Goal: Task Accomplishment & Management: Manage account settings

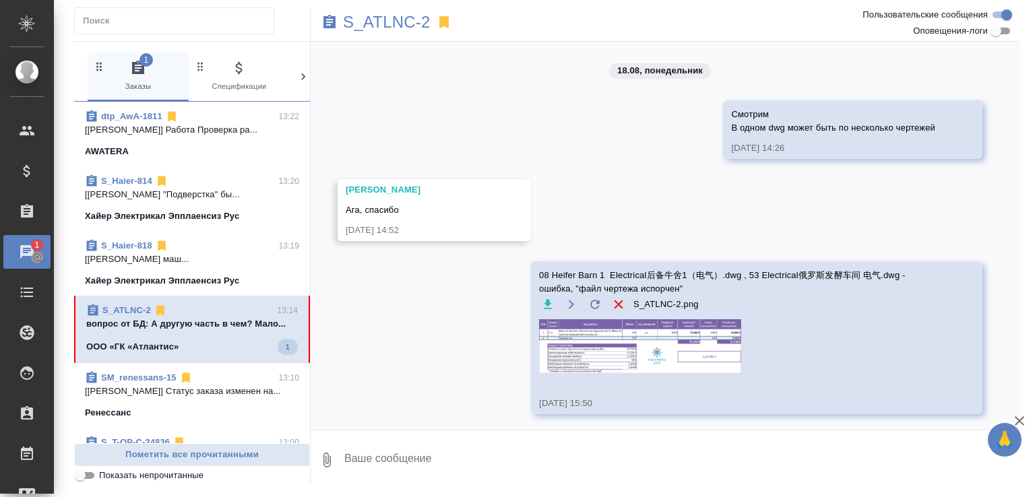
scroll to position [1894, 0]
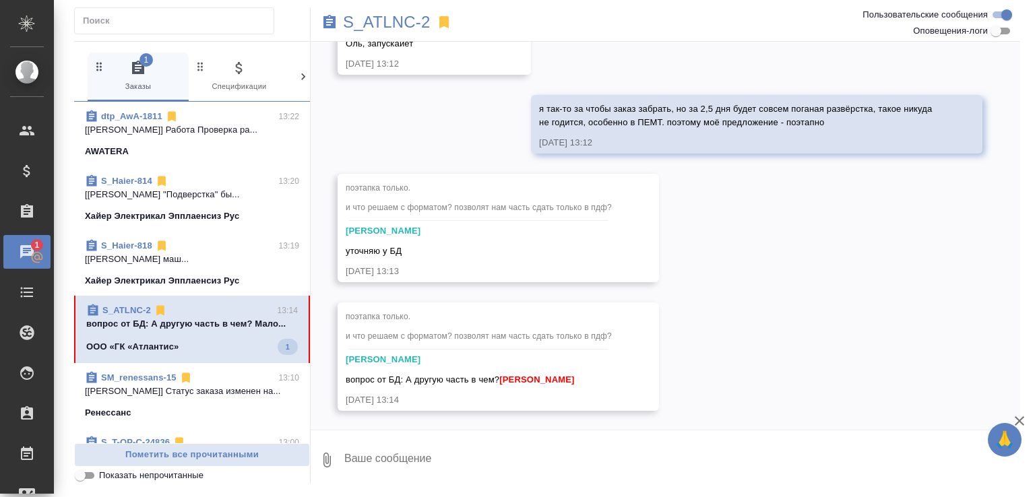
click at [542, 431] on div at bounding box center [665, 433] width 709 height 7
click at [534, 451] on textarea at bounding box center [681, 460] width 677 height 46
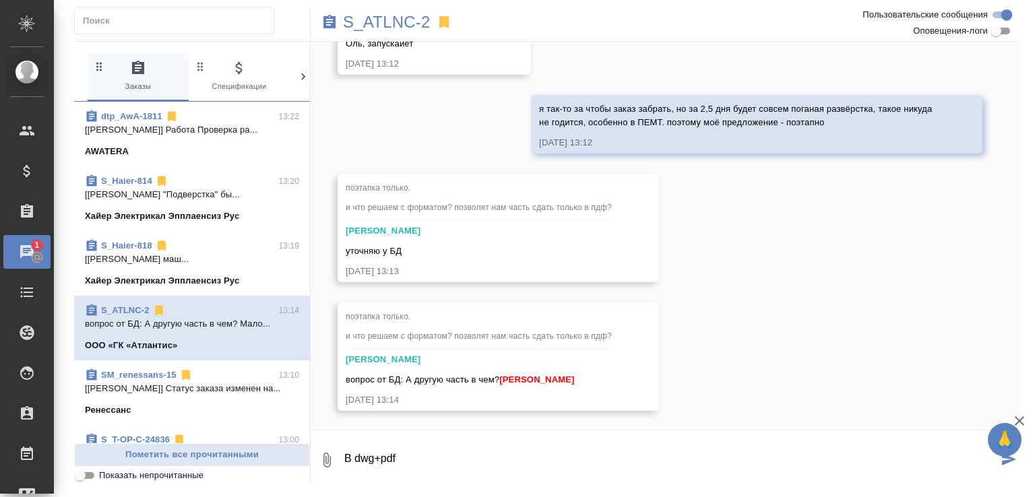
type textarea "В dwg+pdf"
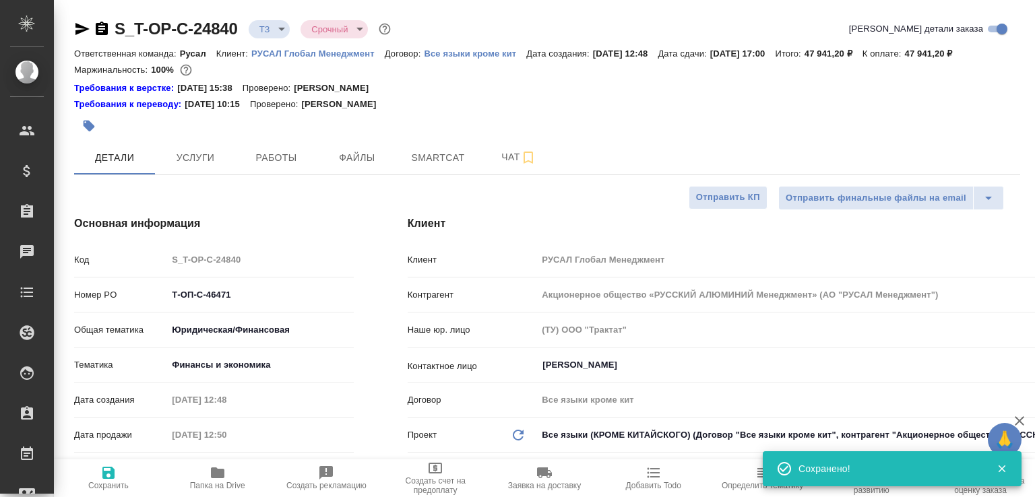
select select "RU"
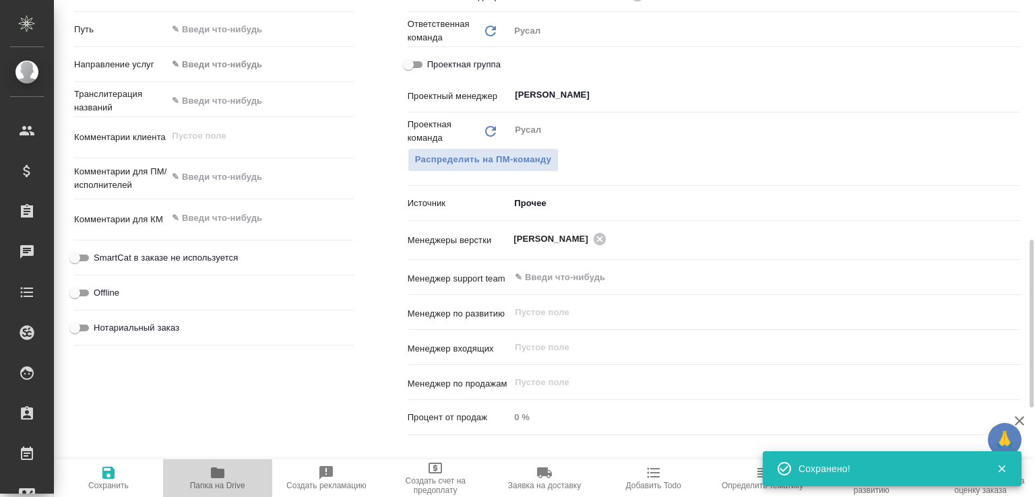
click at [217, 484] on span "Папка на Drive" at bounding box center [217, 485] width 55 height 9
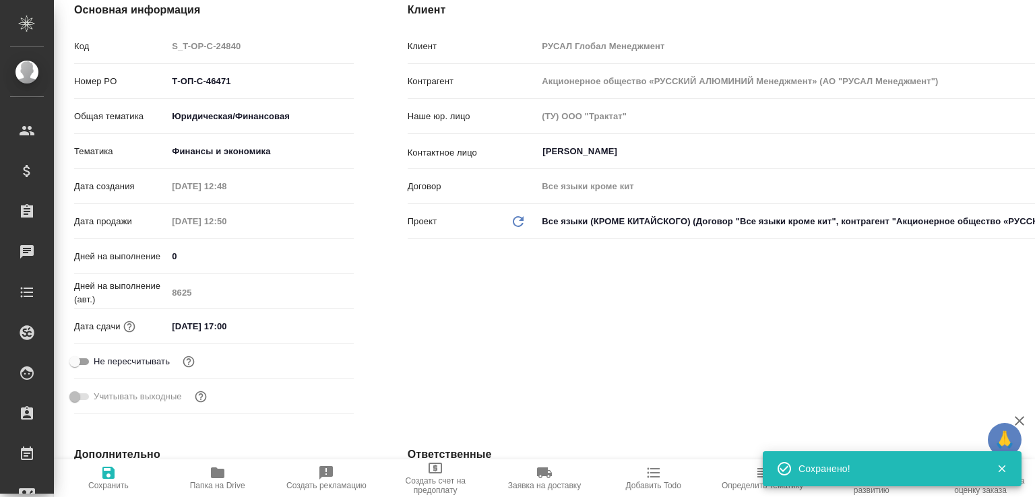
scroll to position [0, 0]
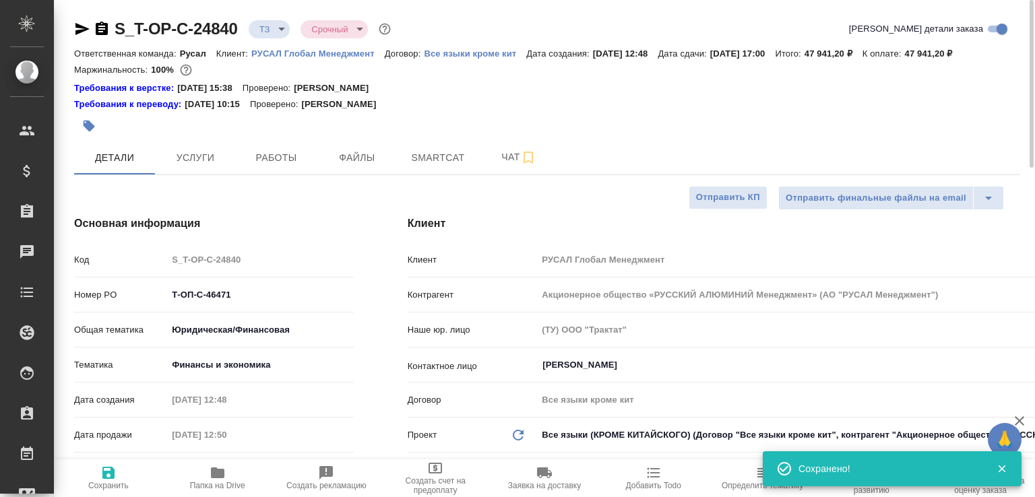
click at [101, 34] on icon "button" at bounding box center [102, 28] width 12 height 13
click at [283, 28] on body "🙏 .cls-1 fill:#fff; AWATERA Малофеева Екатерина e.malofeeva Клиенты Спецификаци…" at bounding box center [517, 248] width 1035 height 497
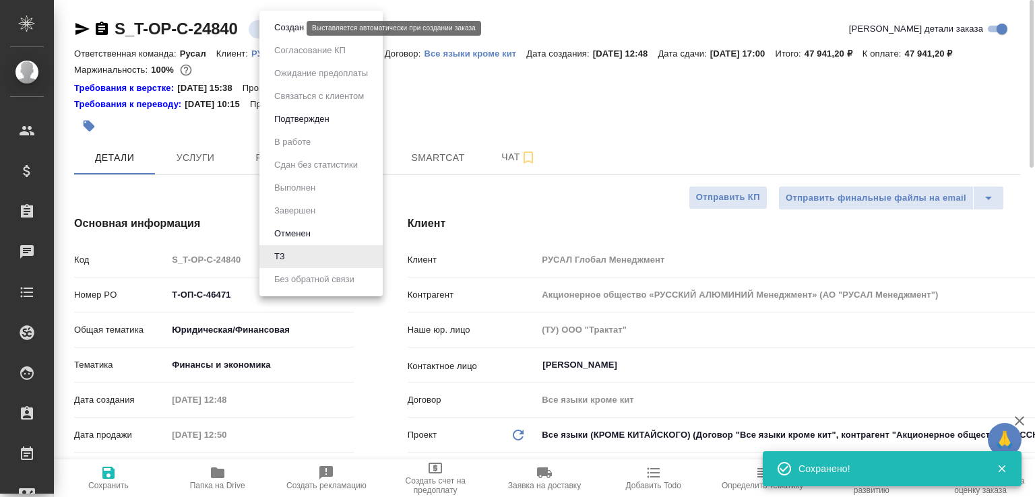
click at [283, 28] on button "Создан" at bounding box center [289, 27] width 38 height 15
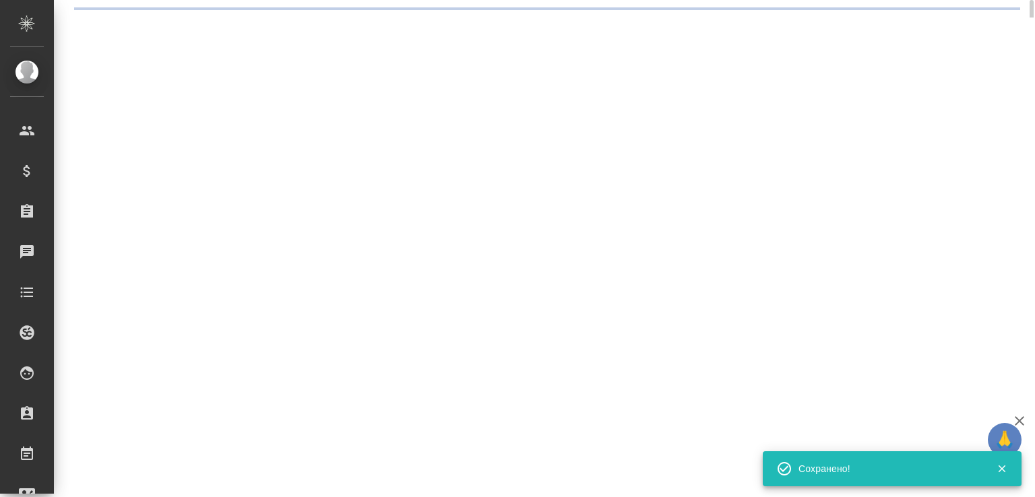
select select "RU"
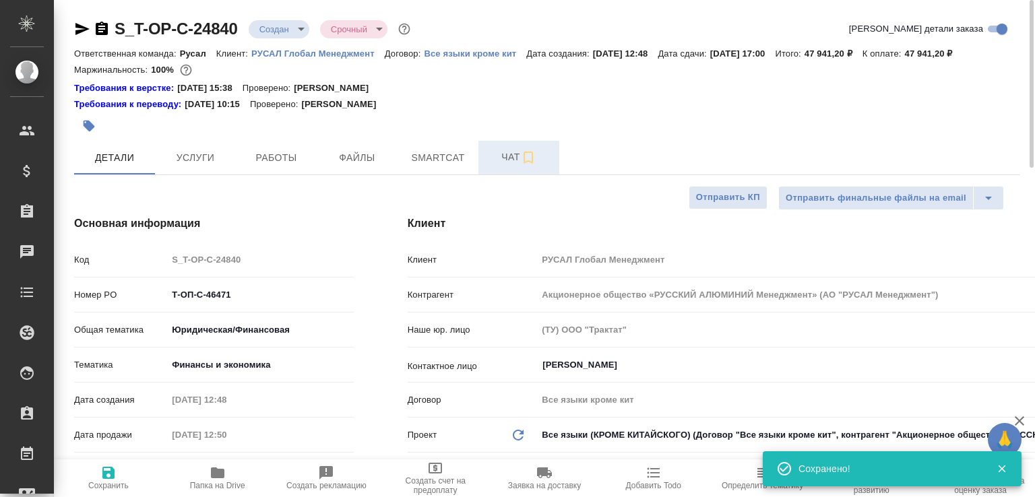
type textarea "x"
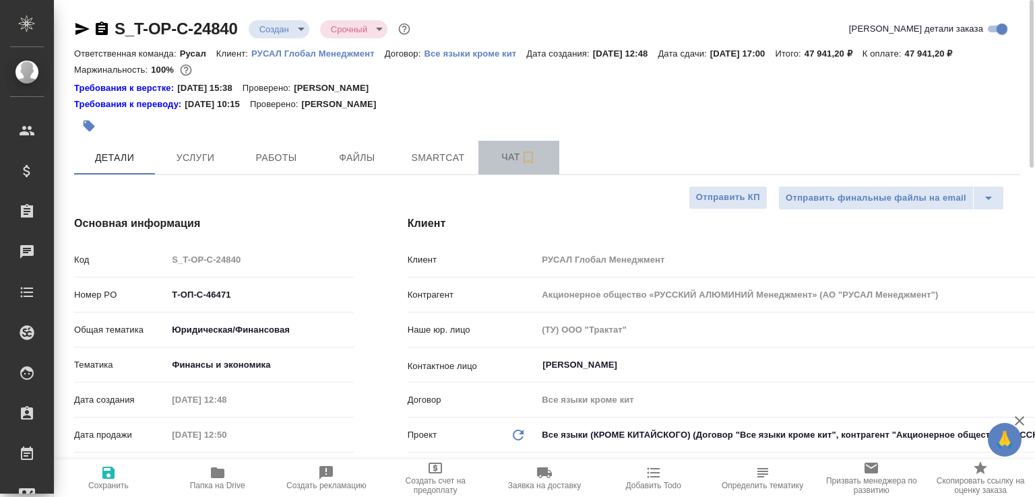
click at [504, 166] on span "Чат" at bounding box center [518, 157] width 65 height 17
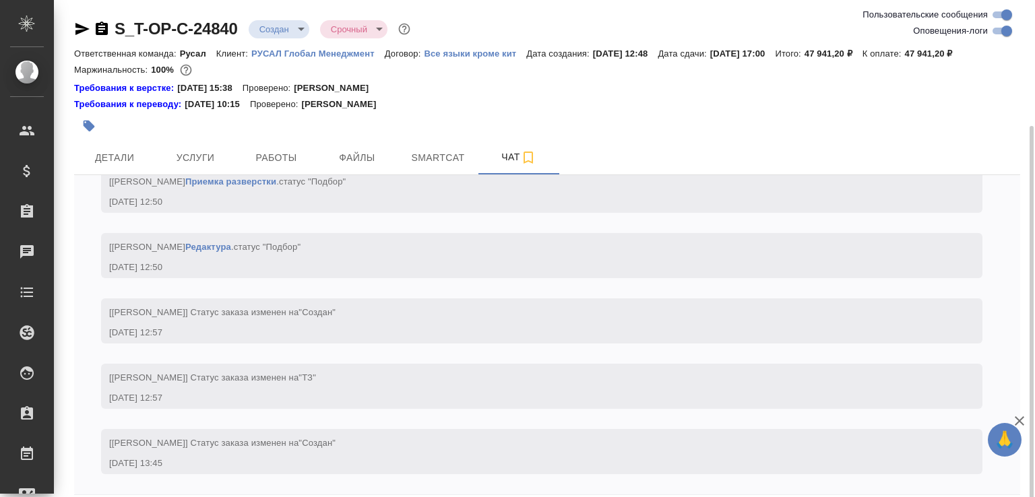
scroll to position [67, 0]
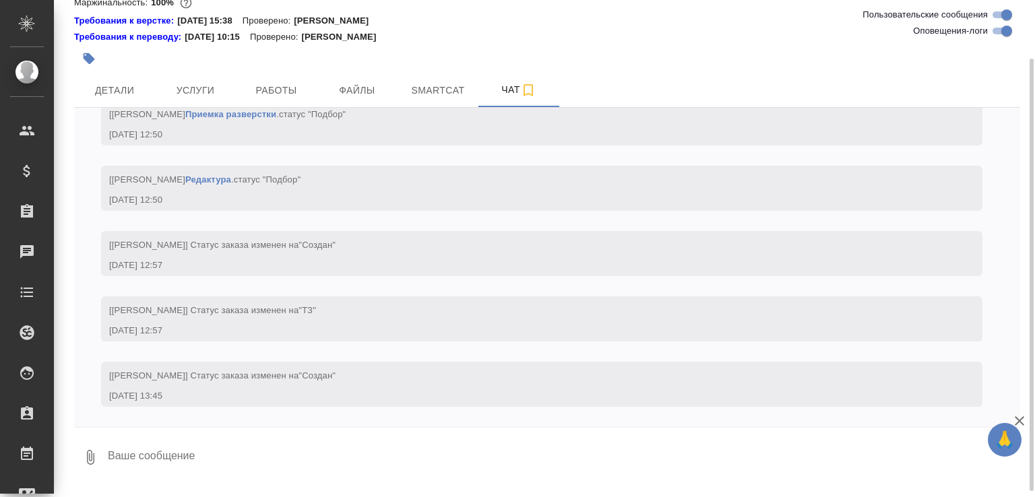
click at [86, 466] on icon "button" at bounding box center [90, 457] width 16 height 16
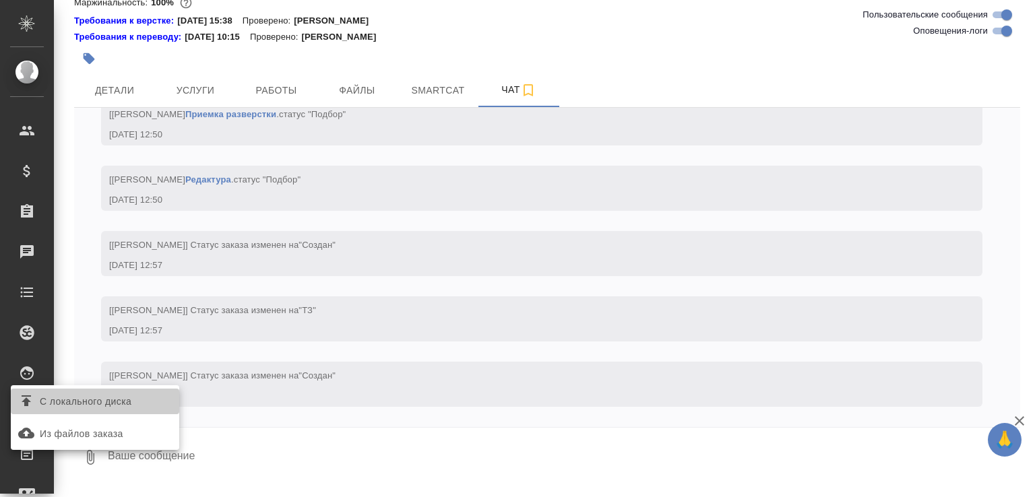
click at [105, 402] on span "С локального диска" at bounding box center [86, 401] width 92 height 17
click at [0, 0] on input "С локального диска" at bounding box center [0, 0] width 0 height 0
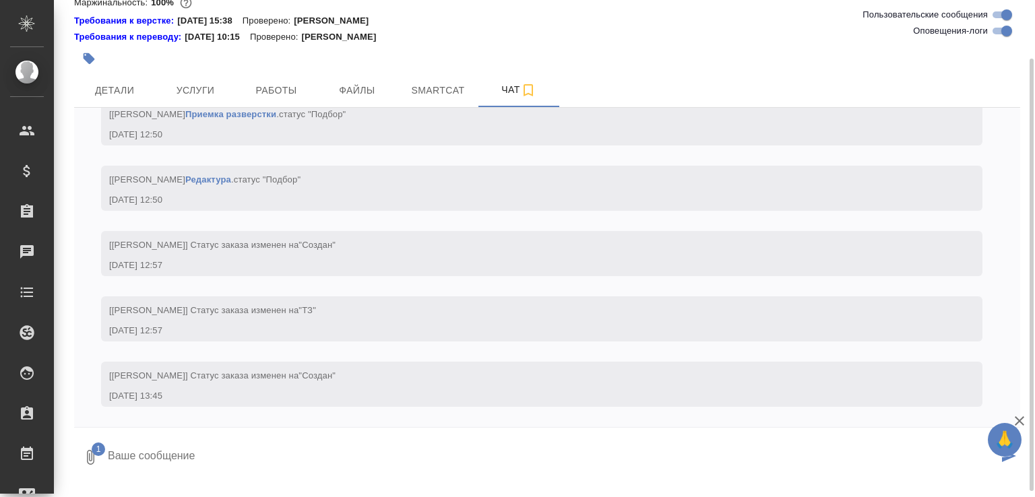
click at [188, 474] on textarea at bounding box center [551, 458] width 891 height 46
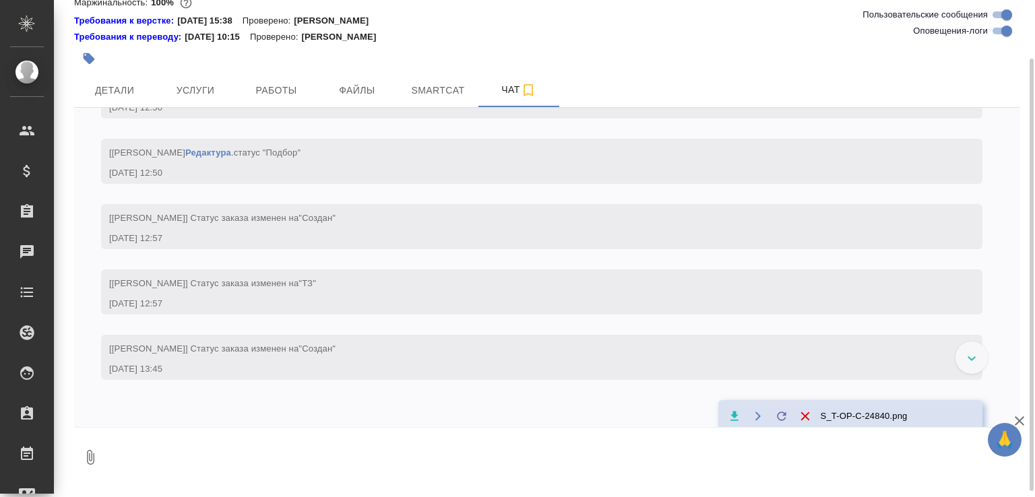
scroll to position [1037, 0]
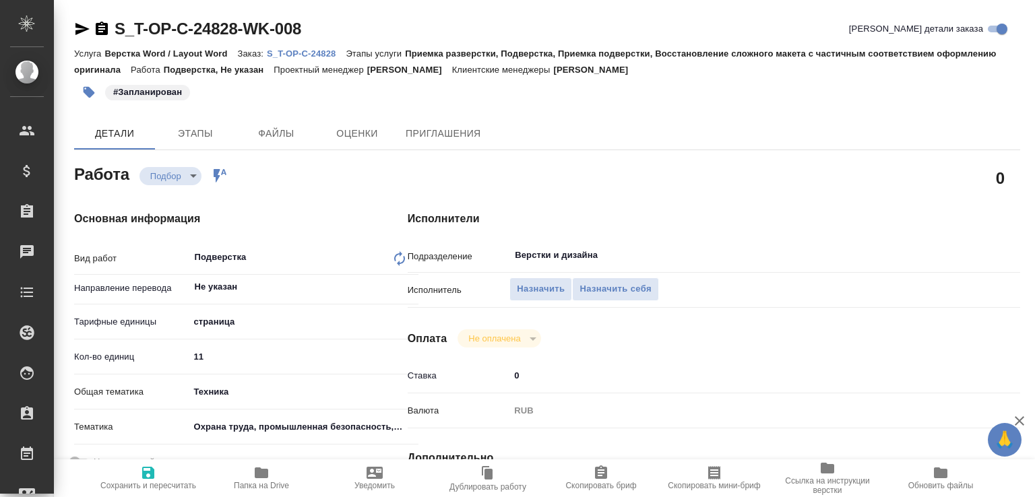
click at [331, 59] on link "S_T-OP-C-24828" at bounding box center [306, 52] width 79 height 11
click at [561, 292] on span "Назначить" at bounding box center [541, 289] width 48 height 15
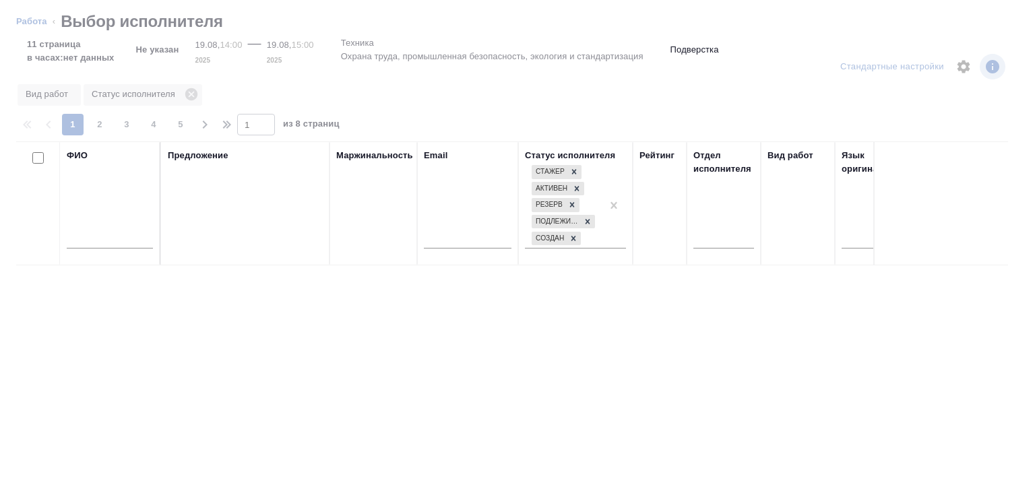
click at [119, 245] on input "text" at bounding box center [110, 240] width 86 height 17
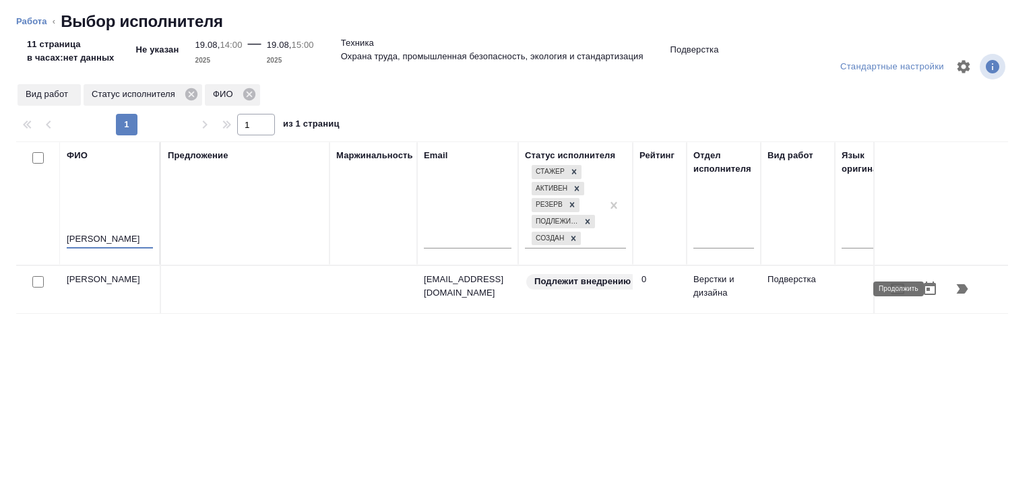
type input "корзун"
click at [958, 294] on icon "button" at bounding box center [962, 289] width 16 height 16
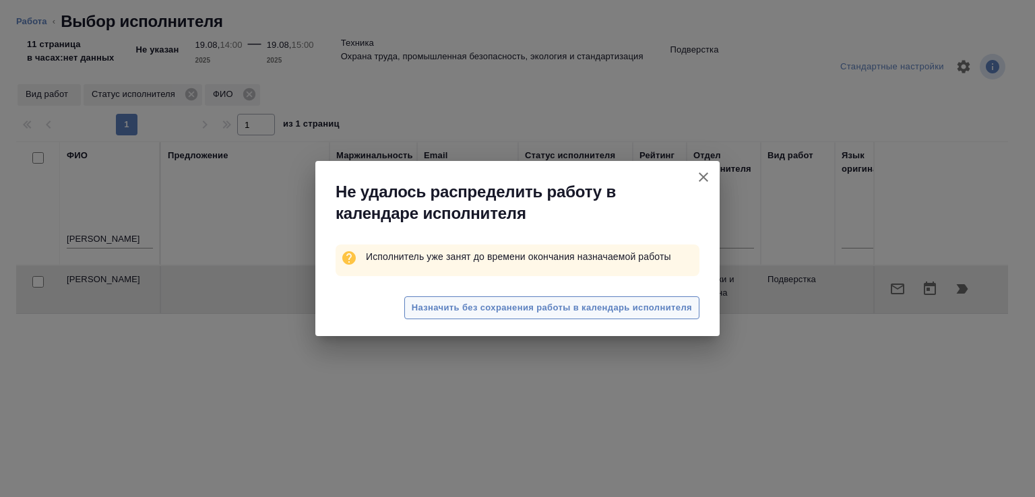
click at [542, 311] on span "Назначить без сохранения работы в календарь исполнителя" at bounding box center [552, 307] width 280 height 15
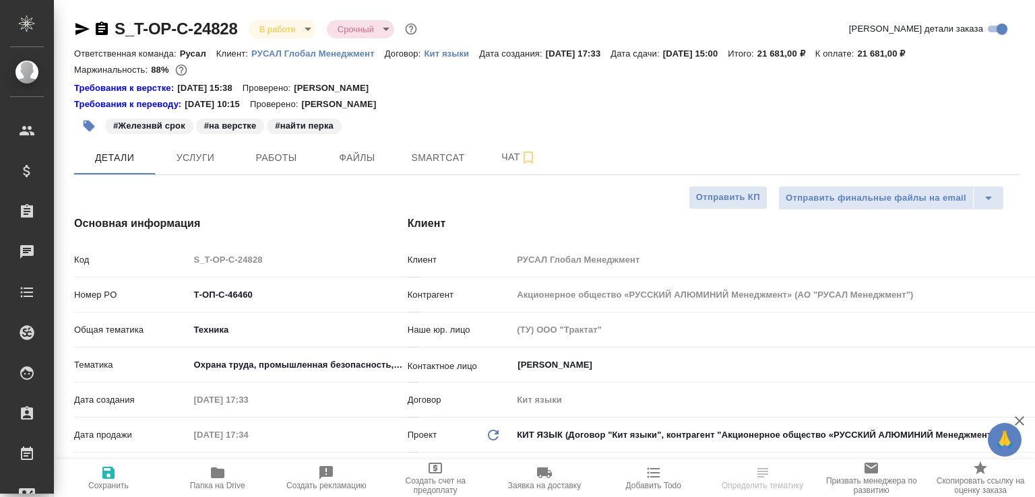
select select "RU"
click at [283, 146] on button "Работы" at bounding box center [276, 158] width 81 height 34
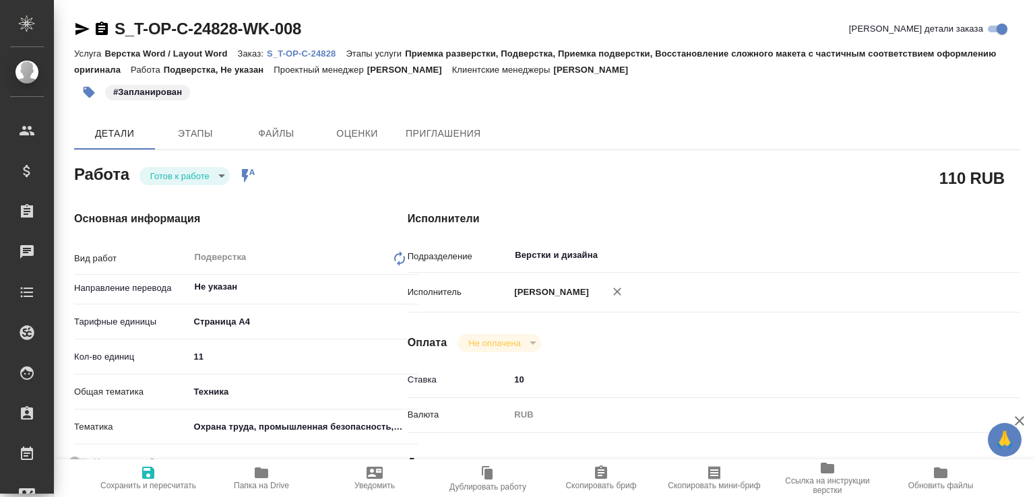
type textarea "x"
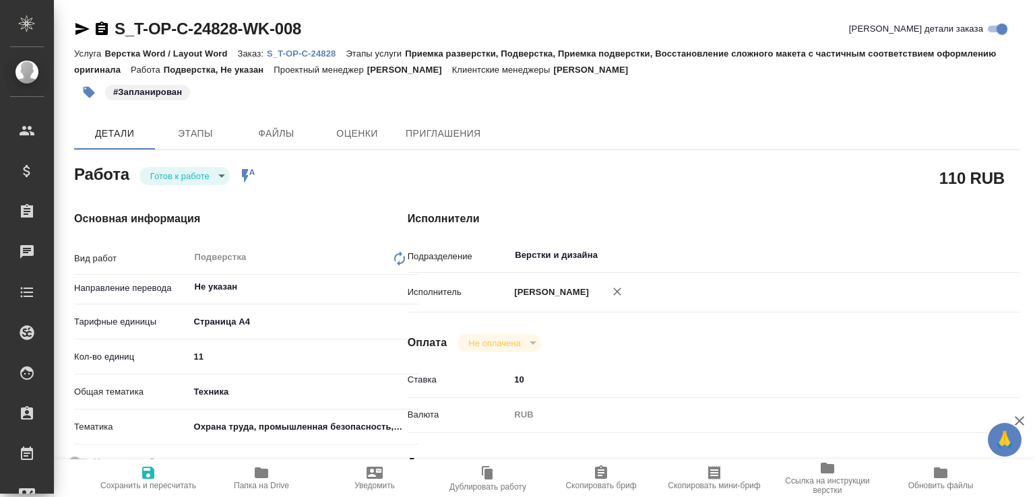
type textarea "x"
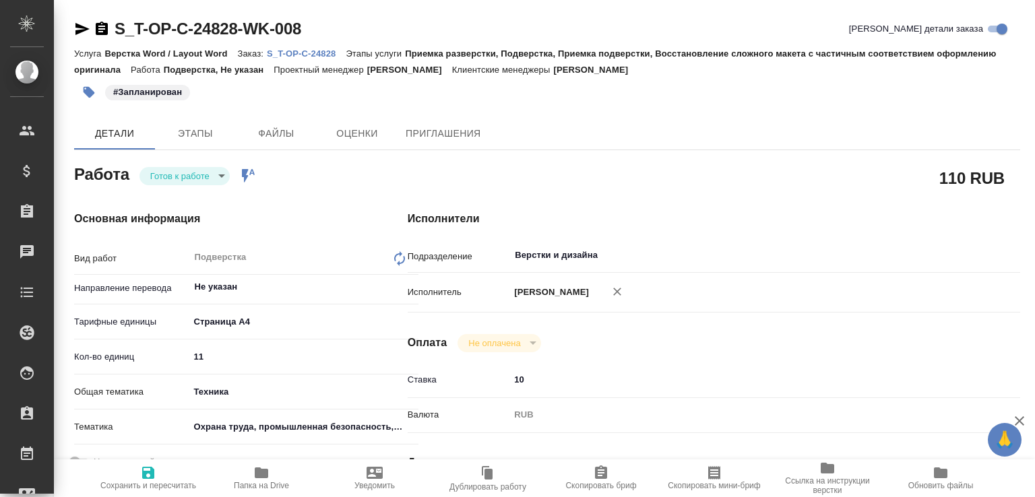
type textarea "x"
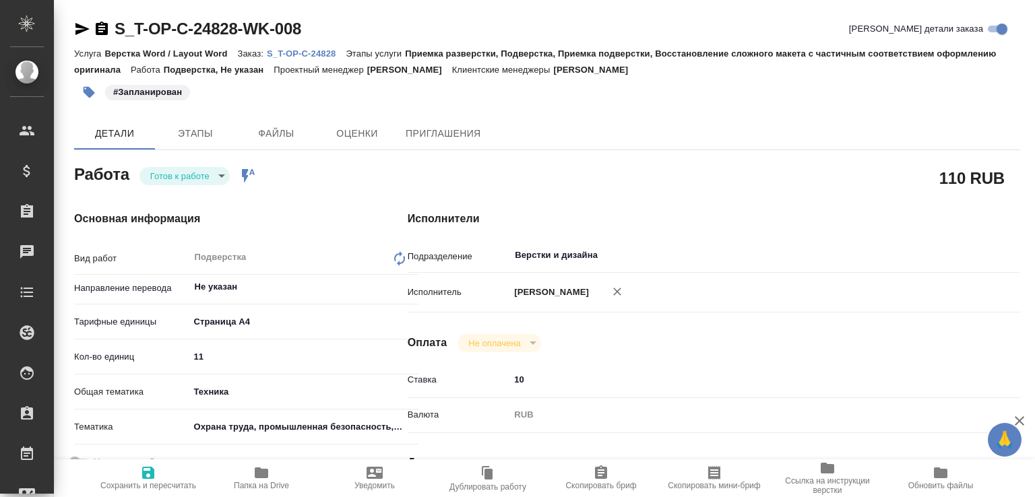
type textarea "x"
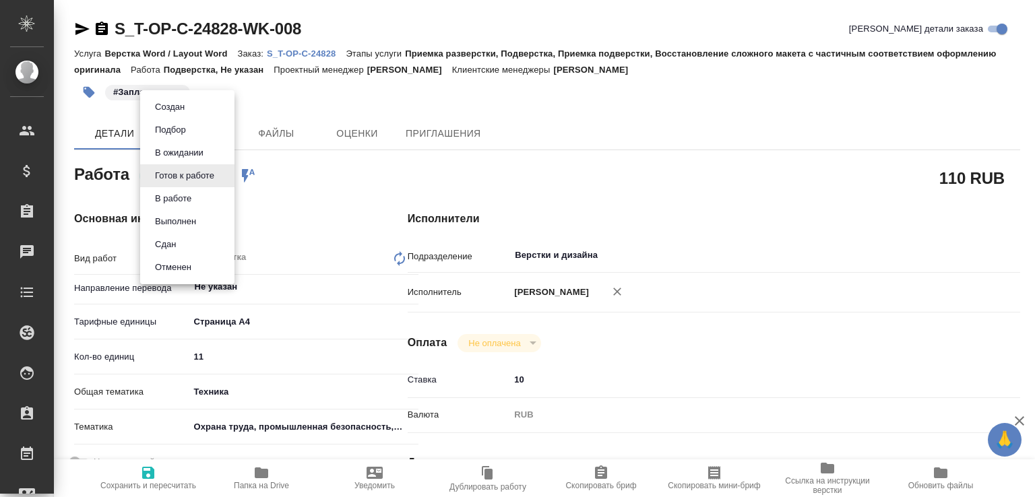
click at [206, 175] on body "🙏 .cls-1 fill:#fff; AWATERA Малофеева Екатерина e.malofeeva Клиенты Спецификаци…" at bounding box center [517, 248] width 1035 height 497
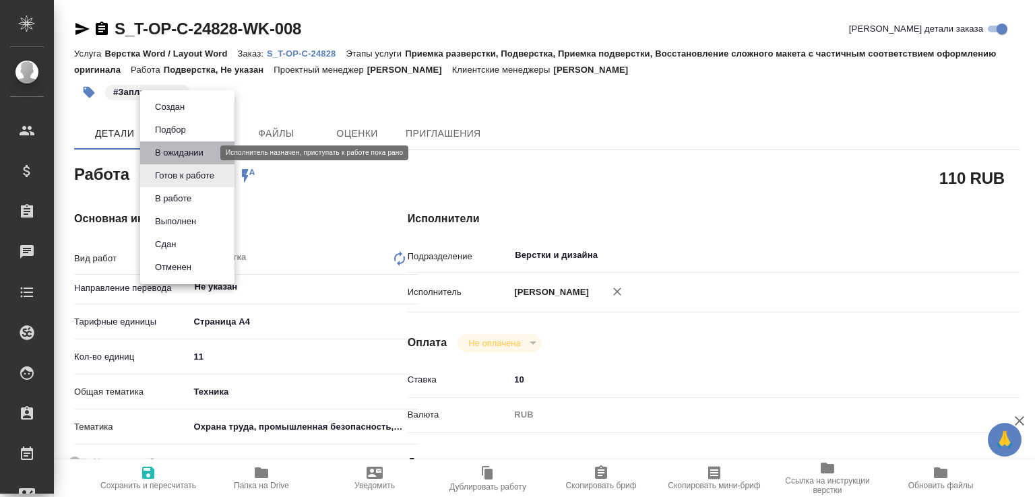
click at [185, 154] on button "В ожидании" at bounding box center [179, 153] width 57 height 15
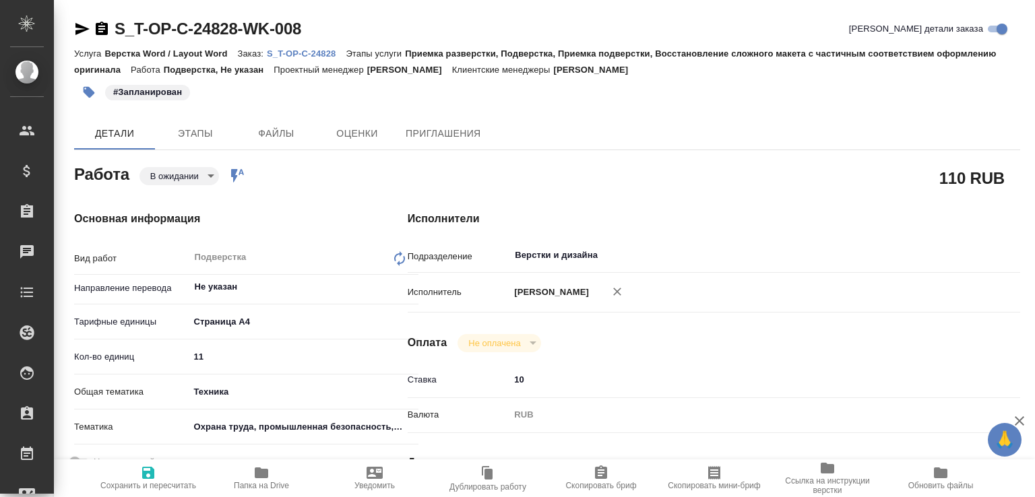
type textarea "x"
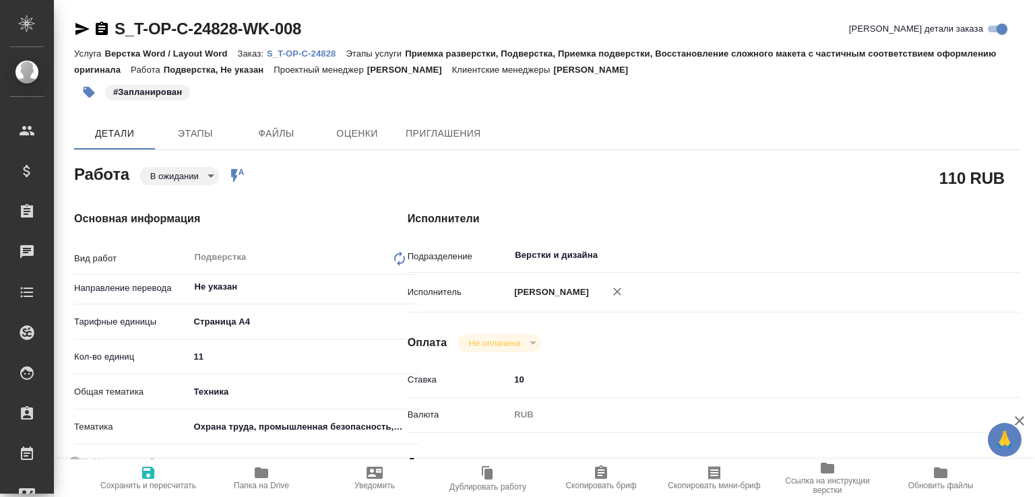
type textarea "x"
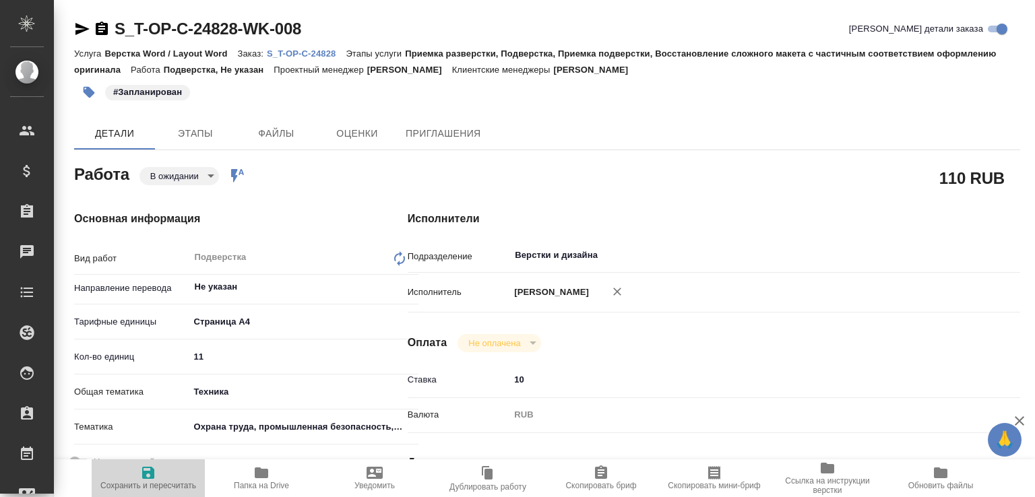
click at [146, 468] on icon "button" at bounding box center [148, 473] width 12 height 12
type textarea "x"
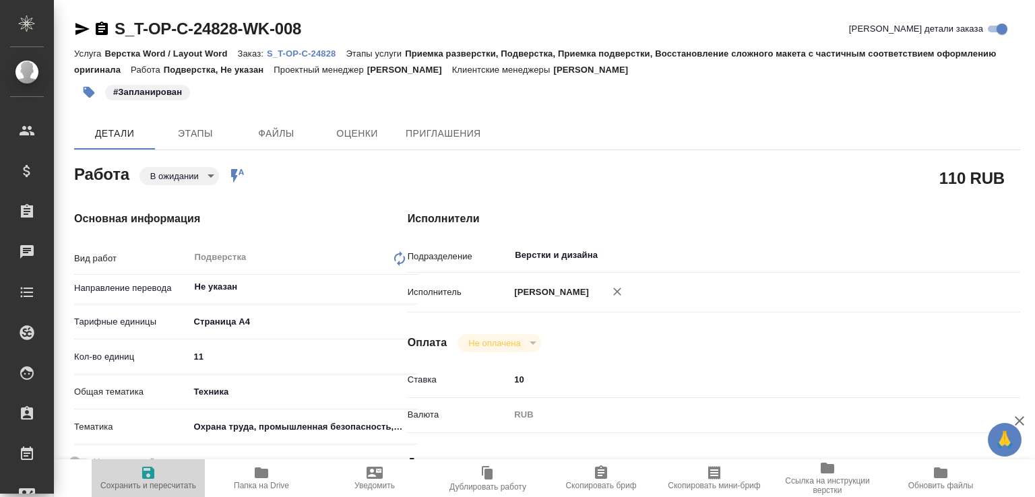
type textarea "x"
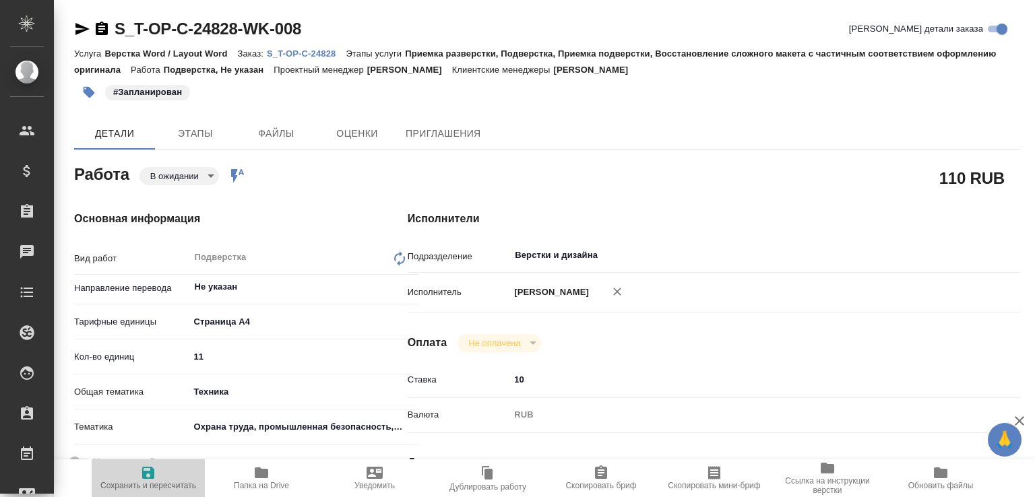
type textarea "x"
type input "pending"
type textarea "Подверстка"
type textarea "x"
type input "Не указан"
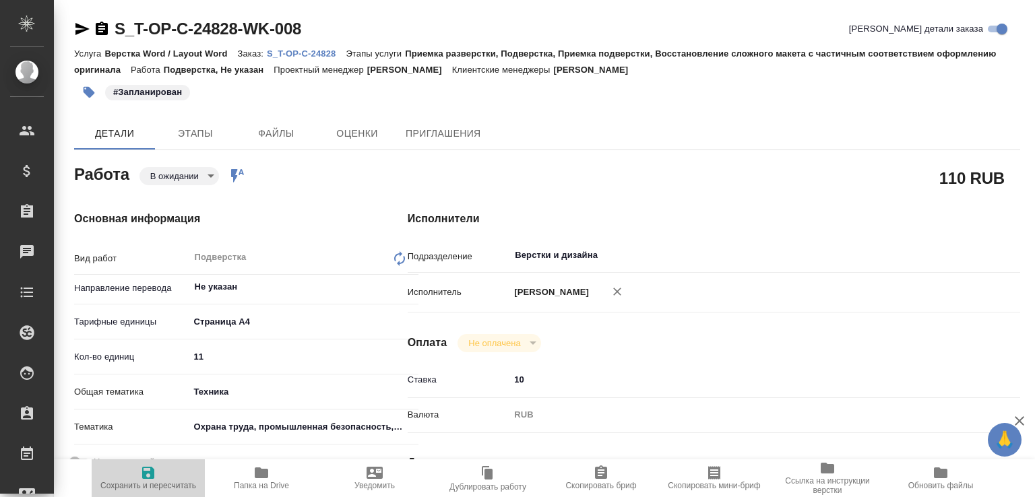
type input "5f036ec4e16dec2d6b59c8ff"
type input "11"
type input "tech"
type input "5f647205b73bc97568ca66b9"
type input "19.08.2025 14:00"
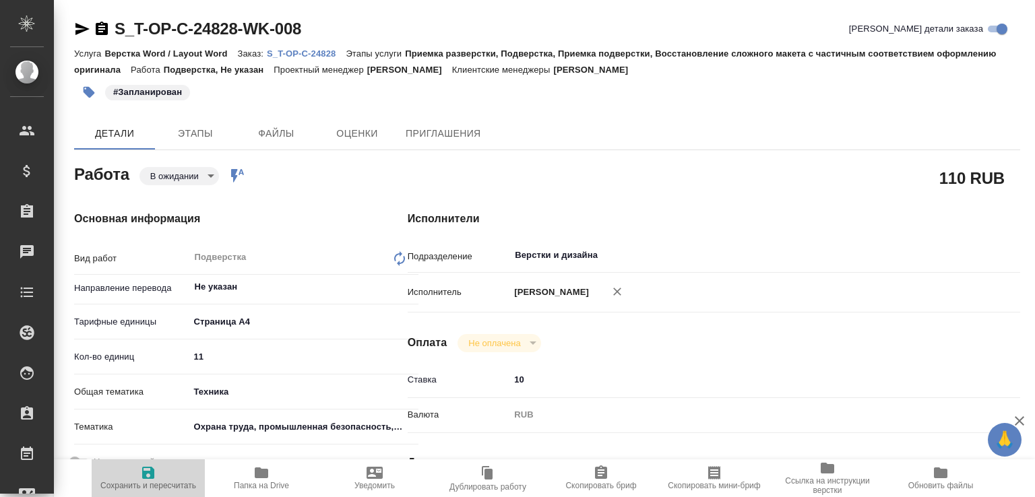
type input "19.08.2025 15:00"
type input "Верстки и дизайна"
type input "notPayed"
type input "10"
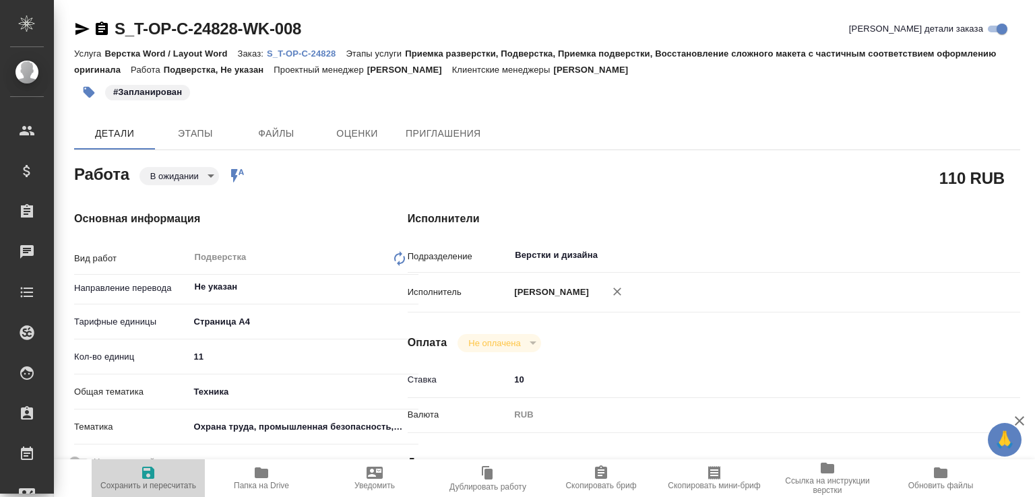
type input "RUB"
type input "[PERSON_NAME]"
type textarea "x"
type textarea "/Clients/Т-ОП-С_Русал Глобал Менеджмент/Orders/S_T-OP-C-24828/DTP/S_T-OP-C-2482…"
type textarea "x"
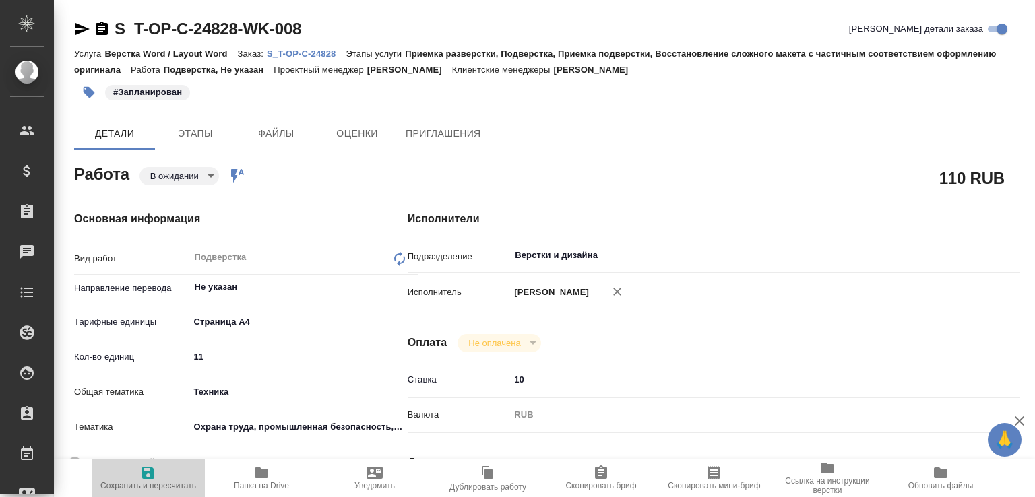
type input "S_T-OP-C-24828"
type input "Т-ОП-С-46460"
type input "Верстка Word / Layout Word"
type input "Приемка разверстки, Подверстка, Приемка подверстки, Восстановление сложного мак…"
type input "[PERSON_NAME]"
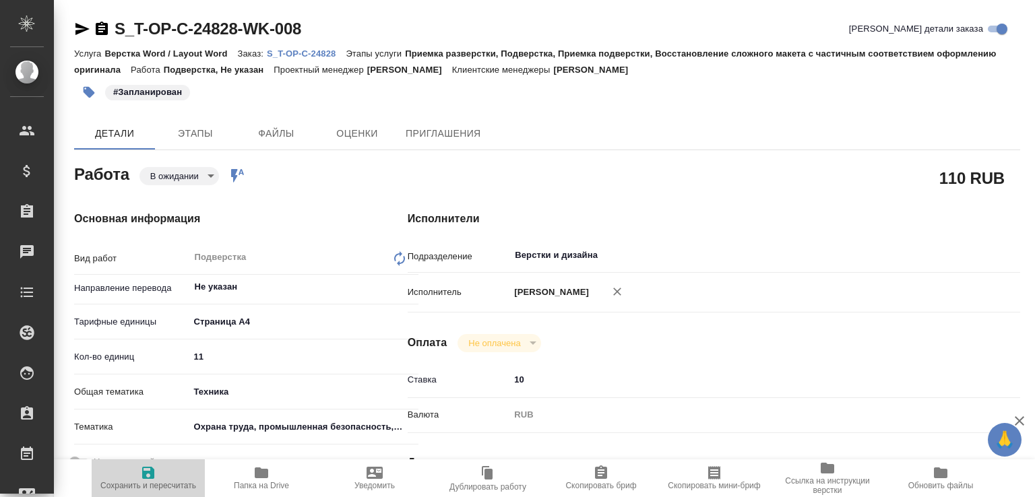
type input "[PERSON_NAME]"
type input "/Clients/Т-ОП-С_Русал Глобал Менеджмент/Orders/S_T-OP-C-24828"
type textarea "x"
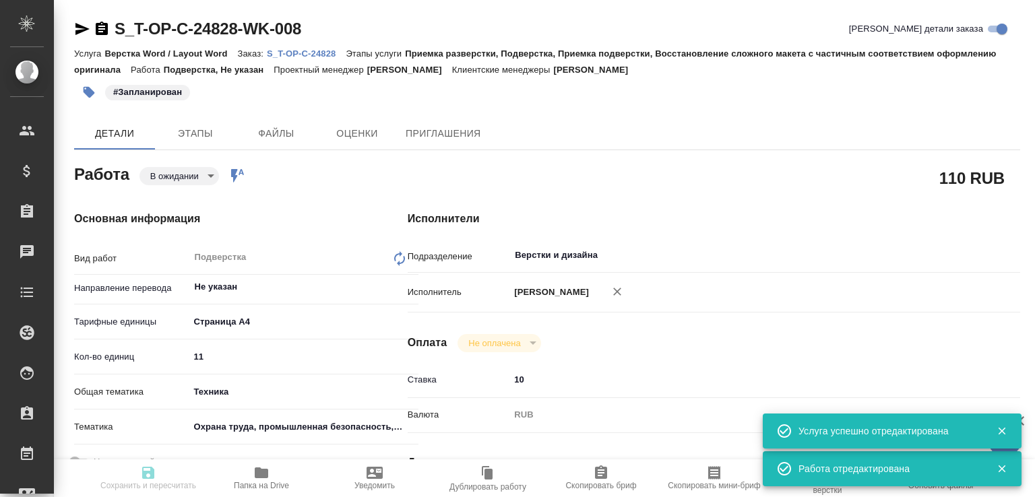
type textarea "x"
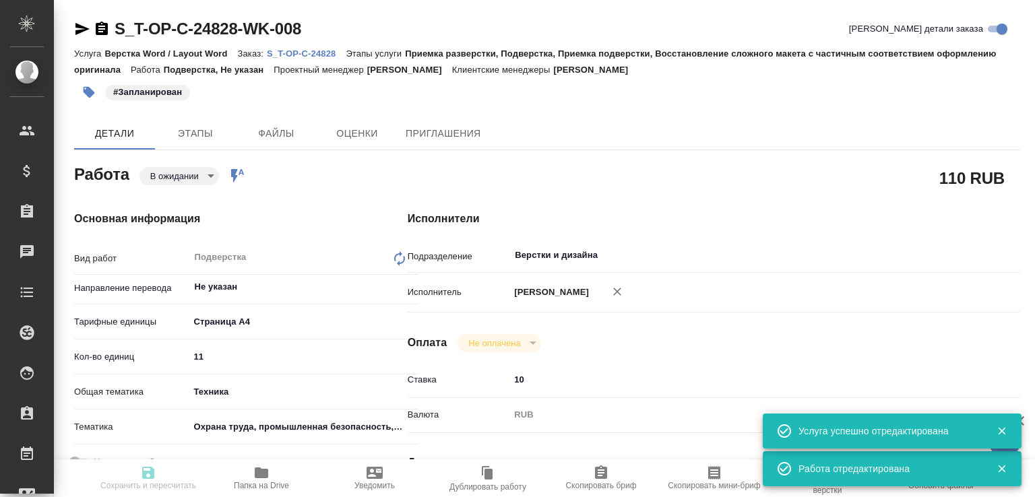
type textarea "x"
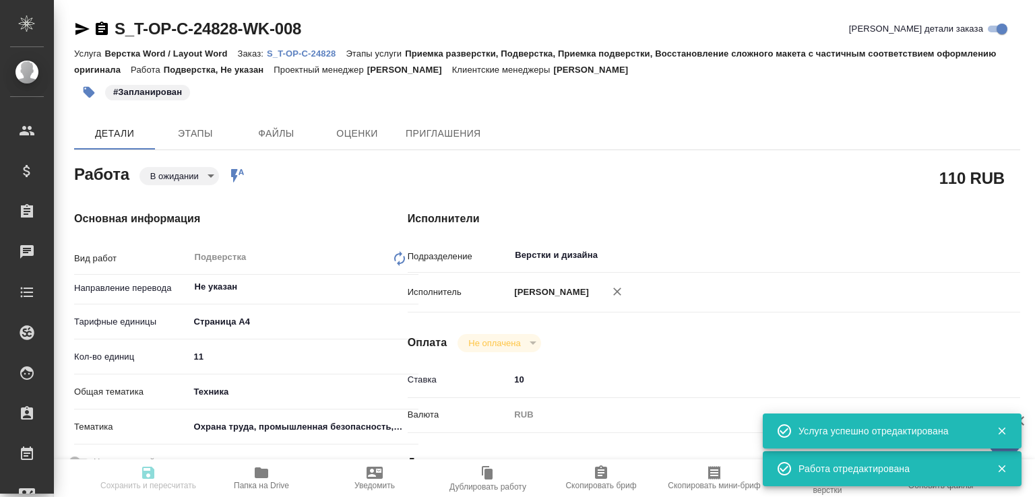
type input "pending"
type textarea "Подверстка"
type textarea "x"
type input "Не указан"
type input "5f036ec4e16dec2d6b59c8ff"
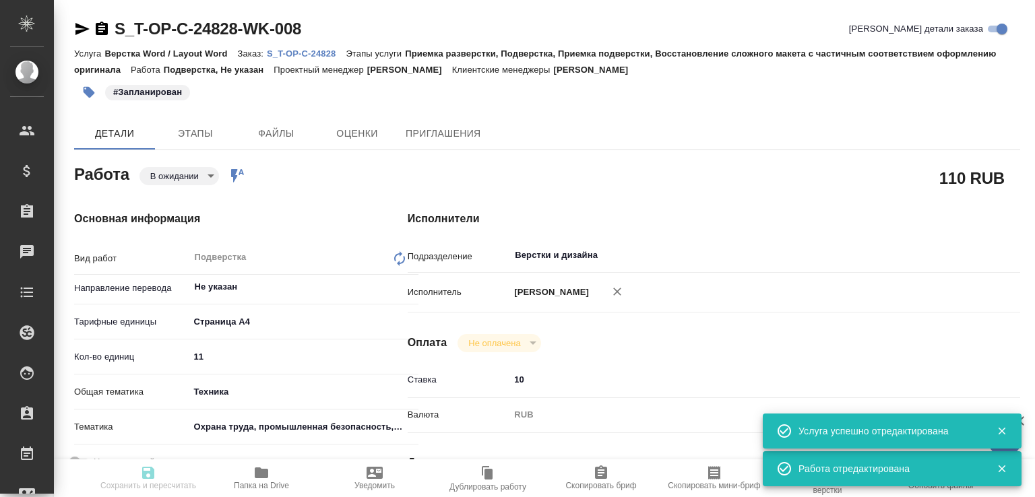
type input "11"
type input "tech"
type input "5f647205b73bc97568ca66b9"
type input "19.08.2025 14:00"
type input "19.08.2025 15:00"
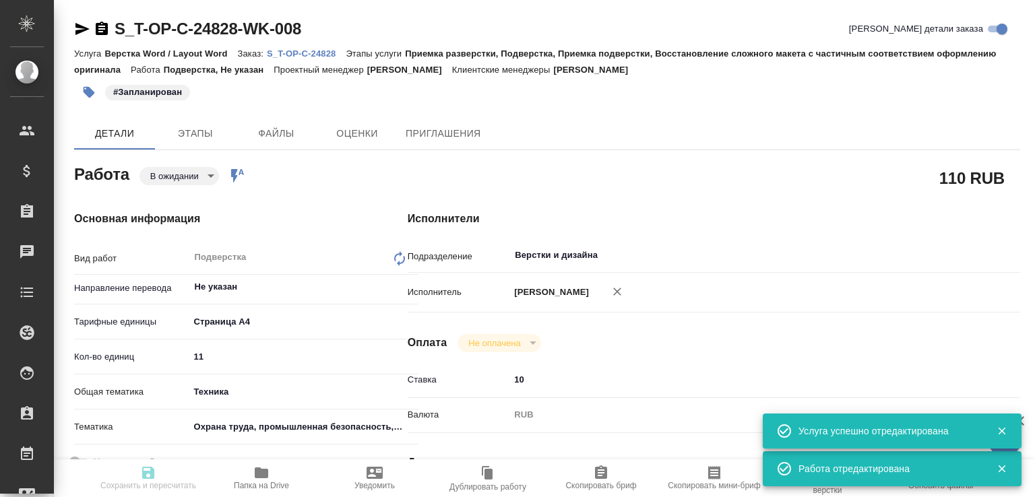
type input "19.08.2025 15:00"
type input "Верстки и дизайна"
type input "notPayed"
type input "10"
type input "RUB"
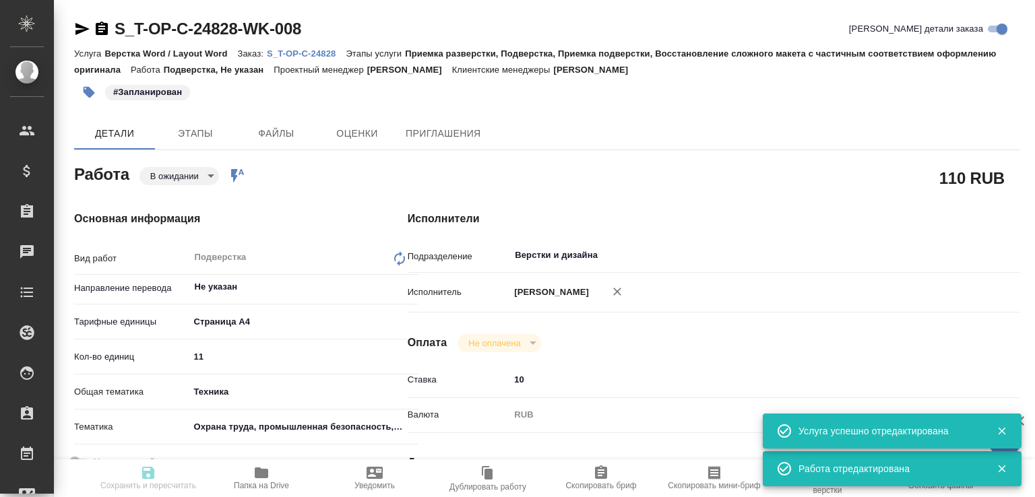
type input "[PERSON_NAME]"
type textarea "x"
type textarea "/Clients/Т-ОП-С_Русал Глобал Менеджмент/Orders/S_T-OP-C-24828/DTP/S_T-OP-C-2482…"
type textarea "x"
type input "S_T-OP-C-24828"
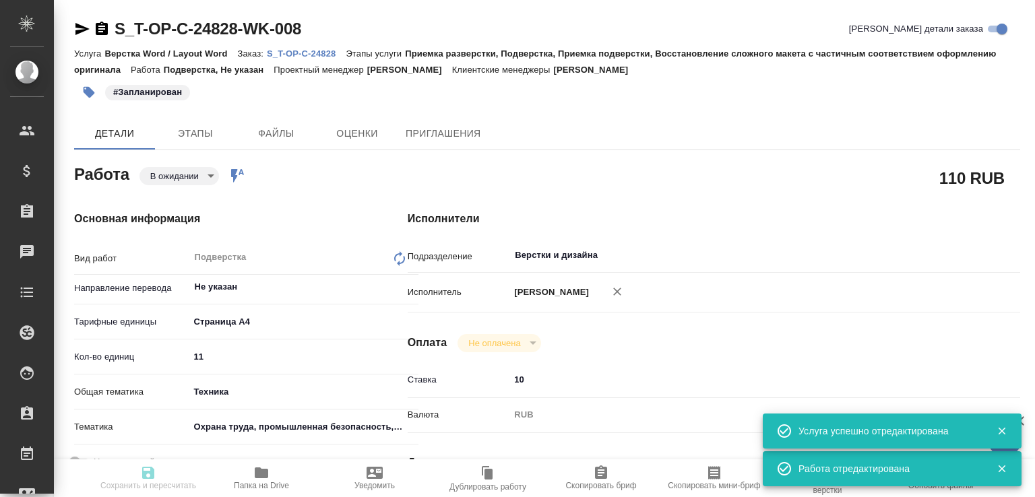
type input "Т-ОП-С-46460"
type input "Верстка Word / Layout Word"
type input "Приемка разверстки, Подверстка, Приемка подверстки, Восстановление сложного мак…"
type input "Меньшикова Александра"
type input "[PERSON_NAME]"
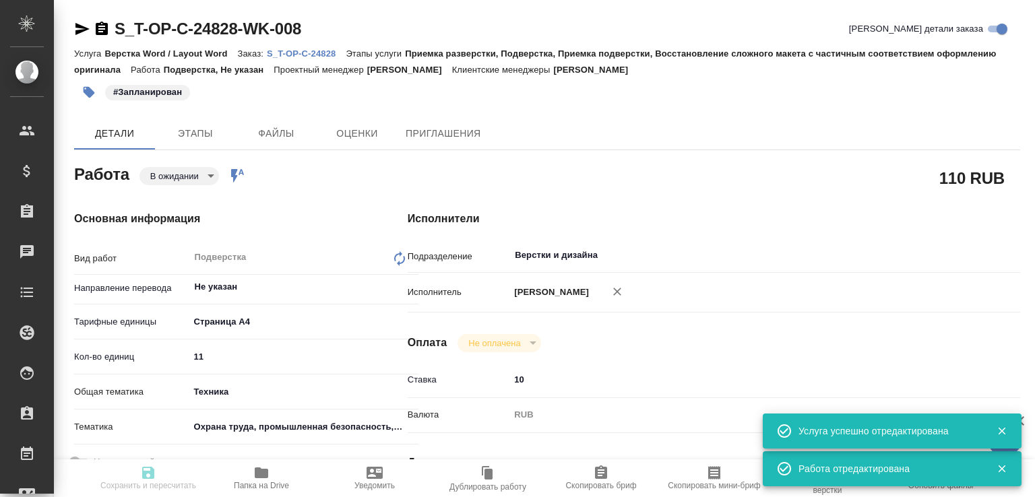
type input "/Clients/Т-ОП-С_Русал Глобал Менеджмент/Orders/S_T-OP-C-24828"
type textarea "x"
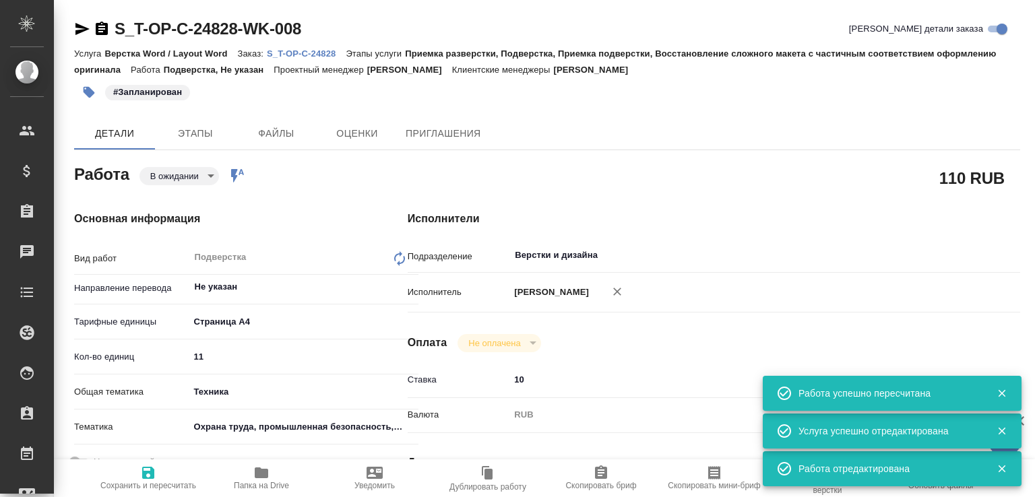
type textarea "x"
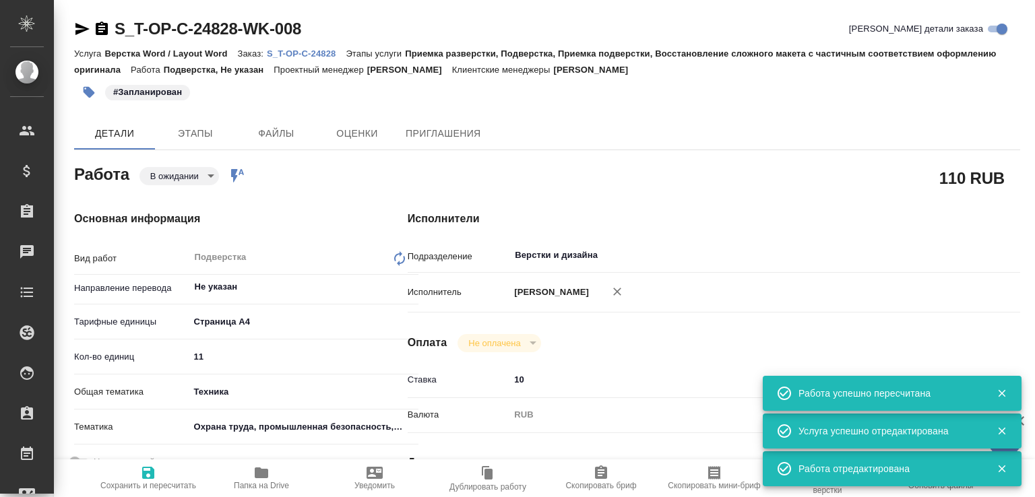
type textarea "x"
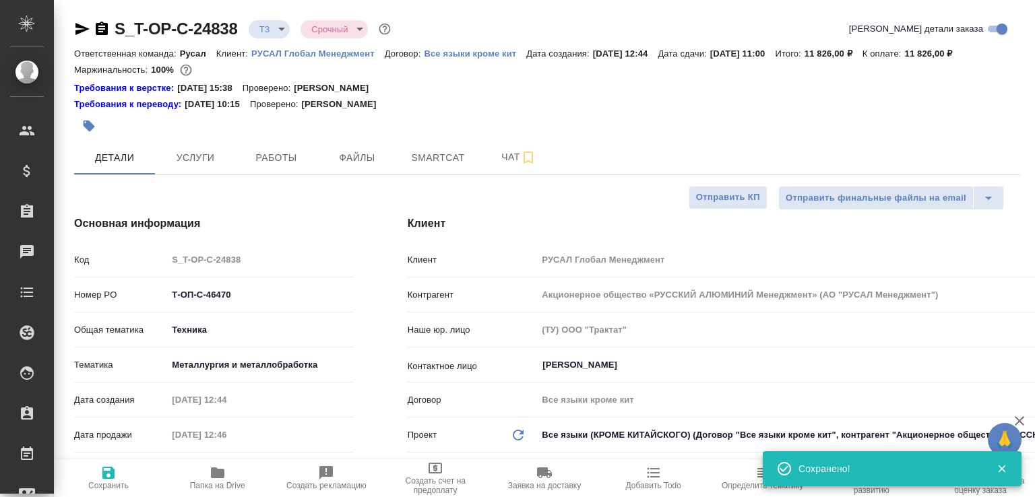
select select "RU"
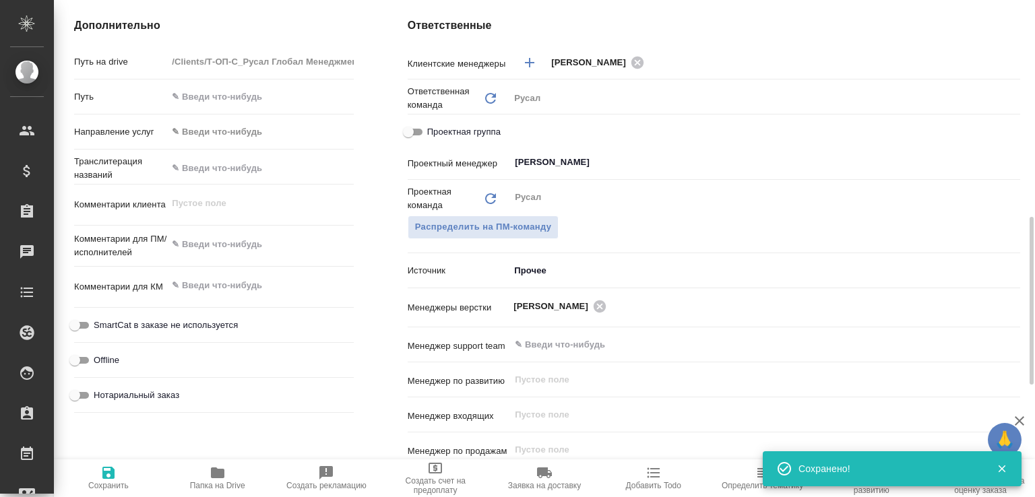
click at [234, 471] on span "Папка на Drive" at bounding box center [217, 478] width 93 height 26
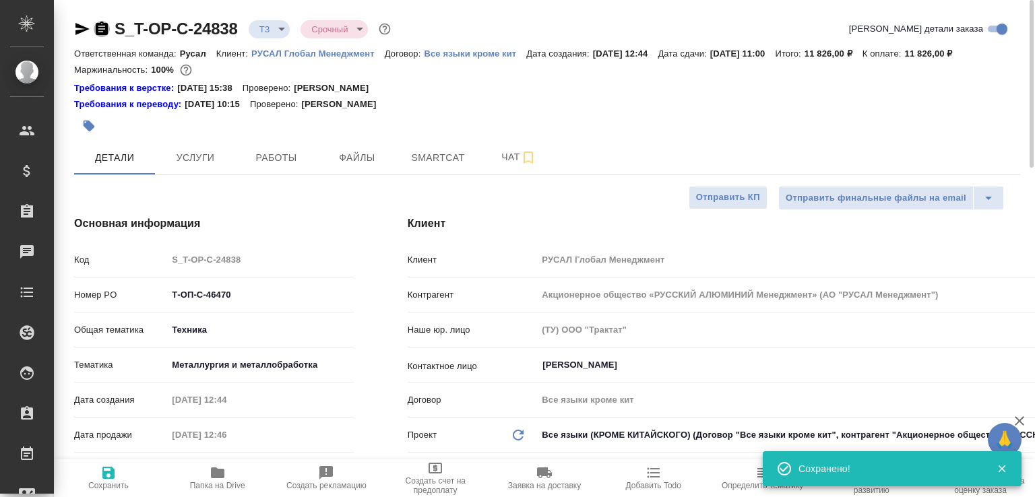
click at [103, 28] on icon "button" at bounding box center [102, 29] width 16 height 16
click at [104, 24] on icon "button" at bounding box center [102, 28] width 12 height 13
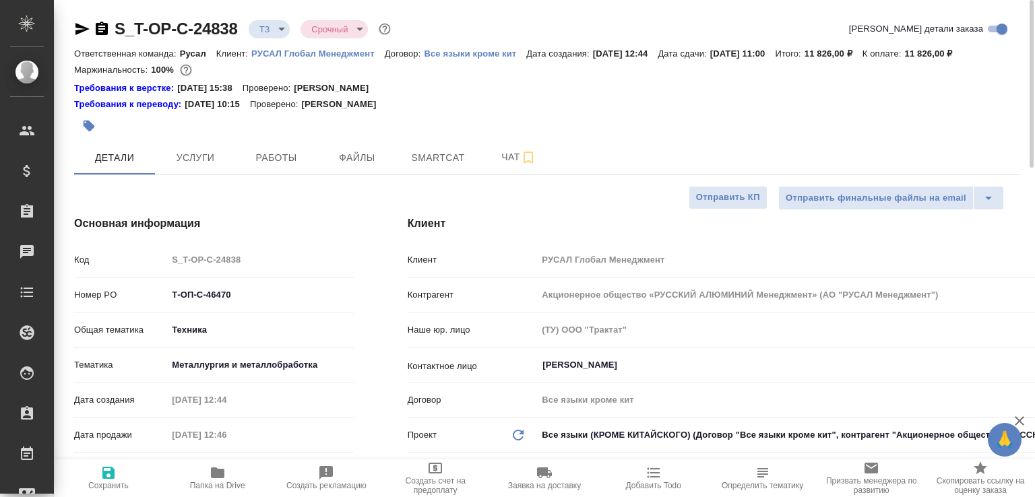
click at [285, 22] on body "🙏 .cls-1 fill:#fff; AWATERA Малофеева Екатерина e.malofeeva Клиенты Спецификаци…" at bounding box center [517, 248] width 1035 height 497
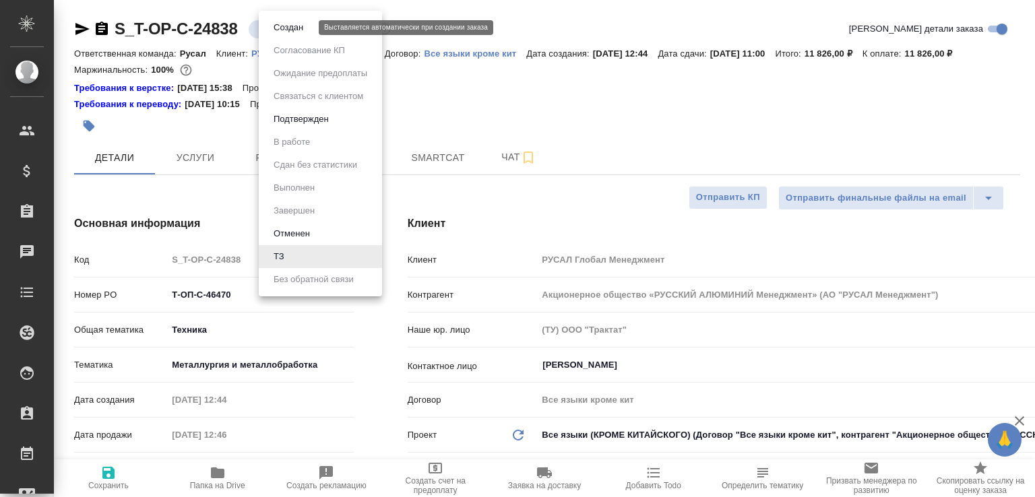
click at [285, 30] on button "Создан" at bounding box center [288, 27] width 38 height 15
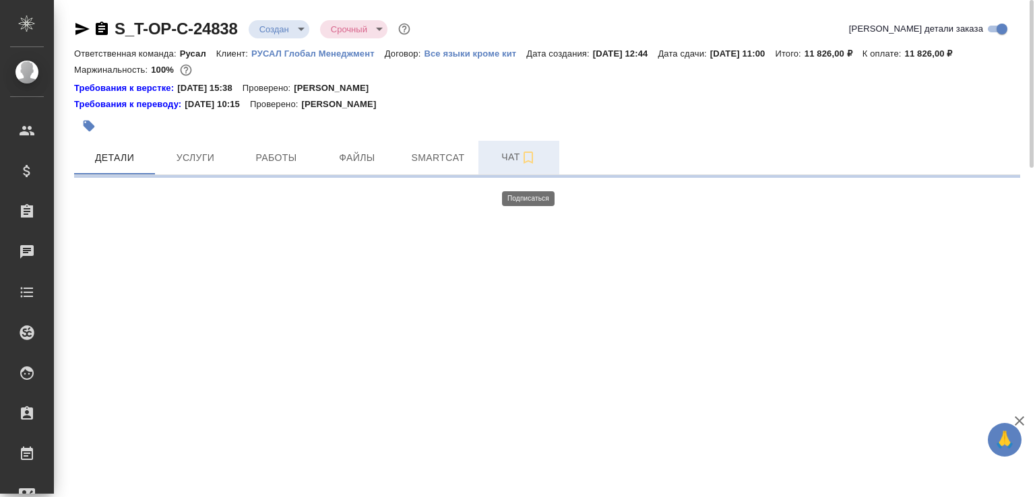
select select "RU"
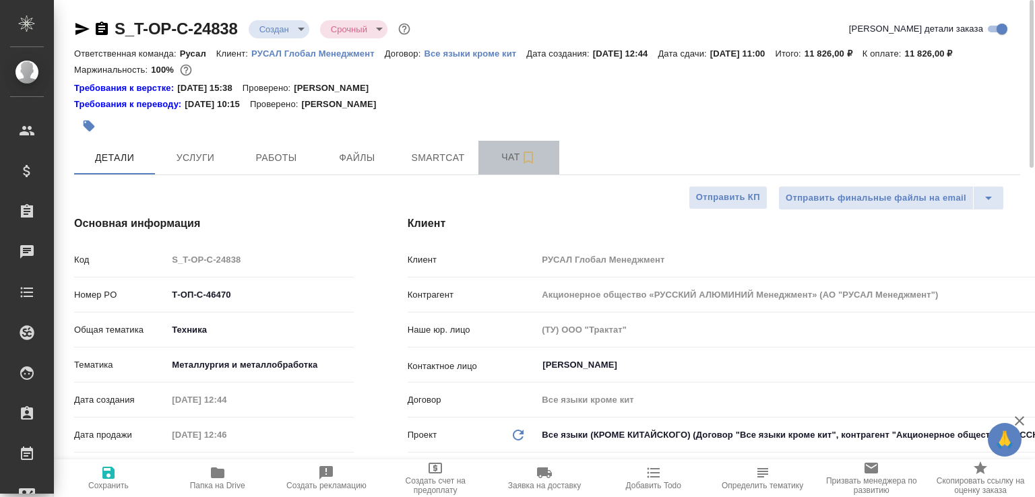
click at [509, 166] on span "Чат" at bounding box center [518, 157] width 65 height 17
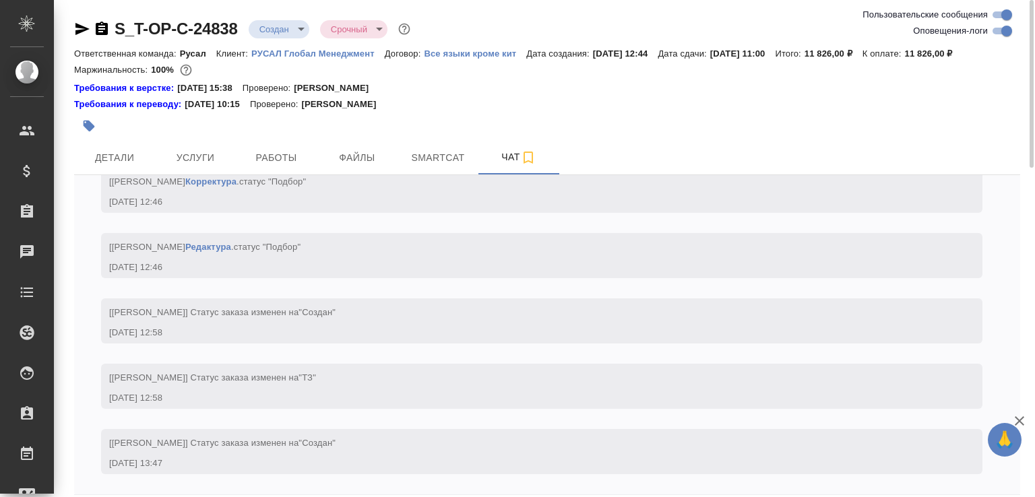
scroll to position [75, 0]
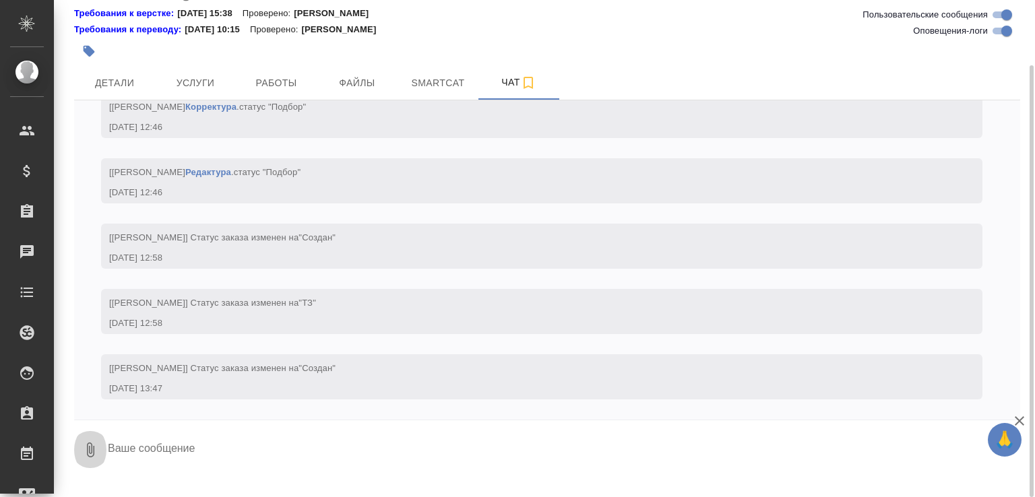
click at [88, 454] on button "0" at bounding box center [90, 450] width 32 height 46
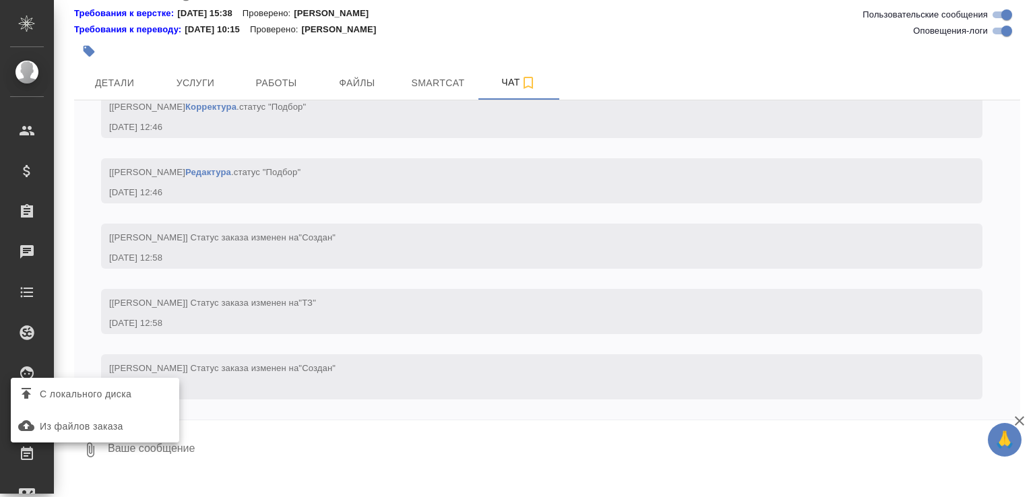
click at [104, 392] on span "С локального диска" at bounding box center [86, 394] width 92 height 17
click at [0, 0] on input "С локального диска" at bounding box center [0, 0] width 0 height 0
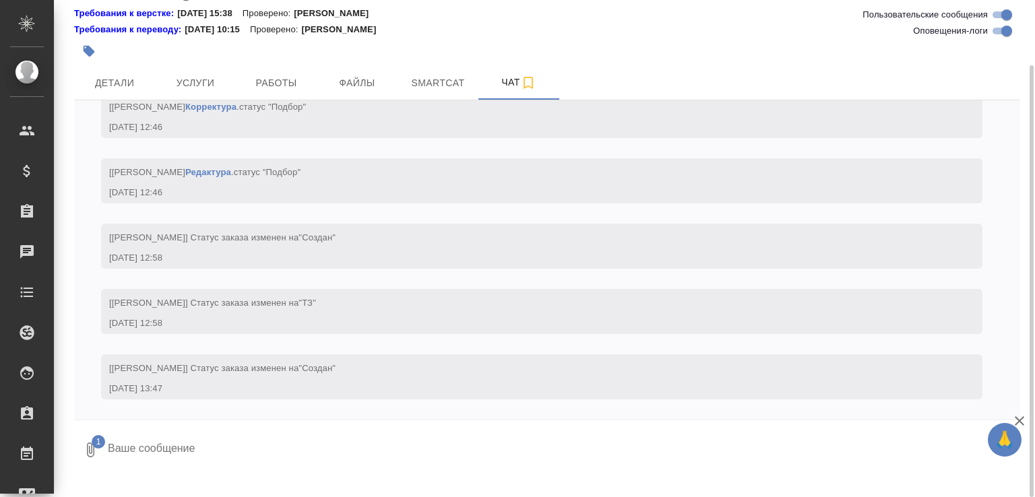
click at [174, 445] on textarea at bounding box center [551, 450] width 891 height 46
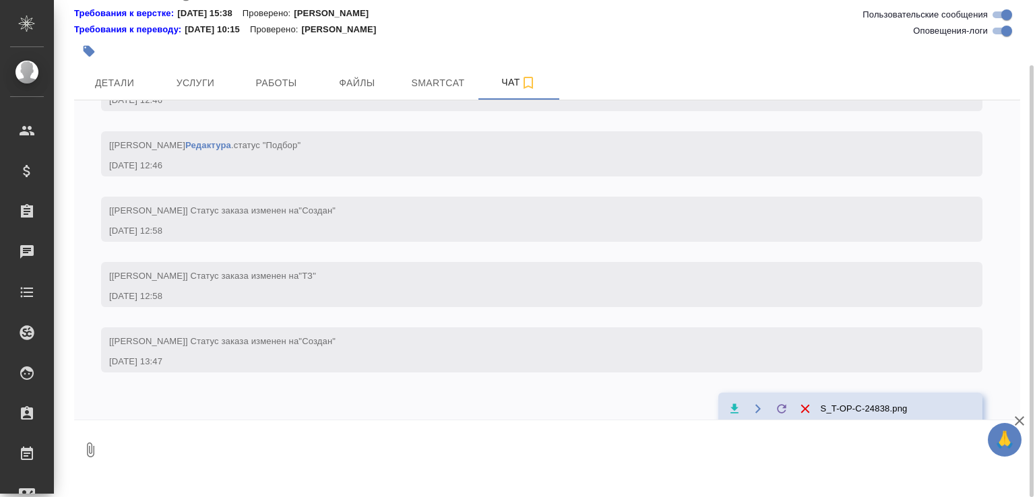
scroll to position [1037, 0]
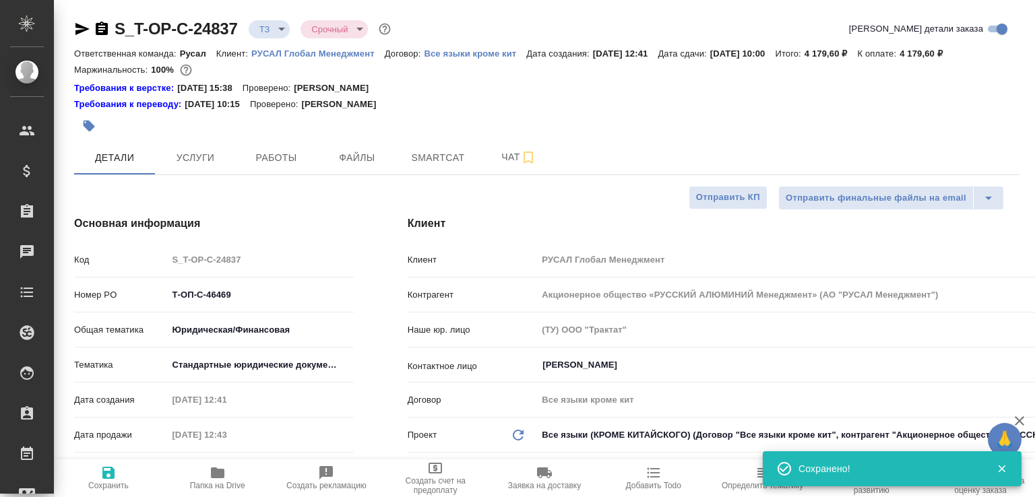
select select "RU"
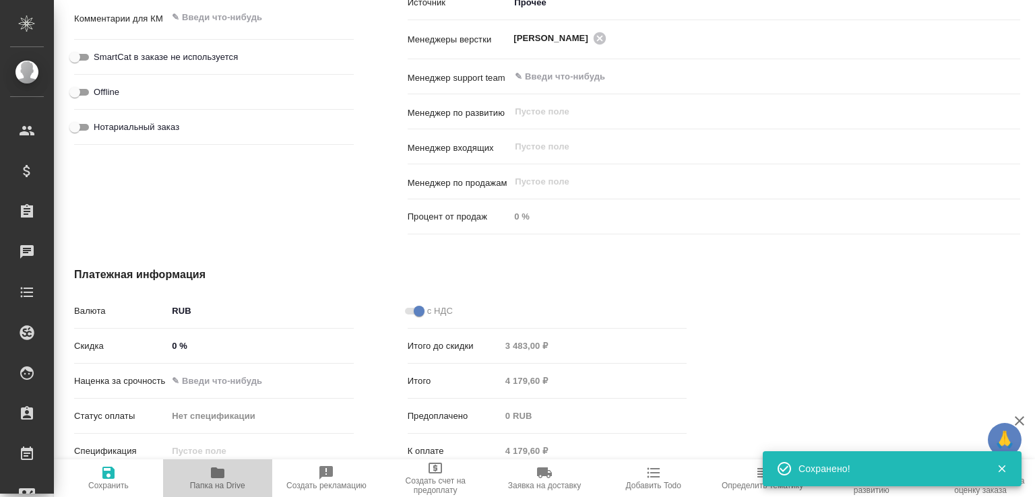
click at [235, 470] on span "Папка на Drive" at bounding box center [217, 478] width 93 height 26
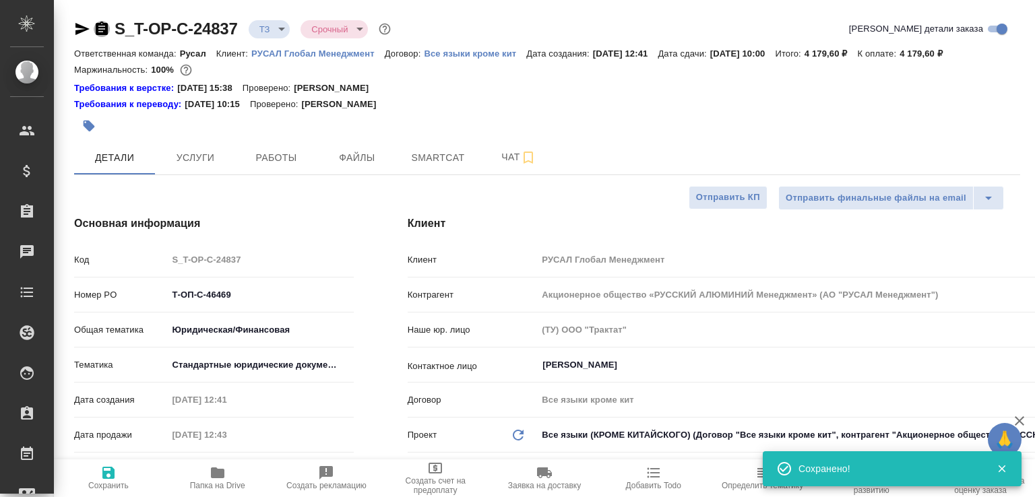
click at [104, 28] on icon "button" at bounding box center [102, 28] width 12 height 13
click at [105, 25] on icon "button" at bounding box center [102, 28] width 12 height 13
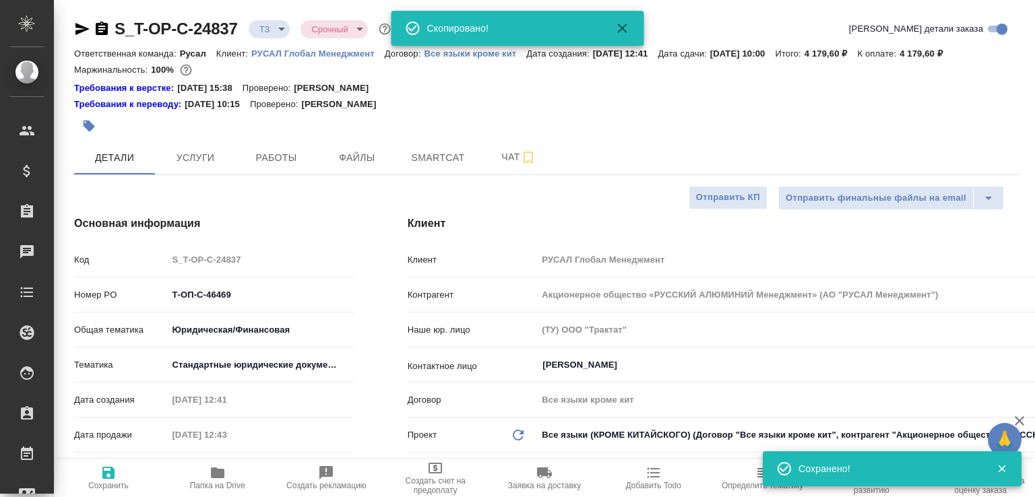
click at [280, 30] on body "🙏 .cls-1 fill:#fff; AWATERA [PERSON_NAME]malofeeva Клиенты Спецификации Заказы …" at bounding box center [517, 248] width 1035 height 497
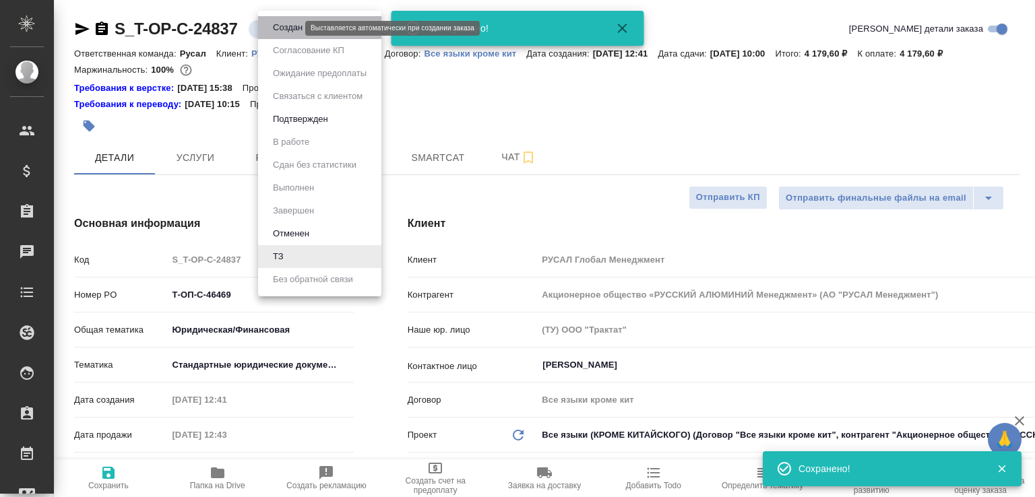
click at [280, 30] on button "Создан" at bounding box center [288, 27] width 38 height 15
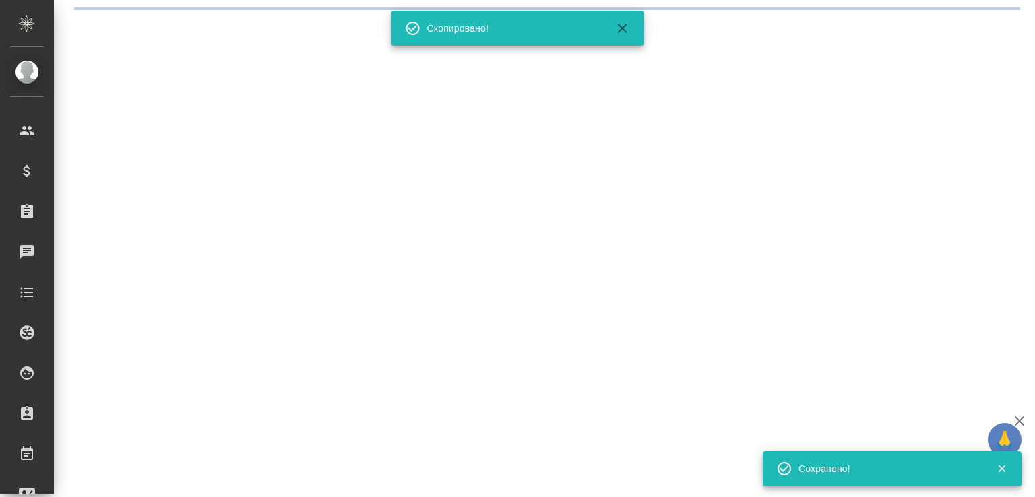
select select "RU"
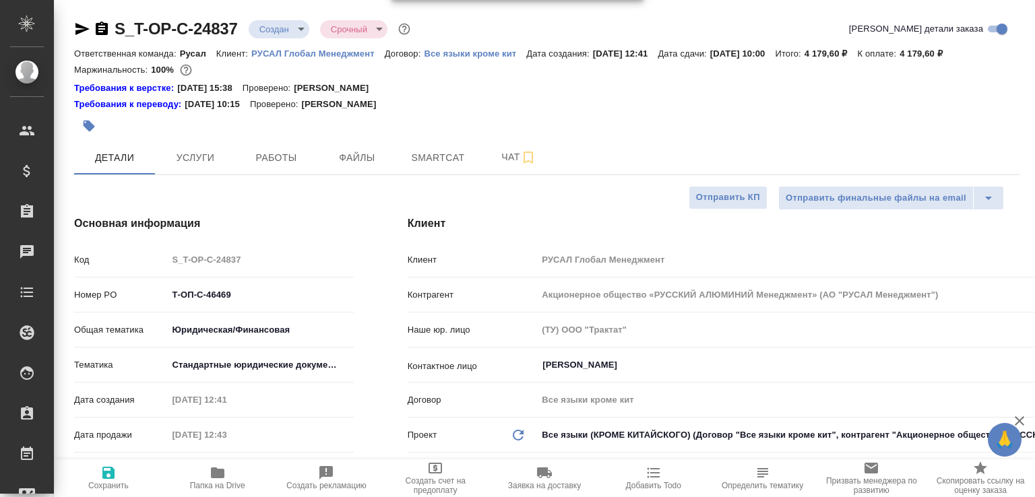
type textarea "x"
click at [488, 162] on button "Чат" at bounding box center [518, 158] width 81 height 34
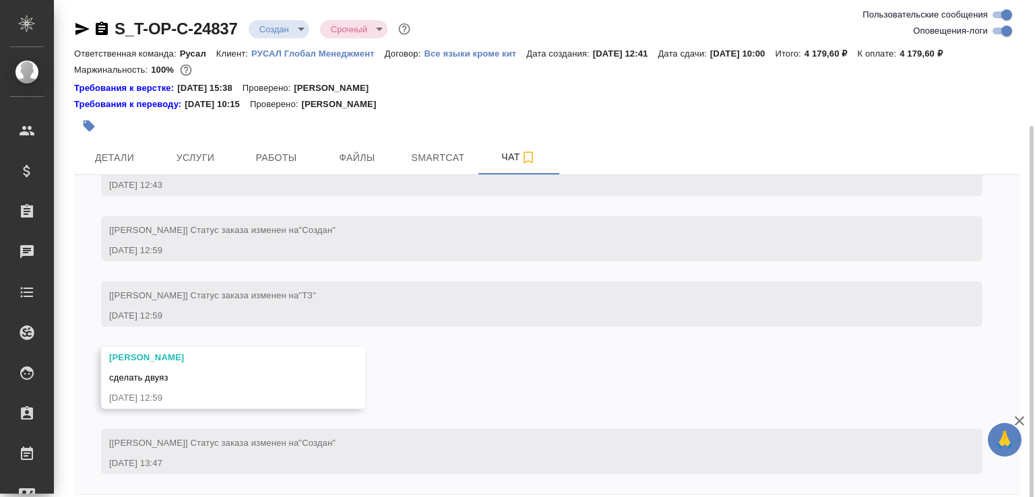
scroll to position [75, 0]
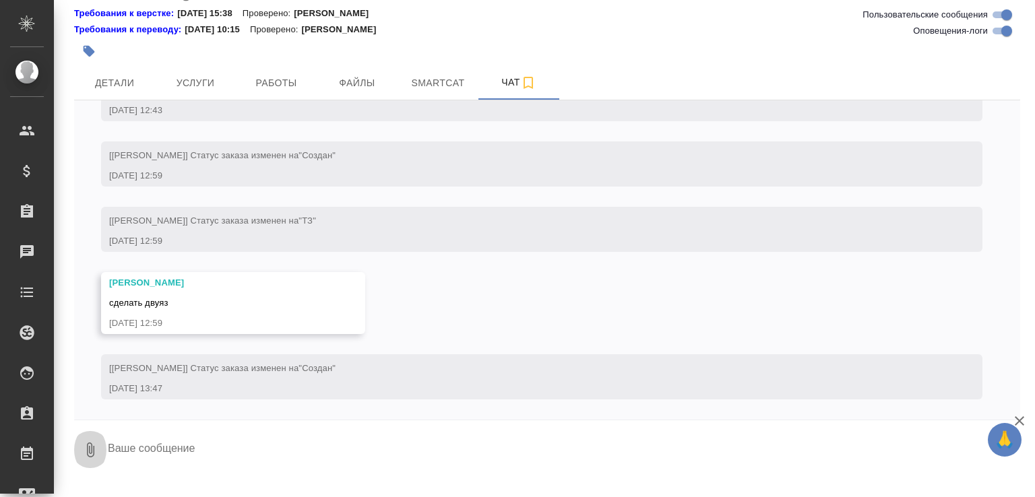
click at [83, 458] on icon "button" at bounding box center [90, 450] width 16 height 16
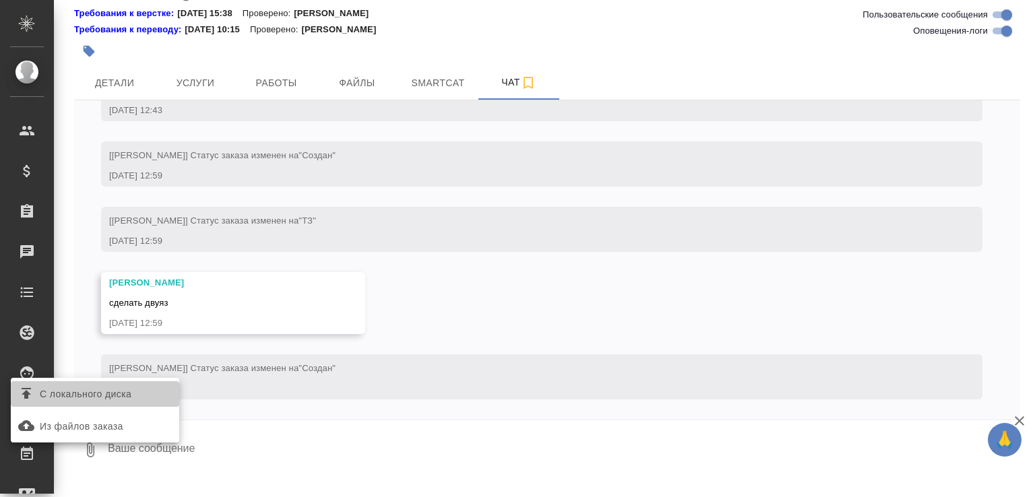
click at [84, 389] on span "С локального диска" at bounding box center [86, 394] width 92 height 17
click at [0, 0] on input "С локального диска" at bounding box center [0, 0] width 0 height 0
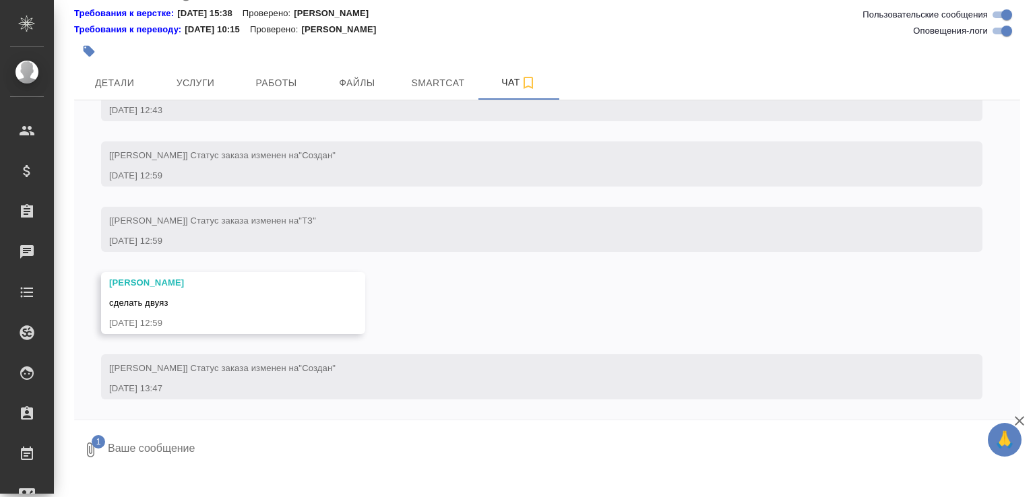
click at [199, 464] on textarea at bounding box center [551, 450] width 891 height 46
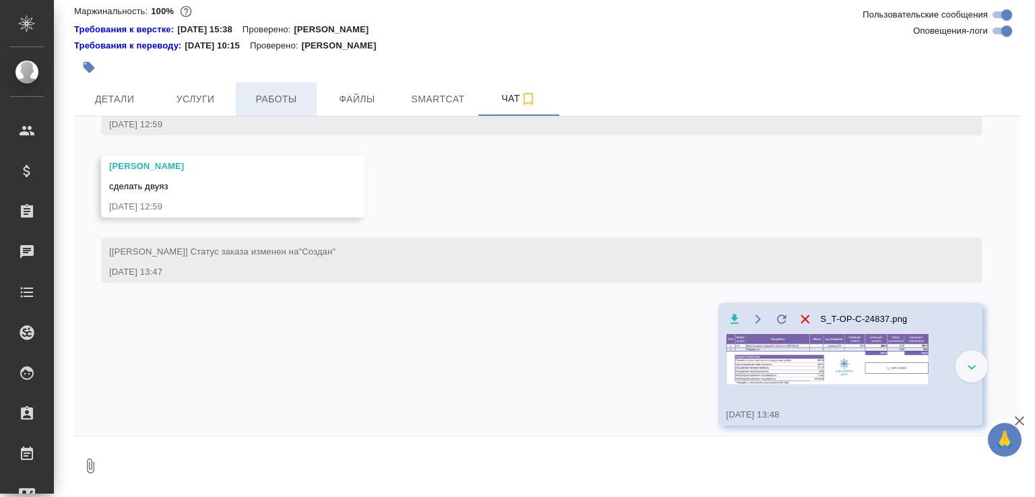
scroll to position [858, 0]
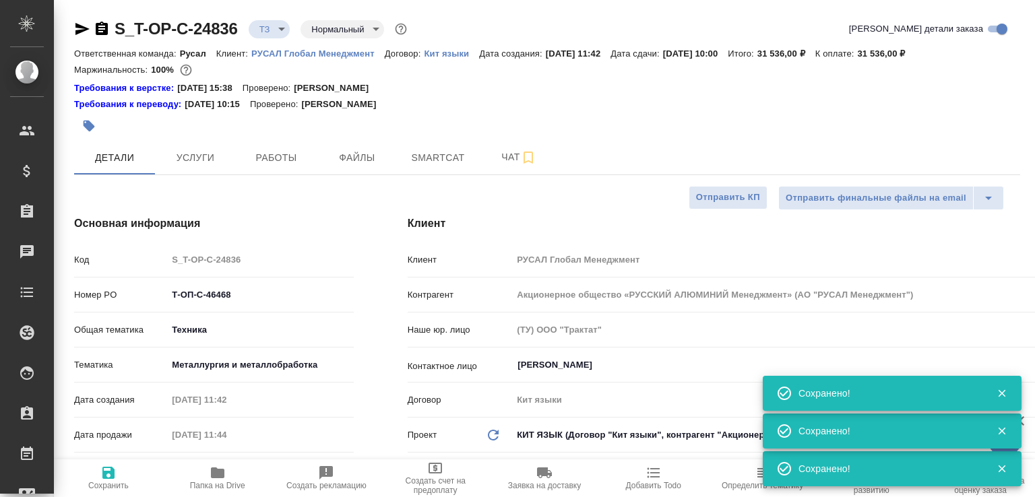
select select "RU"
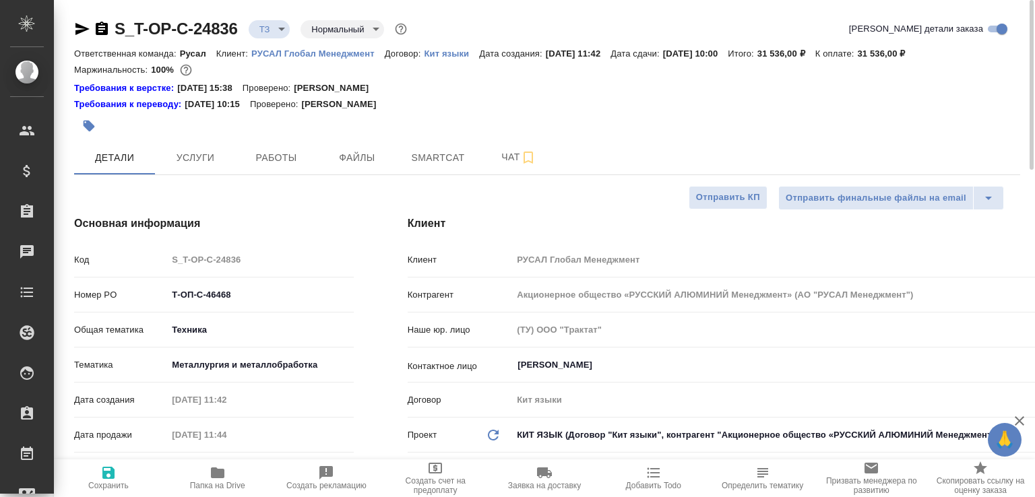
click at [227, 475] on span "Папка на Drive" at bounding box center [217, 478] width 93 height 26
click at [98, 29] on icon "button" at bounding box center [102, 29] width 16 height 16
click at [98, 33] on icon "button" at bounding box center [102, 28] width 12 height 13
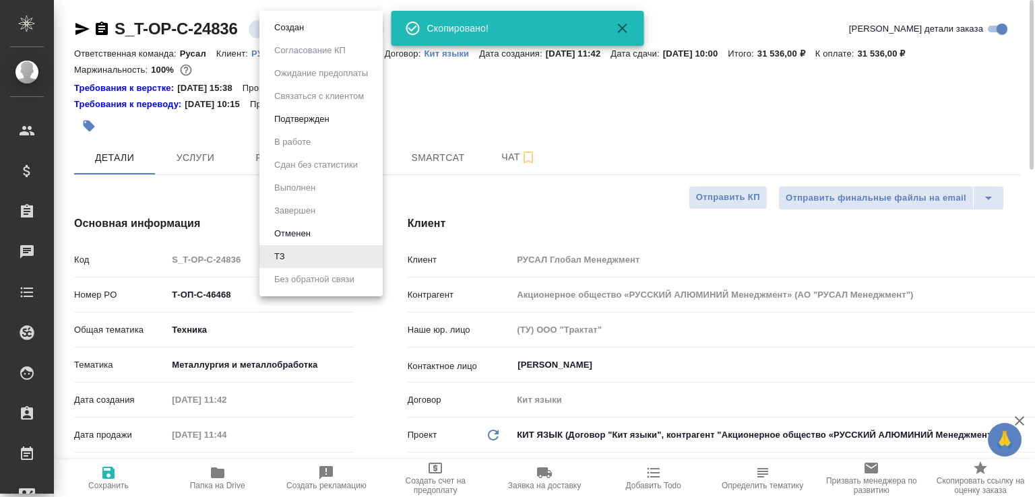
click at [294, 29] on body "🙏 .cls-1 fill:#fff; AWATERA Малофеева Екатерина e.malofeeva Клиенты Спецификаци…" at bounding box center [517, 248] width 1035 height 497
click at [294, 29] on button "Создан" at bounding box center [289, 27] width 38 height 15
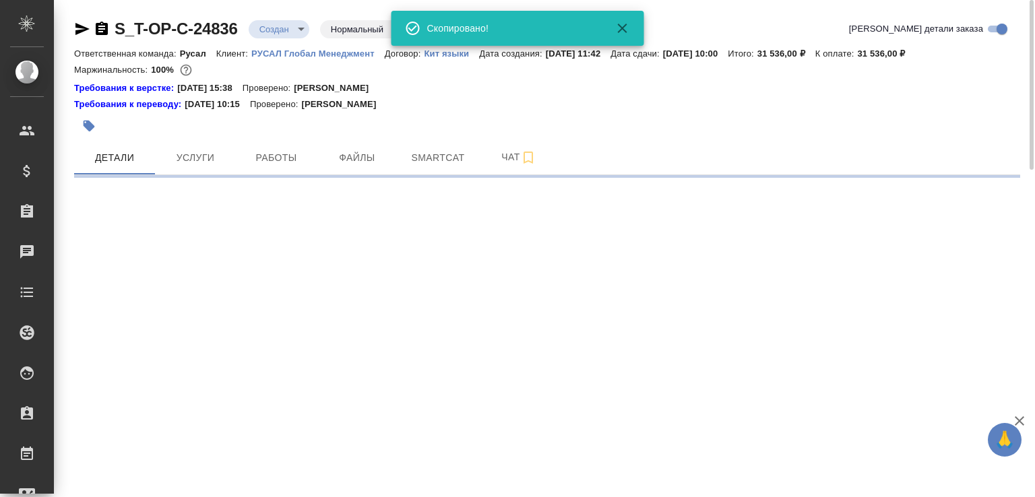
select select "RU"
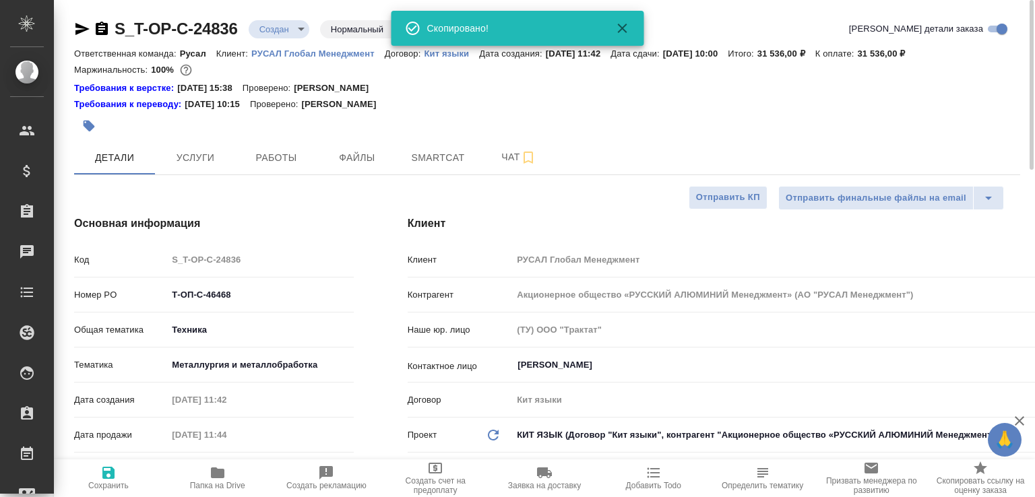
type textarea "x"
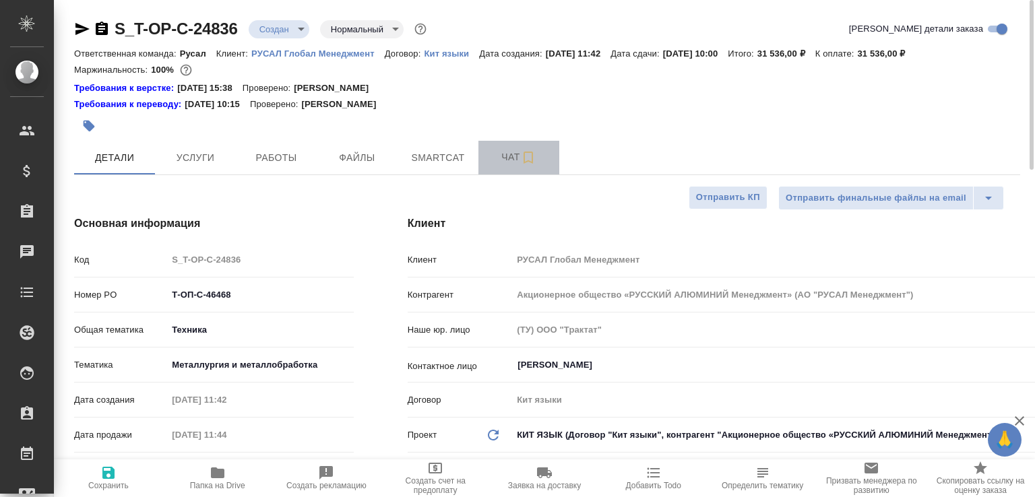
click at [496, 151] on span "Чат" at bounding box center [518, 157] width 65 height 17
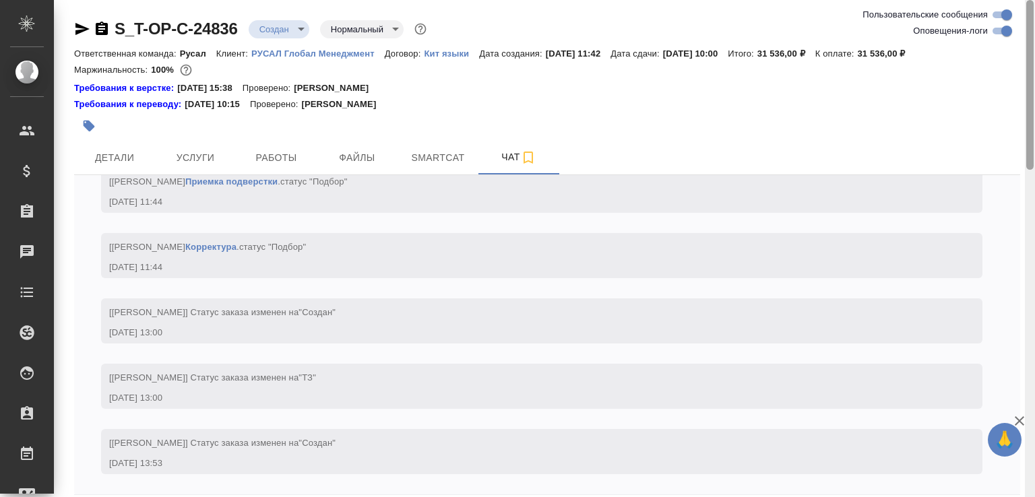
scroll to position [59, 0]
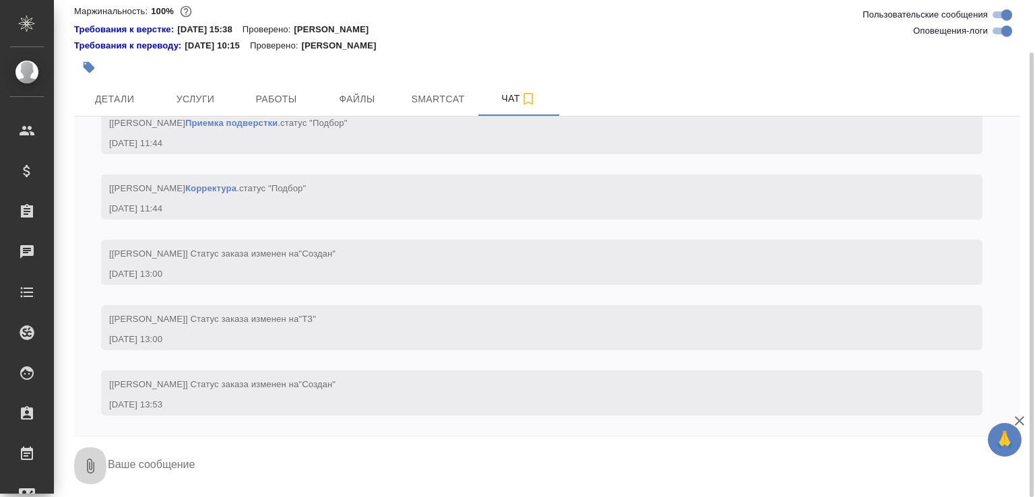
click at [94, 469] on icon "button" at bounding box center [90, 466] width 7 height 15
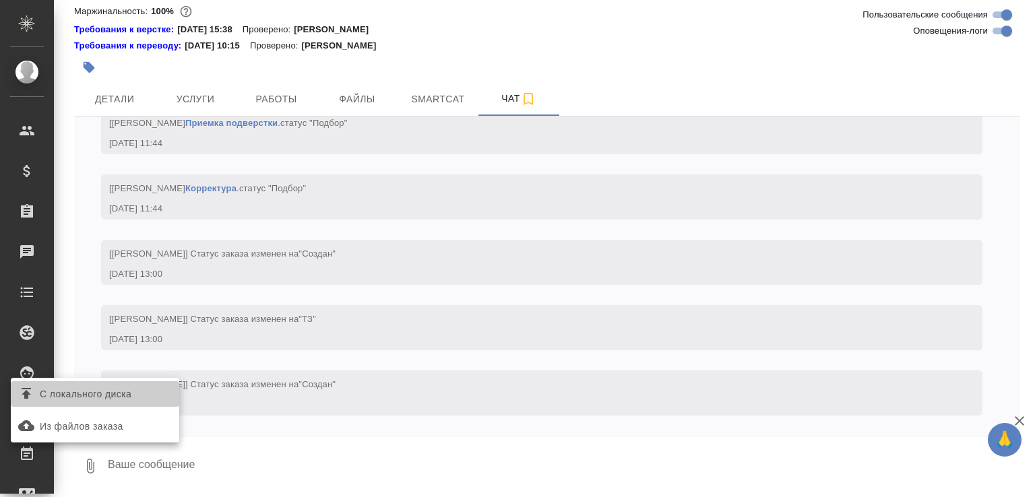
click at [100, 393] on span "С локального диска" at bounding box center [86, 394] width 92 height 17
click at [0, 0] on input "С локального диска" at bounding box center [0, 0] width 0 height 0
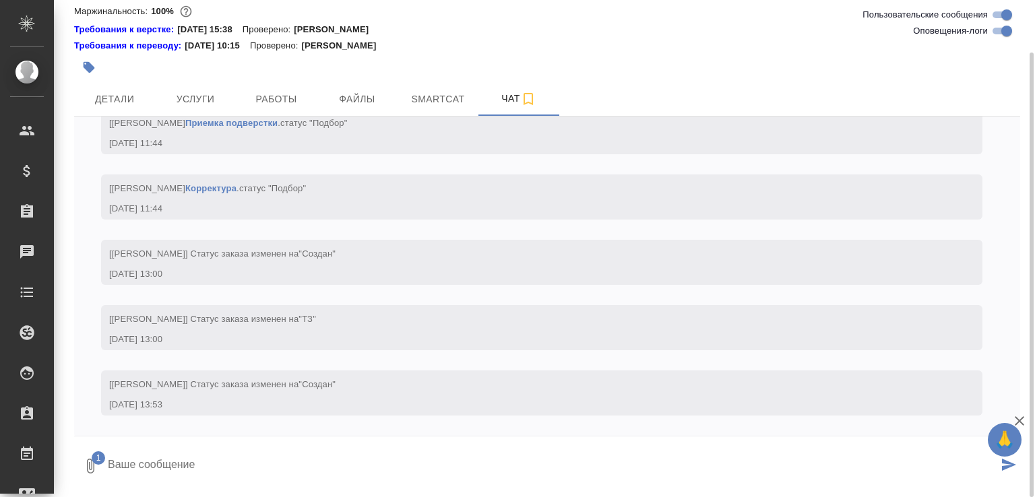
click at [107, 463] on textarea at bounding box center [551, 466] width 891 height 46
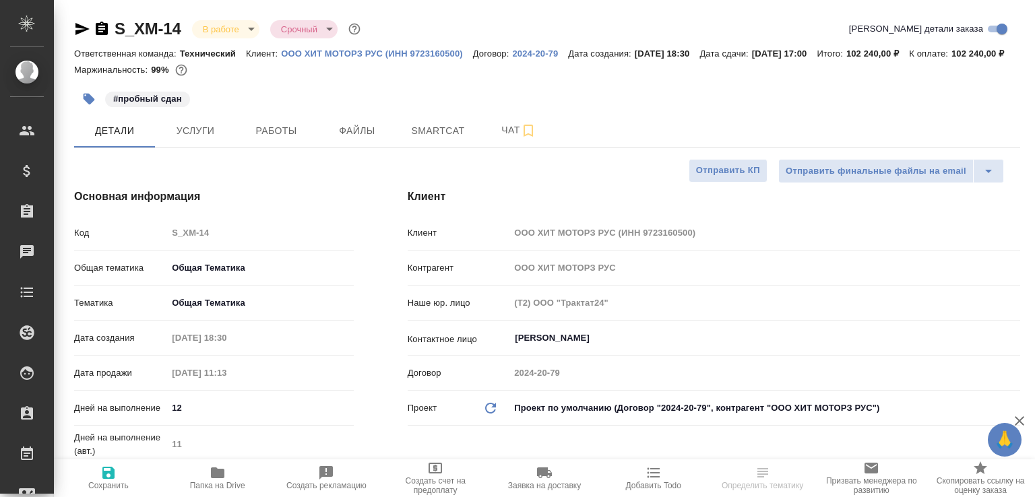
select select "RU"
click at [264, 139] on span "Работы" at bounding box center [276, 131] width 65 height 17
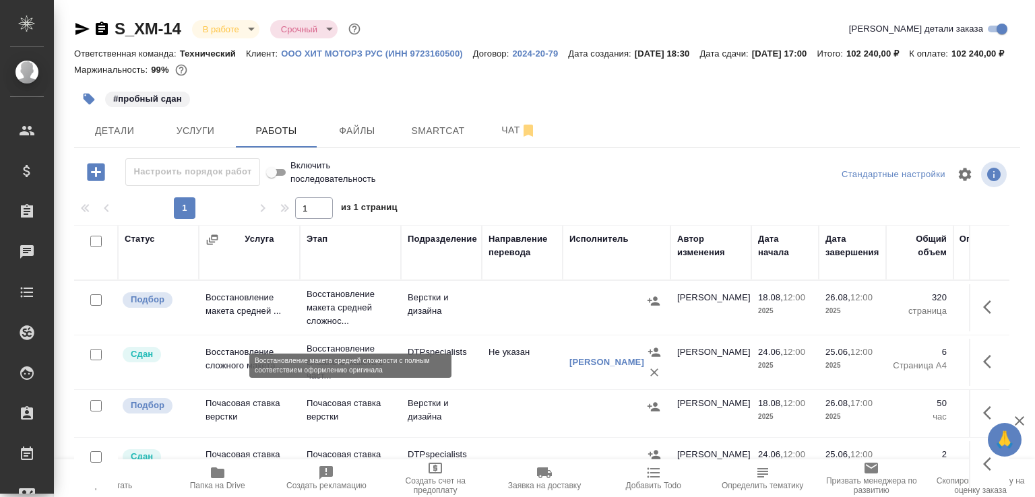
click at [381, 328] on p "Восстановление макета средней сложнос..." at bounding box center [351, 308] width 88 height 40
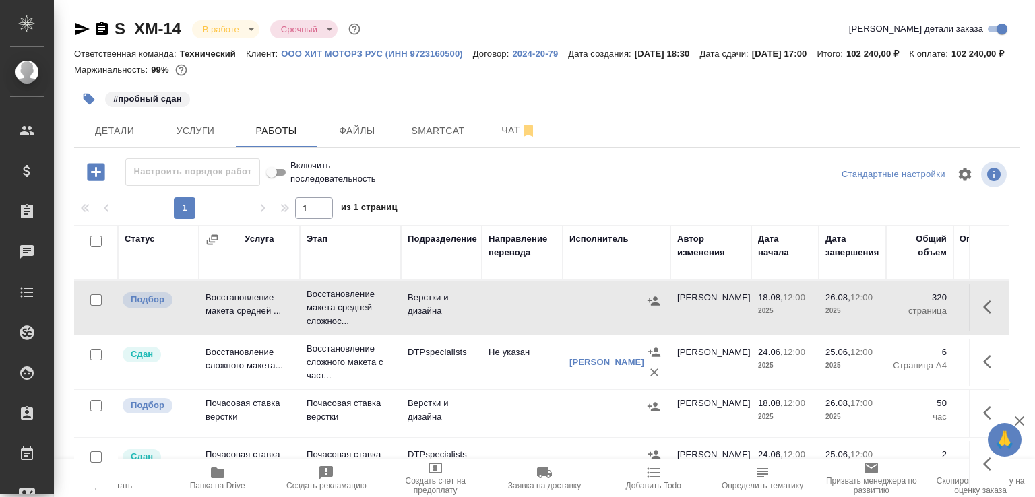
click at [290, 331] on td "Почасовая ставка верстки" at bounding box center [249, 307] width 101 height 47
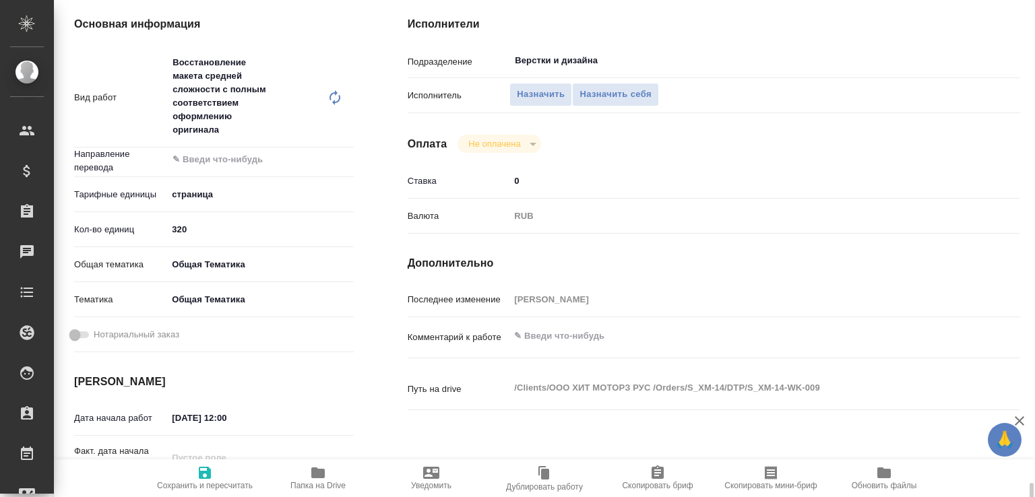
scroll to position [499, 0]
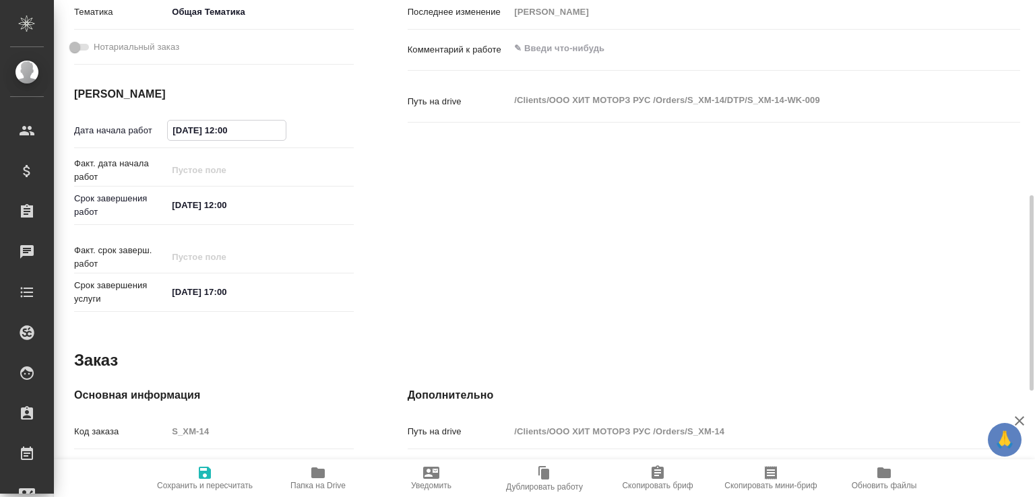
click at [181, 130] on input "[DATE] 12:00" at bounding box center [227, 131] width 118 height 20
click at [229, 129] on input "[DATE] 12:00" at bounding box center [227, 131] width 118 height 20
type input "[DATE] 14:00"
click at [193, 484] on span "Сохранить и пересчитать" at bounding box center [205, 485] width 96 height 9
type input "recruiting"
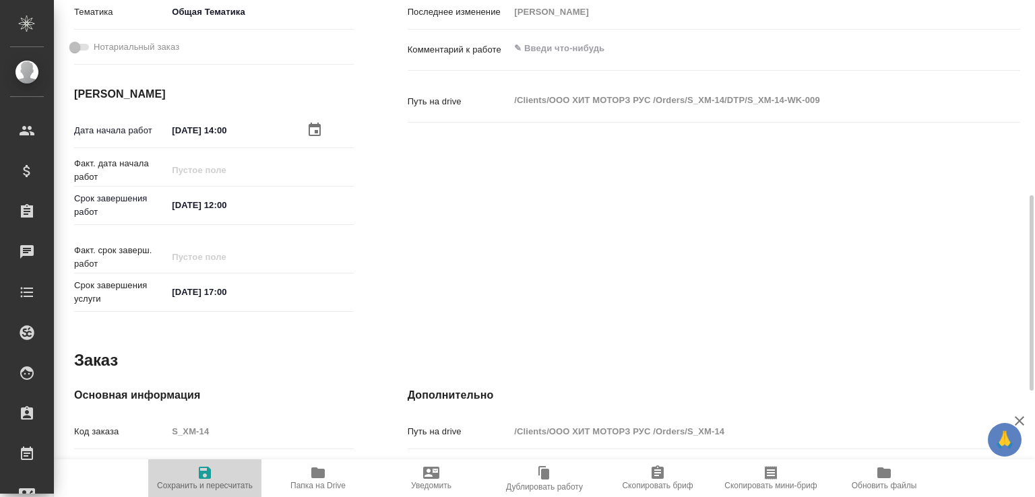
type input "5a8b1489cc6b4906c91bfdb2"
type input "320"
type input "obtem"
type input "6012b1ca196b0e5c9229a120"
type input "[DATE] 14:00"
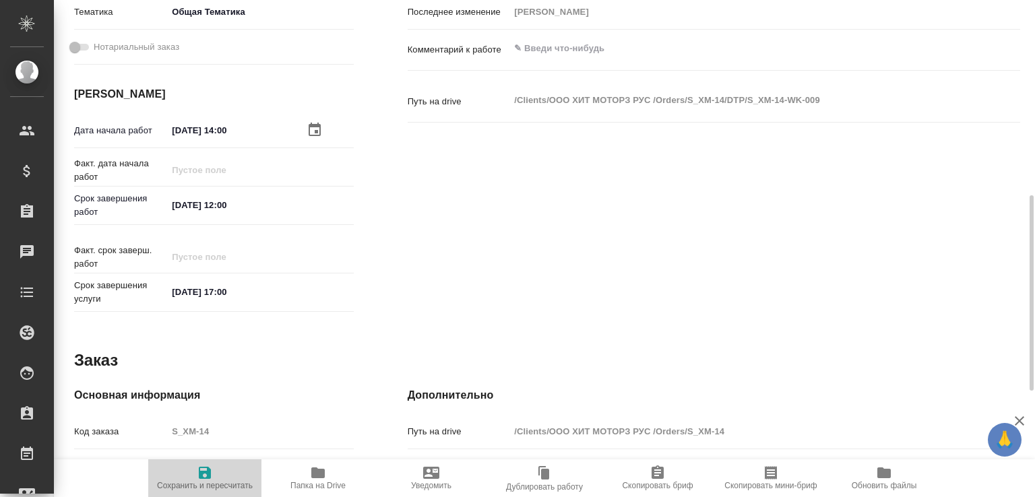
type input "[DATE] 12:00"
type input "[DATE] 17:00"
type input "Верстки и дизайна"
type input "notPayed"
type input "0"
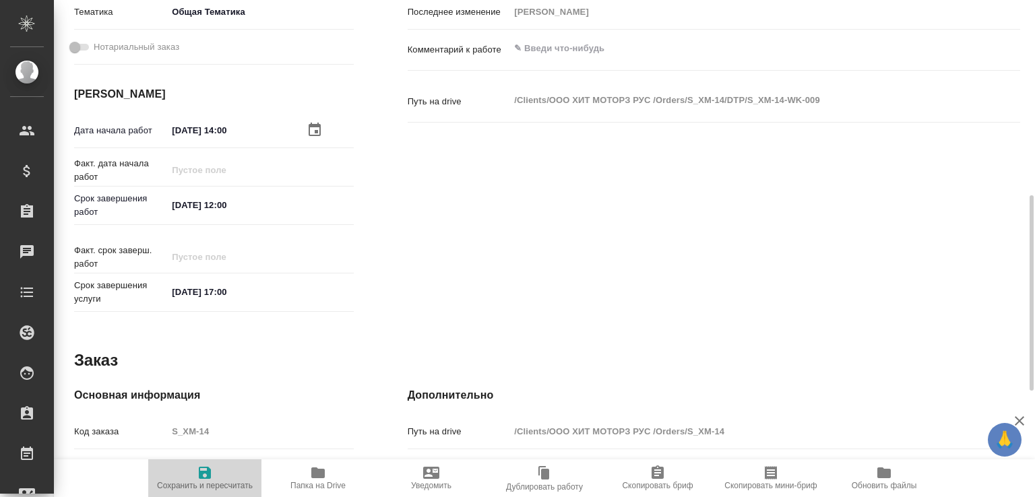
type input "RUB"
type input "Белякова Юлия"
type input "S_XM-14"
type input "Восстановление макета средней сложности с полным соответствием оформлению ориги…"
type input "Приемка разверстки, Восстановление макета средней сложности с полным соответств…"
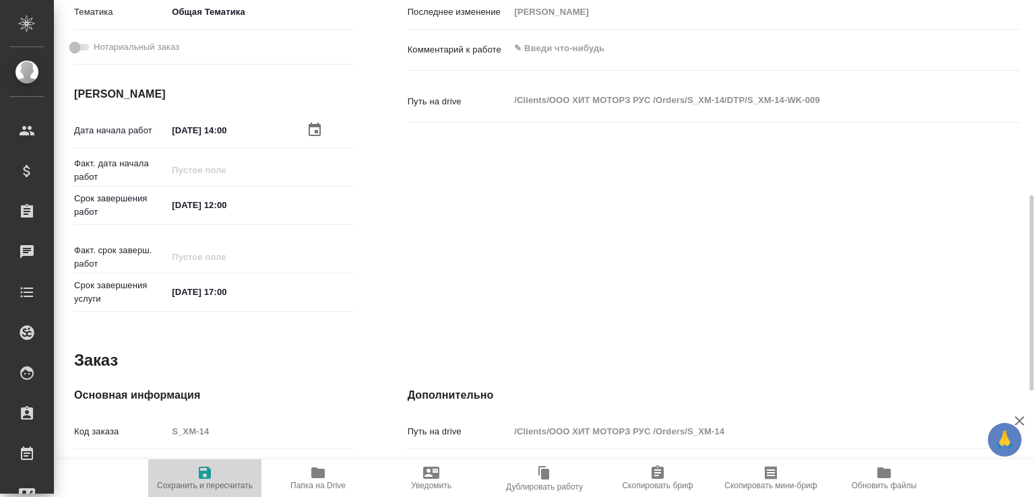
type input "Никифорова Валерия, Усманова Ольга"
type input "[PERSON_NAME]"
type input "/Clients/ООО ХИТ МОТОРЗ РУС /Orders/S_XM-14"
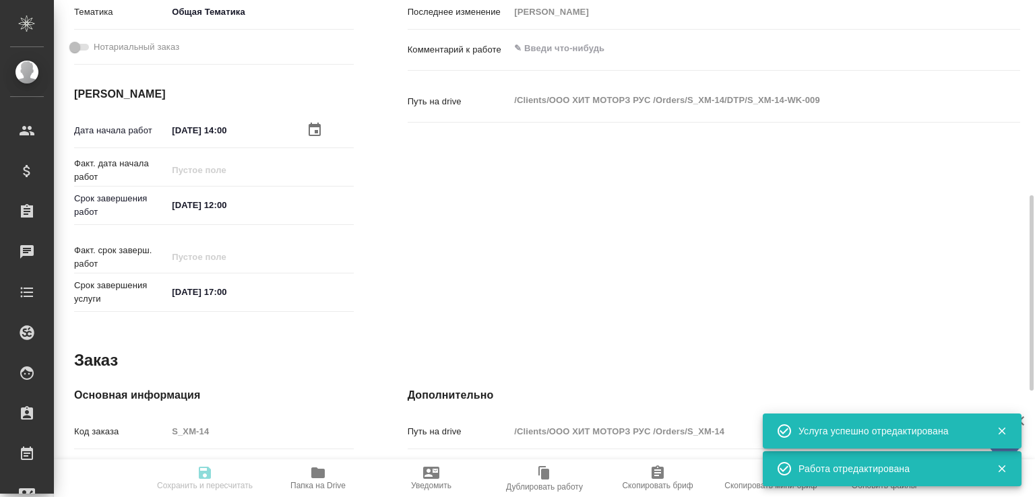
type input "recruiting"
type input "5a8b1489cc6b4906c91bfdb2"
type input "320"
type input "obtem"
type input "6012b1ca196b0e5c9229a120"
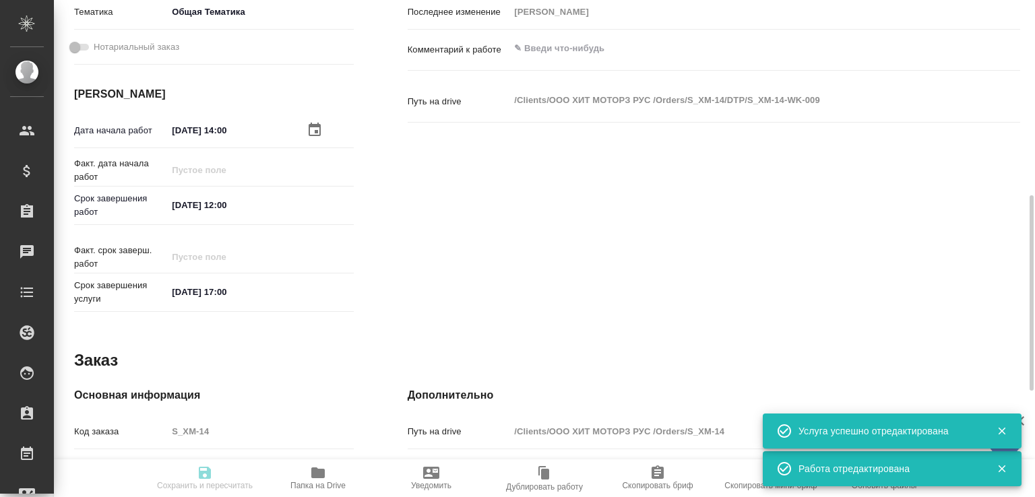
type input "[DATE] 14:00"
type input "26.08.2025 12:00"
type input "29.08.2025 17:00"
type input "Верстки и дизайна"
type input "notPayed"
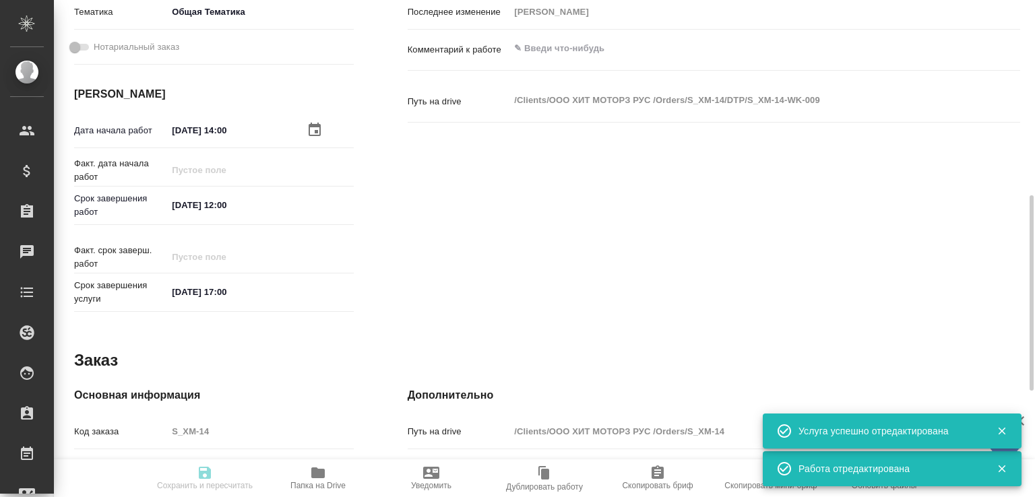
type input "0"
type input "RUB"
type input "Белякова Юлия"
type input "S_XM-14"
type input "Восстановление макета средней сложности с полным соответствием оформлению ориги…"
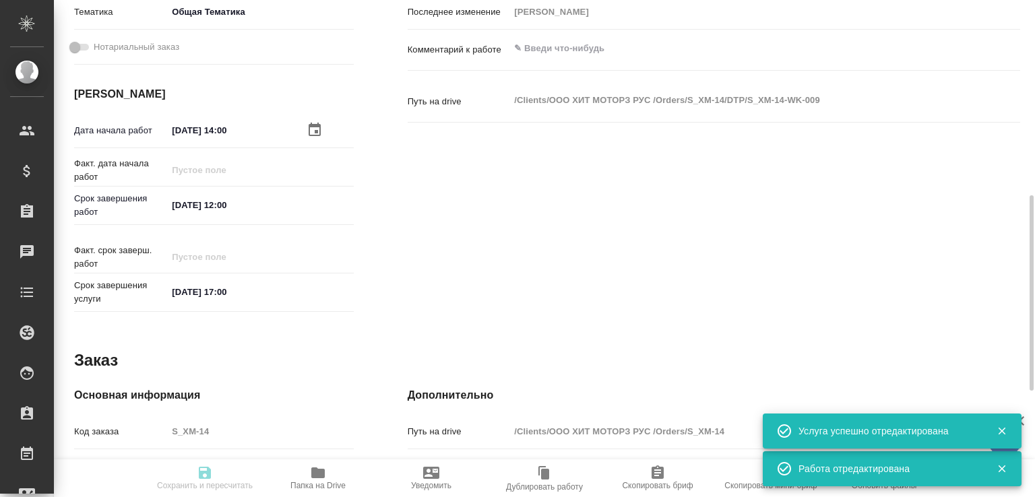
type input "Приемка разверстки, Восстановление макета средней сложности с полным соответств…"
type input "Никифорова Валерия, Усманова Ольга"
type input "[PERSON_NAME]"
type input "/Clients/ООО ХИТ МОТОРЗ РУС /Orders/S_XM-14"
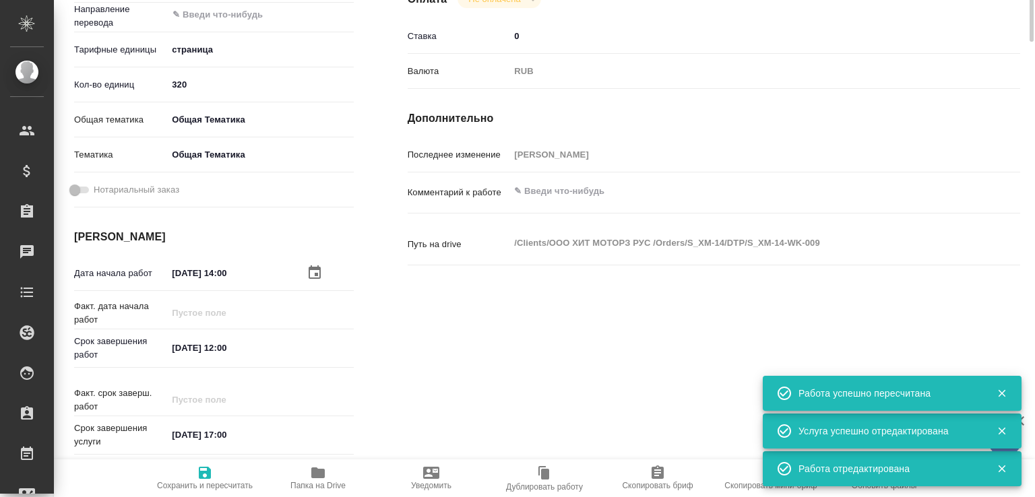
scroll to position [146, 0]
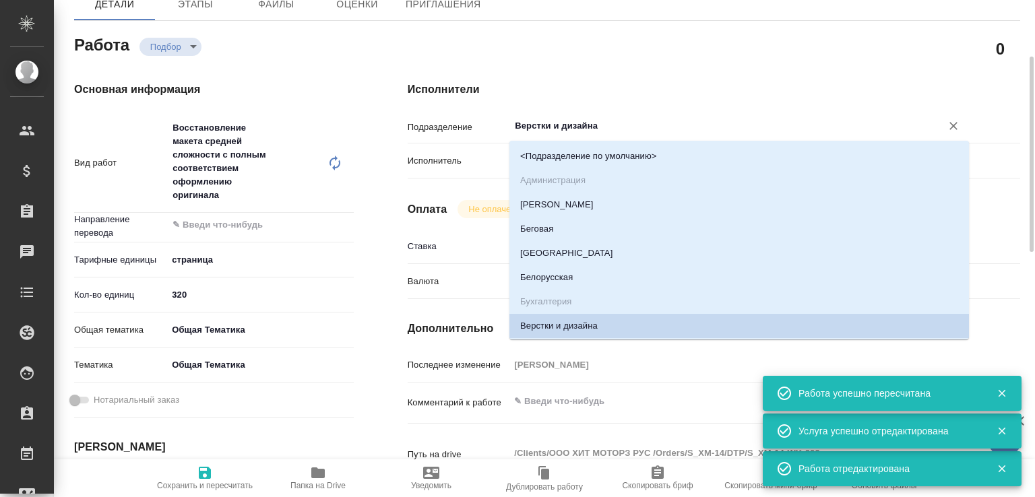
click at [537, 127] on input "Верстки и дизайна" at bounding box center [716, 126] width 406 height 16
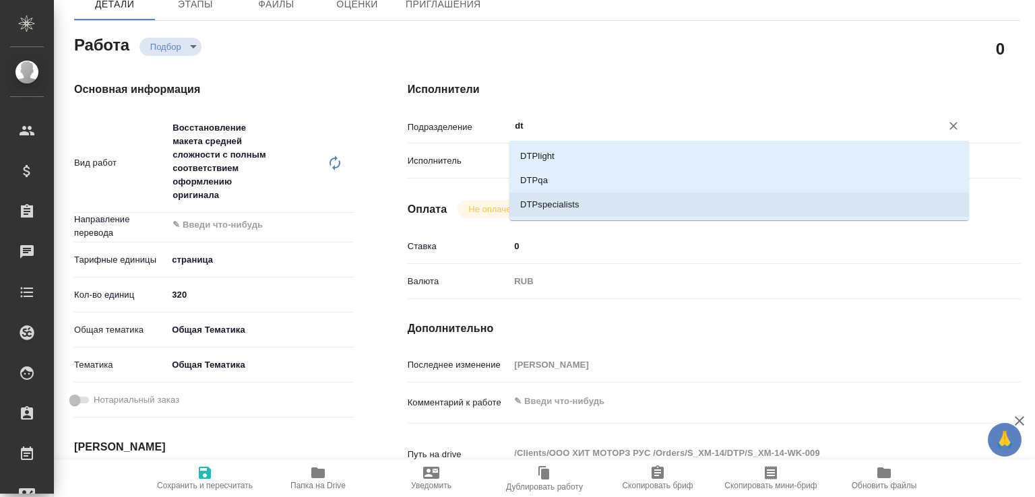
click at [550, 204] on li "DTPspecialists" at bounding box center [738, 205] width 459 height 24
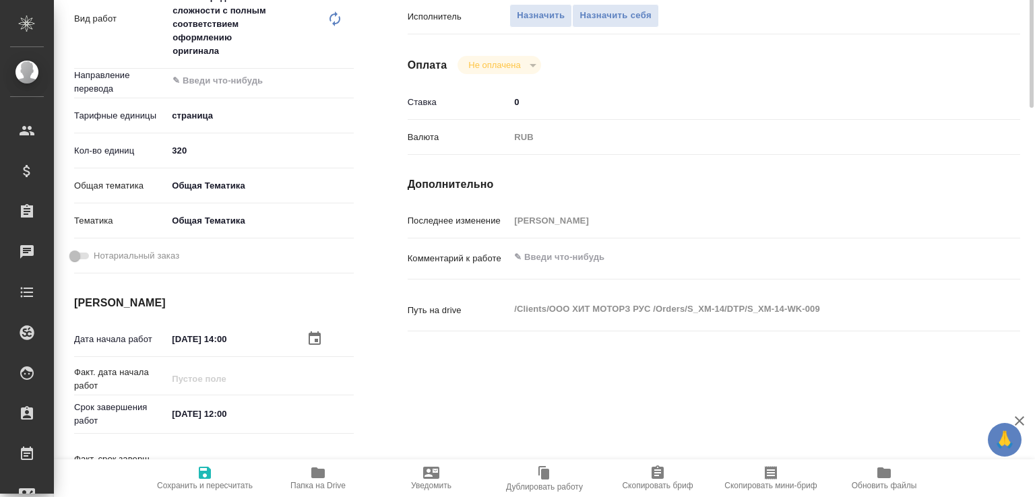
scroll to position [434, 0]
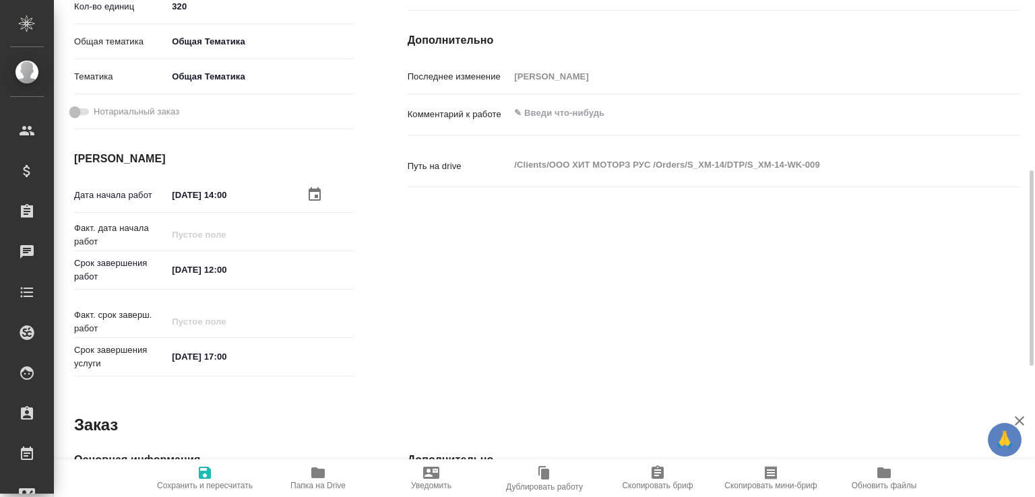
type input "DTPspecialists"
click at [543, 110] on textarea at bounding box center [738, 113] width 459 height 23
type textarea "У"
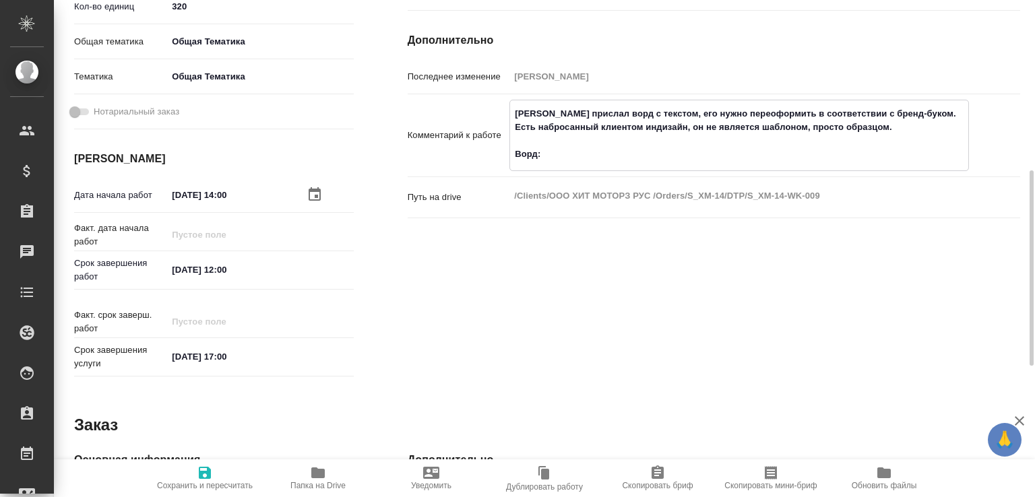
paste textarea "https://drive.awatera.com/f/10014535"
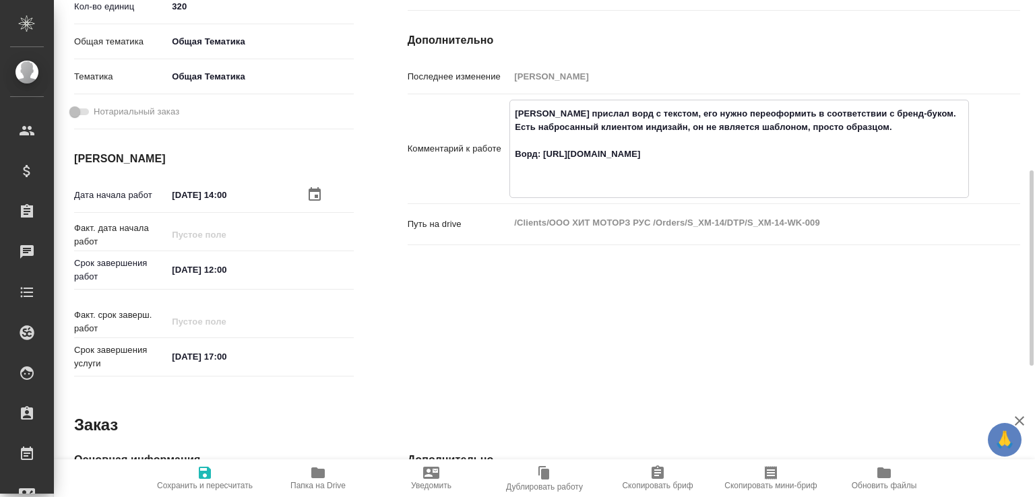
click at [879, 127] on textarea "Клиент прислал ворд с текстом, его нужно переоформить в соответствии с бренд-бу…" at bounding box center [739, 147] width 458 height 90
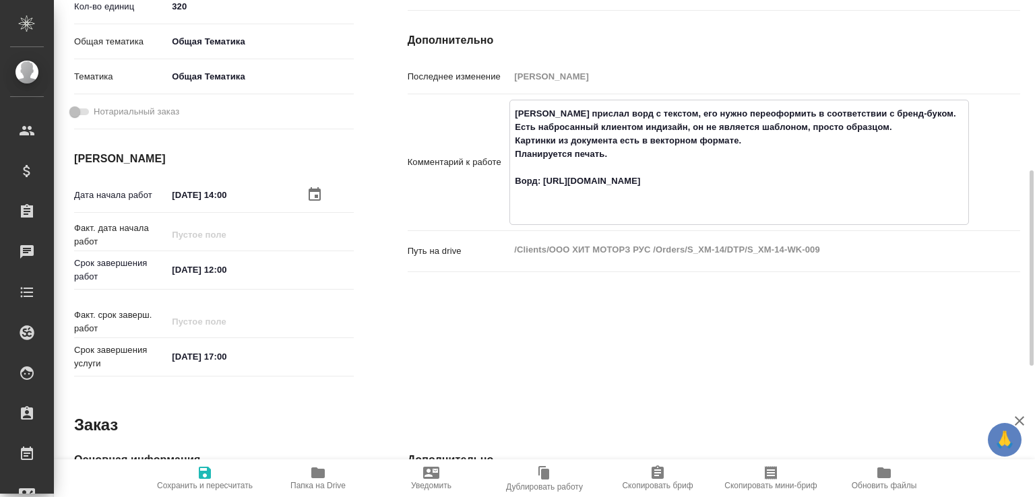
click at [575, 219] on textarea "Клиент прислал ворд с текстом, его нужно переоформить в соответствии с бренд-бу…" at bounding box center [739, 160] width 458 height 117
paste textarea "https://drive.awatera.com/f/10014531"
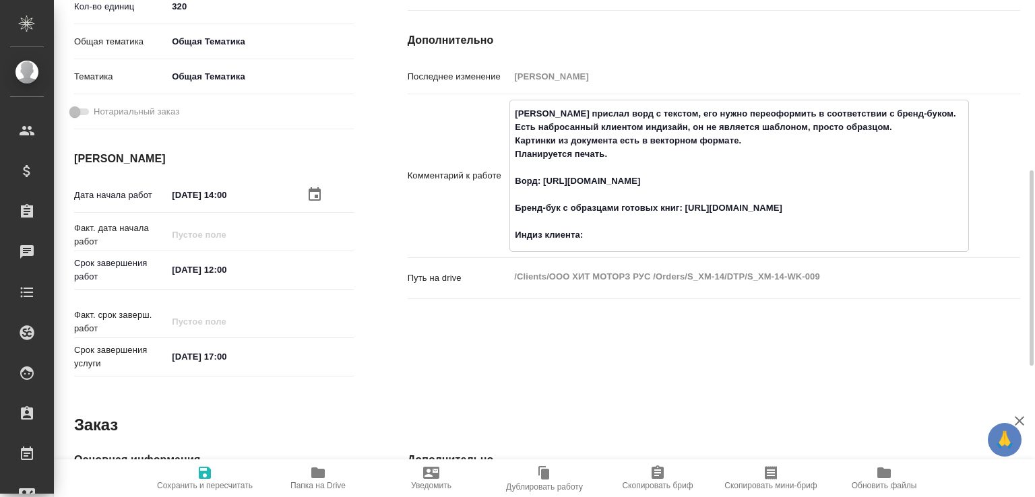
paste textarea "https://drive.awatera.com/f/10014534"
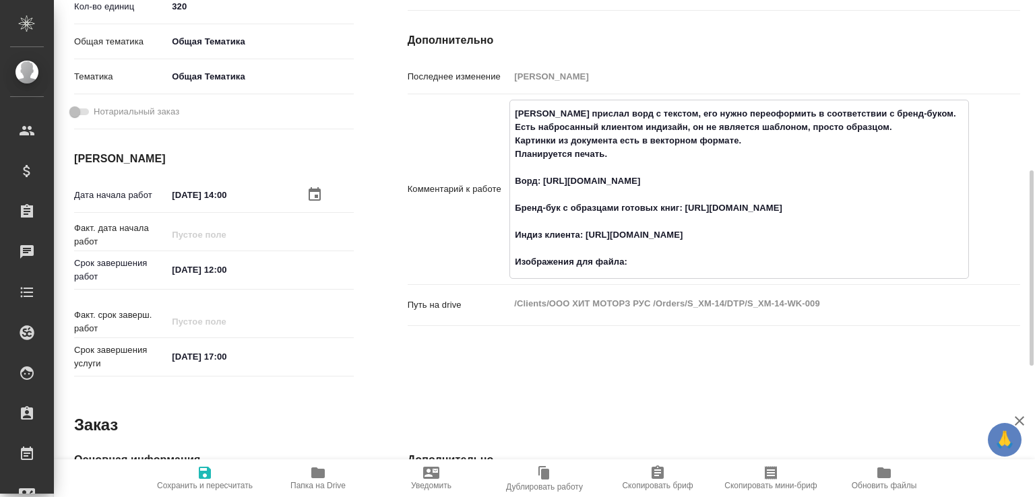
paste textarea "https://drive.awatera.com/f/10014533"
click at [523, 195] on textarea "Клиент прислал ворд с текстом, его нужно переоформить в соответствии с бренд-бу…" at bounding box center [739, 187] width 458 height 171
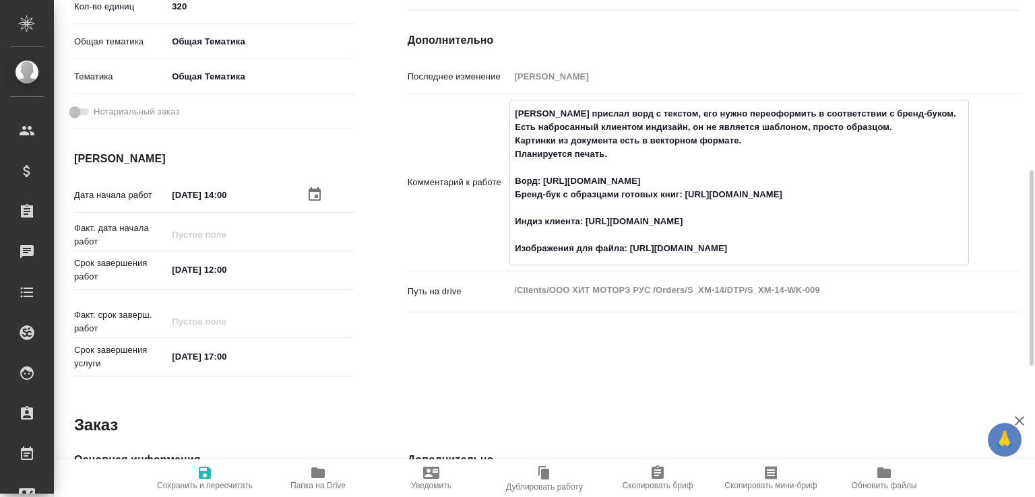
click at [534, 204] on textarea "Клиент прислал ворд с текстом, его нужно переоформить в соответствии с бренд-бу…" at bounding box center [739, 181] width 458 height 158
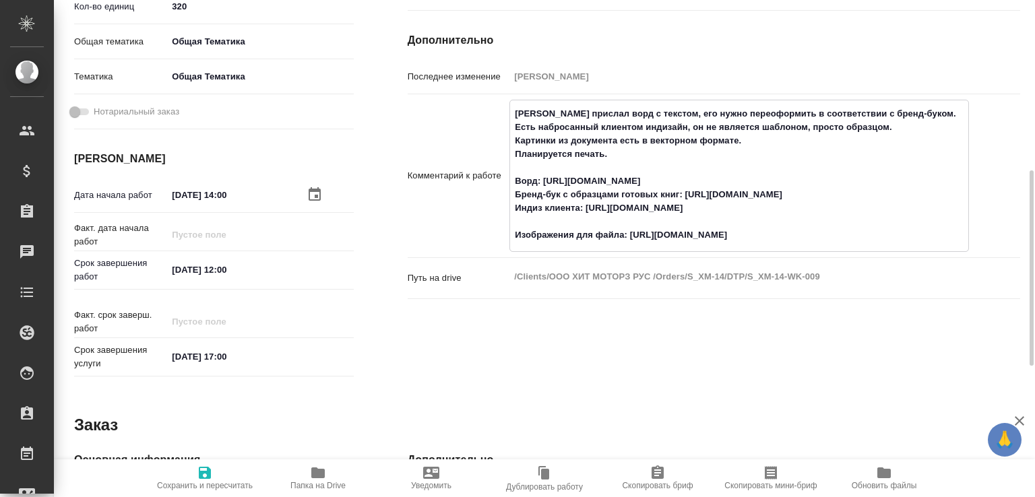
click at [531, 230] on textarea "Клиент прислал ворд с текстом, его нужно переоформить в соответствии с бренд-бу…" at bounding box center [739, 174] width 458 height 144
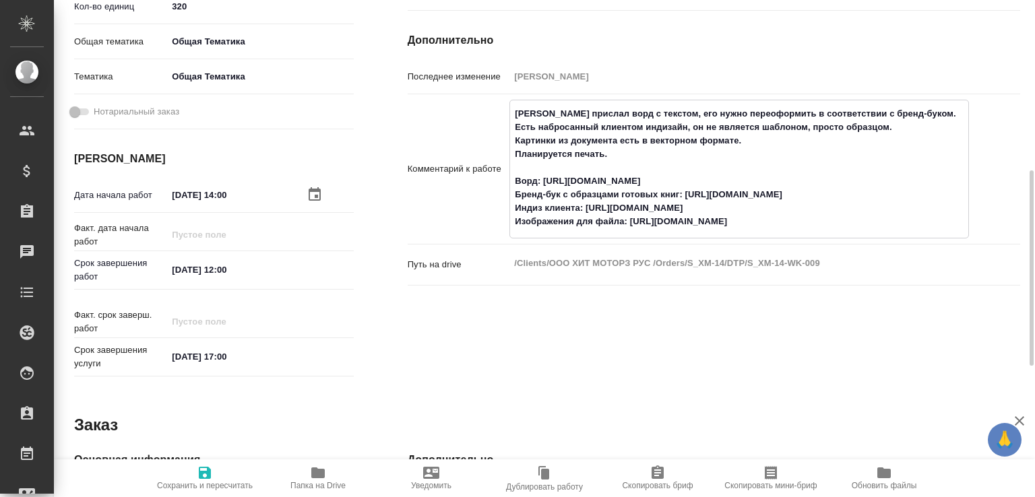
click at [622, 160] on textarea "Клиент прислал ворд с текстом, его нужно переоформить в соответствии с бренд-бу…" at bounding box center [739, 167] width 458 height 131
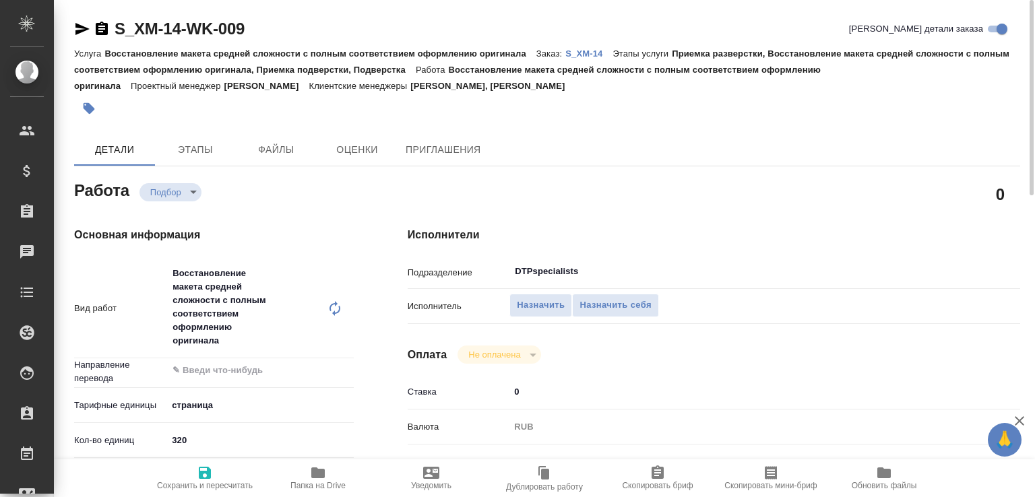
scroll to position [211, 0]
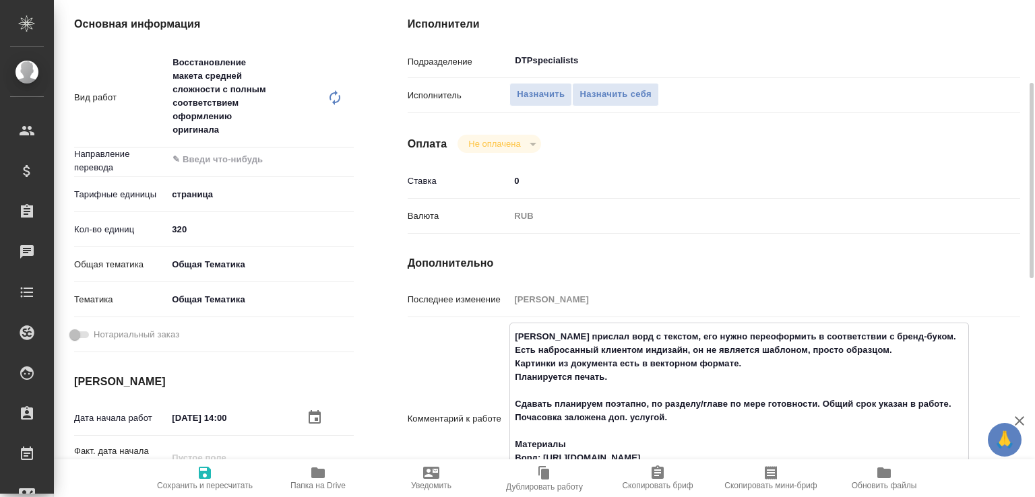
type textarea "Клиент прислал ворд с текстом, его нужно переоформить в соответствии с бренд-бу…"
click at [224, 423] on input "[DATE] 14:00" at bounding box center [227, 418] width 118 height 20
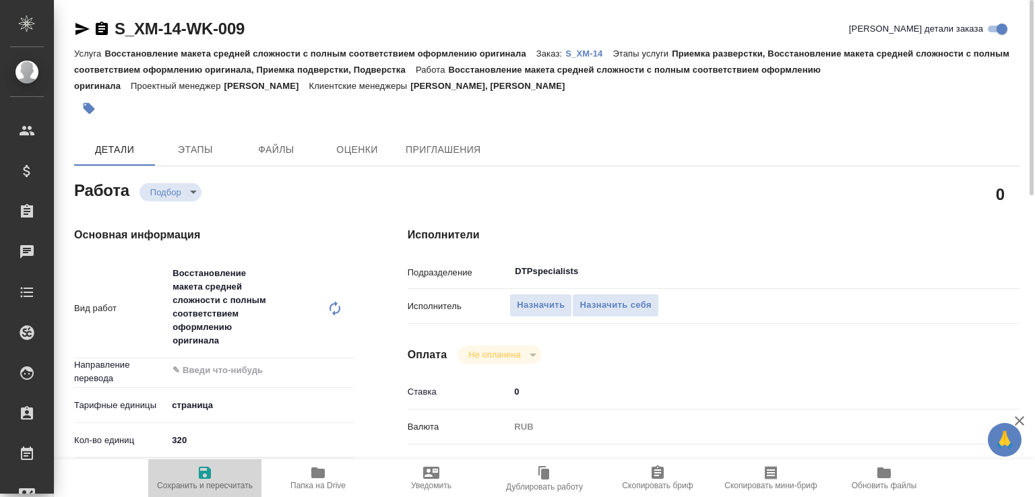
click at [219, 484] on span "Сохранить и пересчитать" at bounding box center [205, 485] width 96 height 9
type input "recruiting"
type input "5a8b1489cc6b4906c91bfdb2"
type input "320"
type input "obtem"
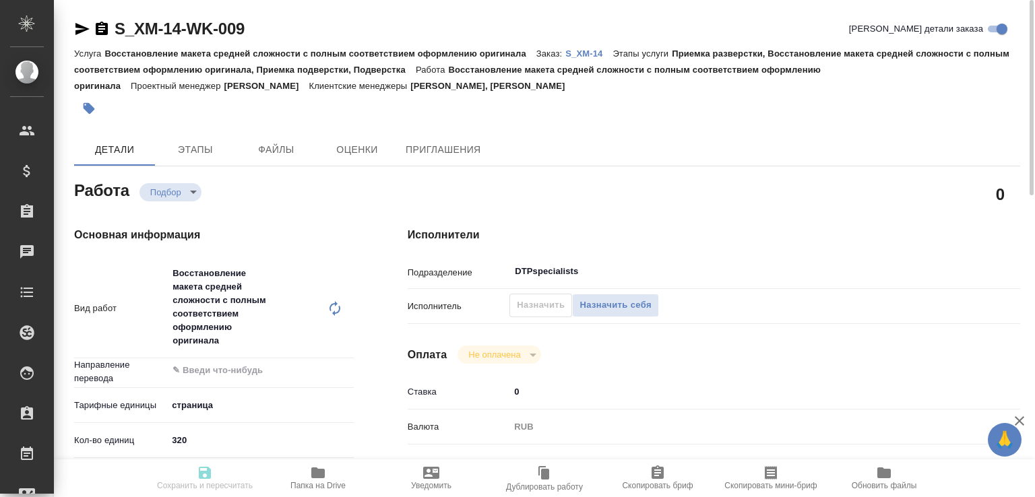
type input "6012b1ca196b0e5c9229a120"
type input "[DATE] 14:00"
type input "26.08.2025 12:00"
type input "29.08.2025 17:00"
type input "DTPspecialists"
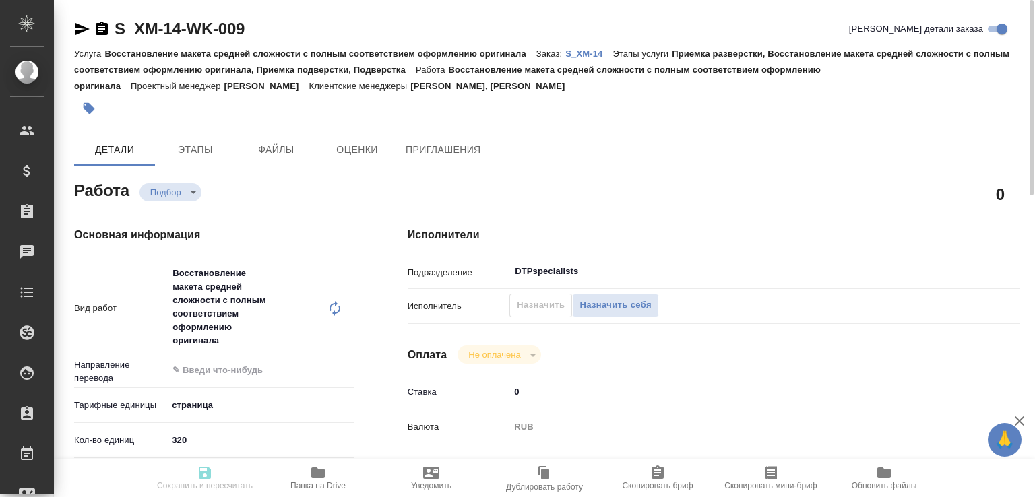
type input "notPayed"
type input "0"
type input "RUB"
type input "Белякова Юлия"
type input "S_XM-14"
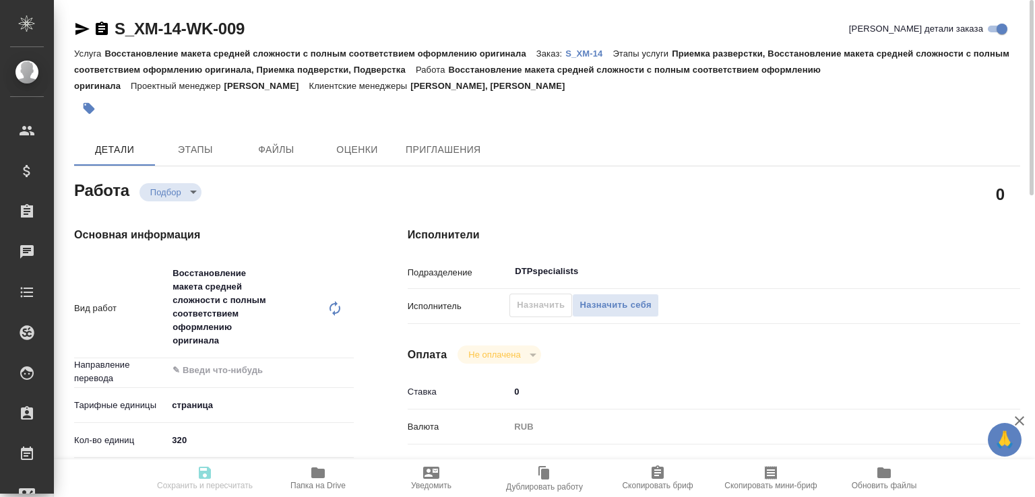
type input "Восстановление макета средней сложности с полным соответствием оформлению ориги…"
type input "Приемка разверстки, Восстановление макета средней сложности с полным соответств…"
type input "Никифорова Валерия, Усманова Ольга"
type input "[PERSON_NAME]"
type input "/Clients/ООО ХИТ МОТОРЗ РУС /Orders/S_XM-14"
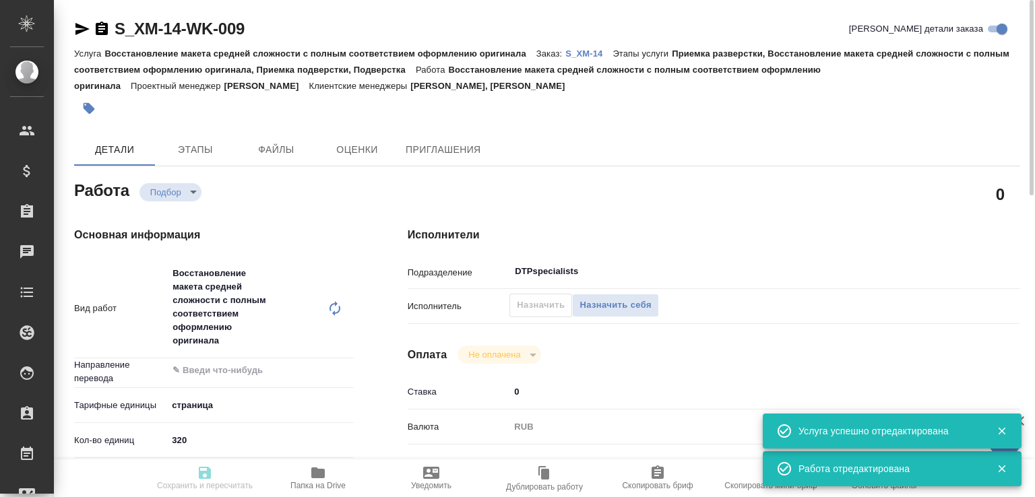
type input "recruiting"
type input "5a8b1489cc6b4906c91bfdb2"
type input "320"
type input "obtem"
type input "6012b1ca196b0e5c9229a120"
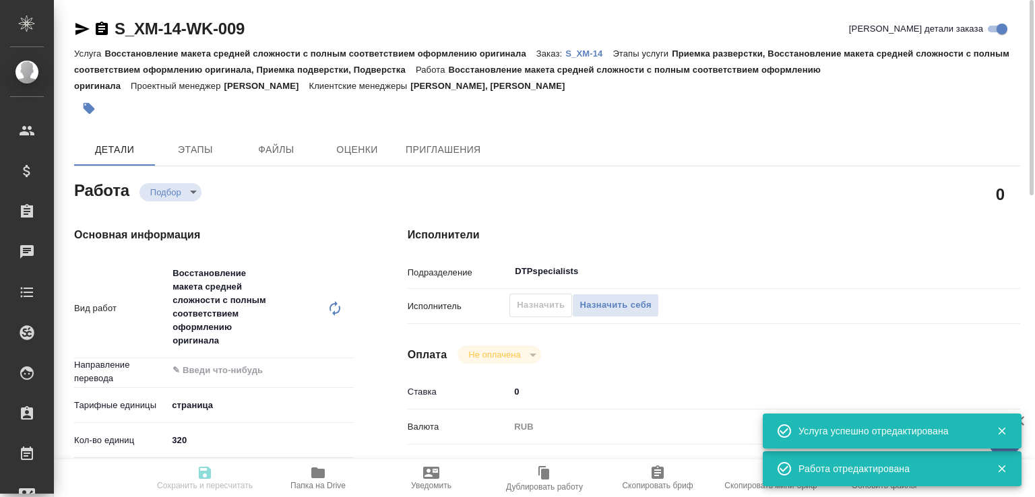
type input "[DATE] 14:00"
type input "26.08.2025 12:00"
type input "29.08.2025 17:00"
type input "DTPspecialists"
type input "notPayed"
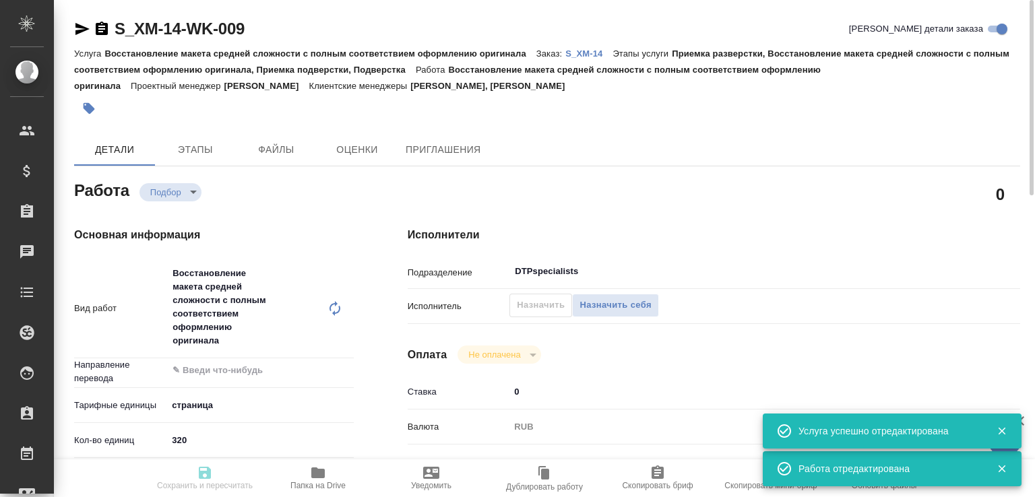
type input "0"
type input "RUB"
type input "Белякова Юлия"
type input "S_XM-14"
type input "Восстановление макета средней сложности с полным соответствием оформлению ориги…"
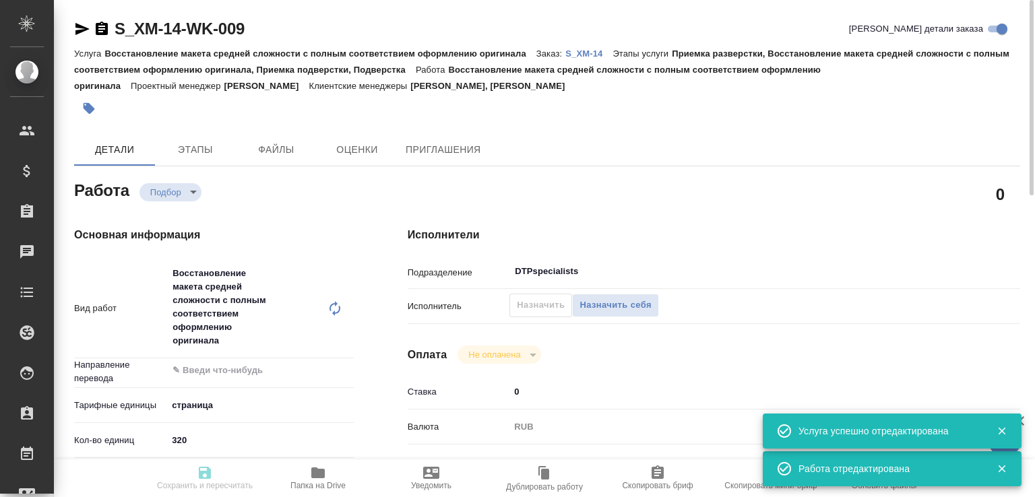
type input "Приемка разверстки, Восстановление макета средней сложности с полным соответств…"
type input "Никифорова Валерия, Усманова Ольга"
type input "[PERSON_NAME]"
type input "/Clients/ООО ХИТ МОТОРЗ РУС /Orders/S_XM-14"
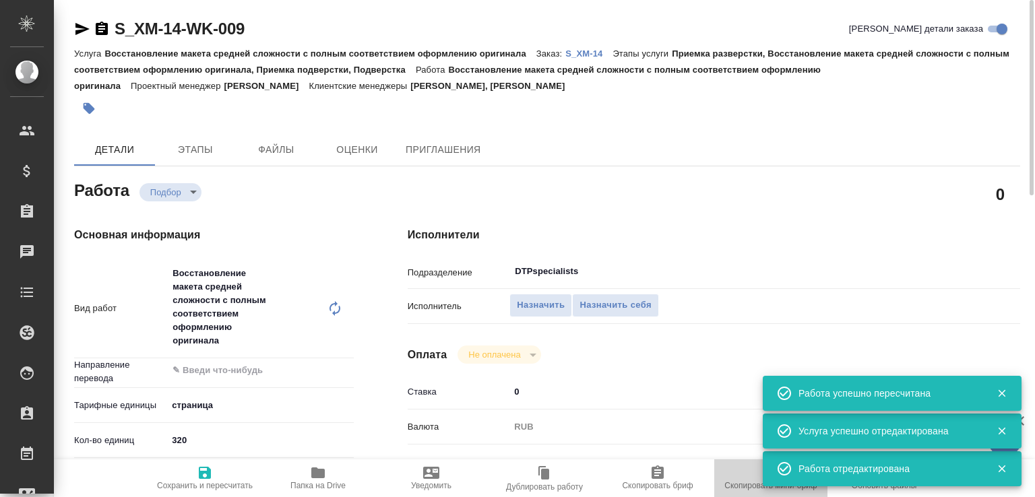
click at [743, 482] on span "Скопировать мини-бриф" at bounding box center [770, 485] width 92 height 9
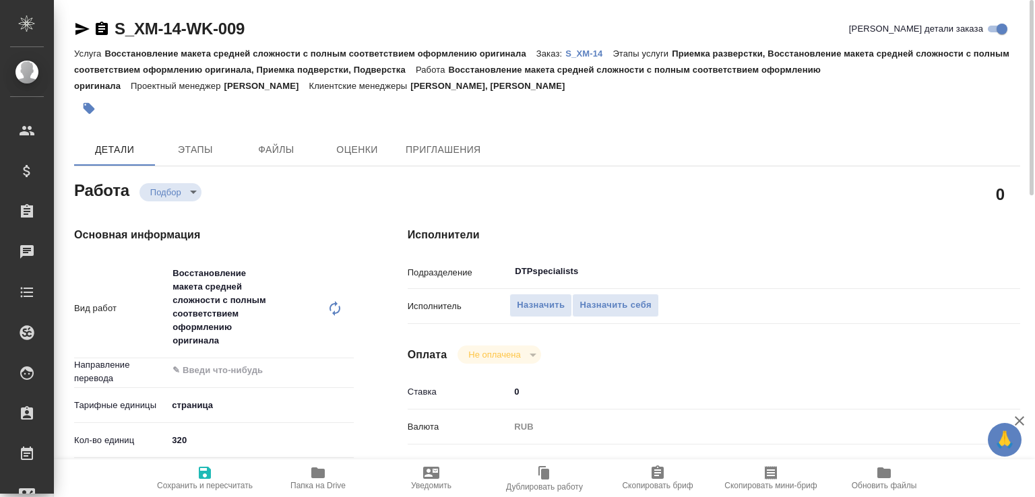
click at [338, 319] on div "Восстановление макета средней сложности с полным соответствием оформлению ориги…" at bounding box center [254, 308] width 175 height 98
click at [337, 308] on icon at bounding box center [335, 308] width 16 height 16
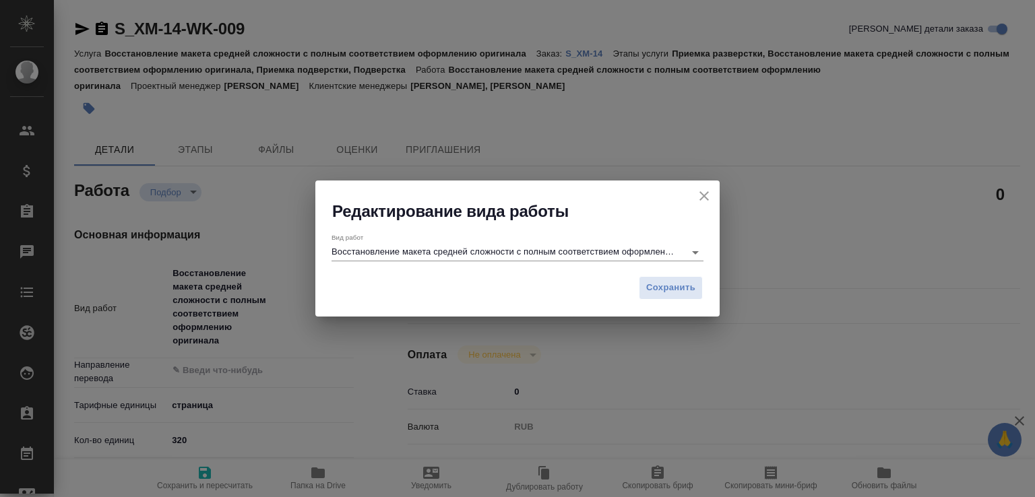
click at [494, 245] on input "Восстановление макета средней сложности с полным соответствием оформлению ориги…" at bounding box center [504, 252] width 346 height 16
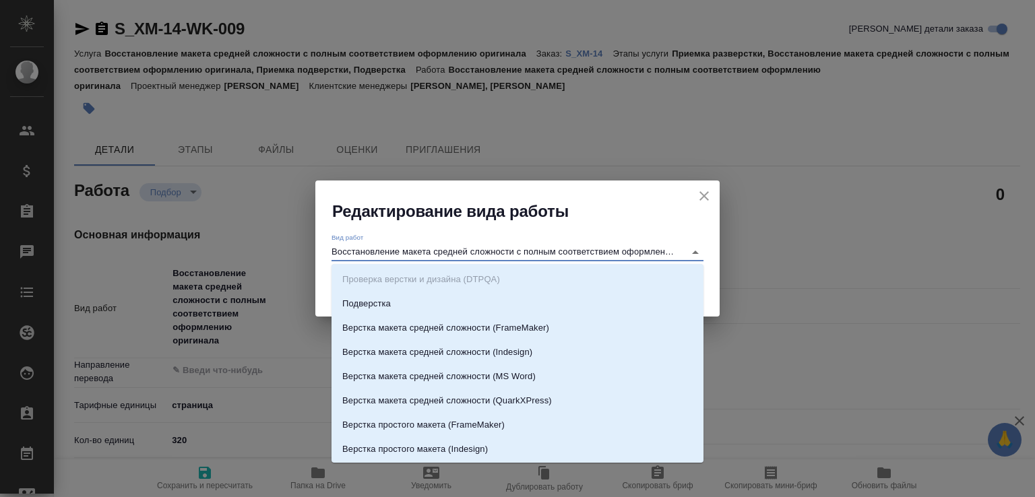
click at [433, 247] on input "Восстановление макета средней сложности с полным соответствием оформлению ориги…" at bounding box center [504, 252] width 346 height 16
drag, startPoint x: 404, startPoint y: 254, endPoint x: 950, endPoint y: 212, distance: 547.3
click at [950, 212] on div "Редактирование вида работы Вид работ Восстановление макета средней сложности с …" at bounding box center [517, 248] width 1035 height 497
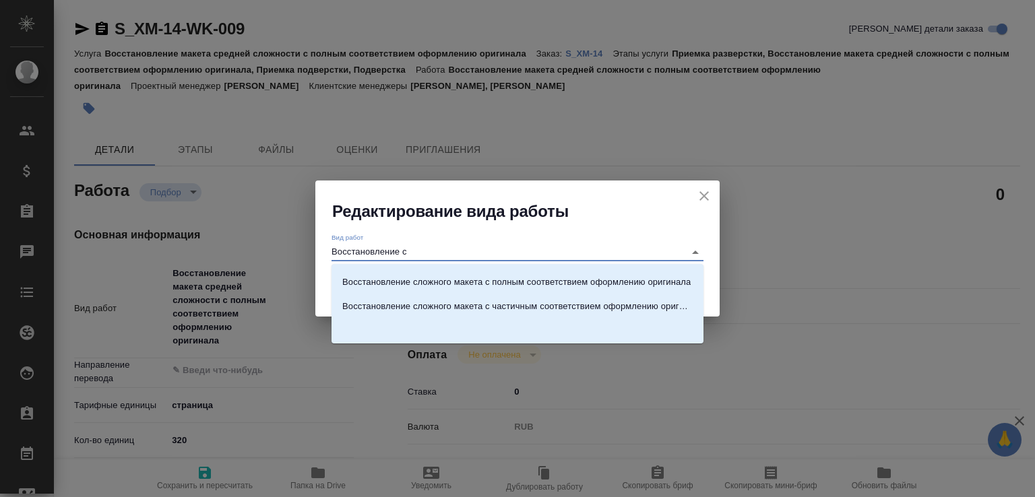
scroll to position [0, 0]
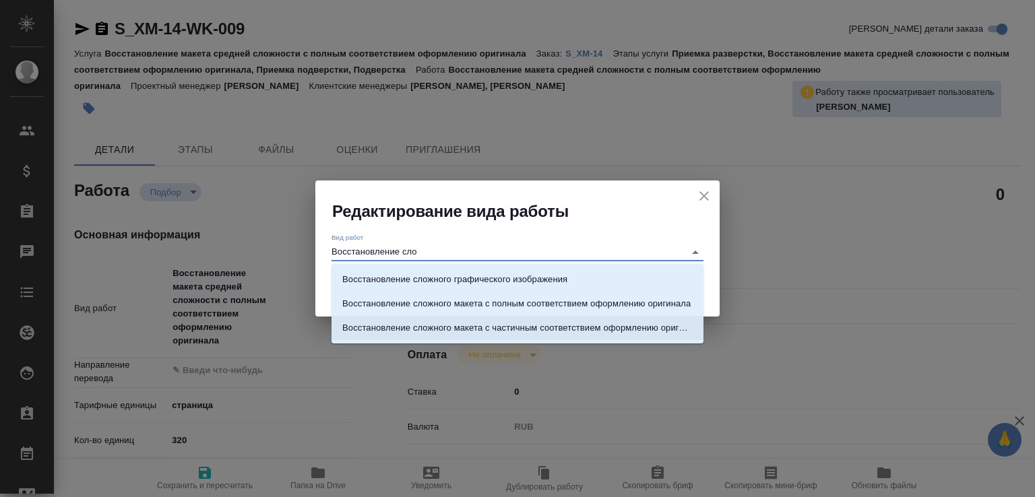
click at [583, 333] on p "Восстановление сложного макета с частичным соответствием оформлению оригинала" at bounding box center [517, 327] width 350 height 13
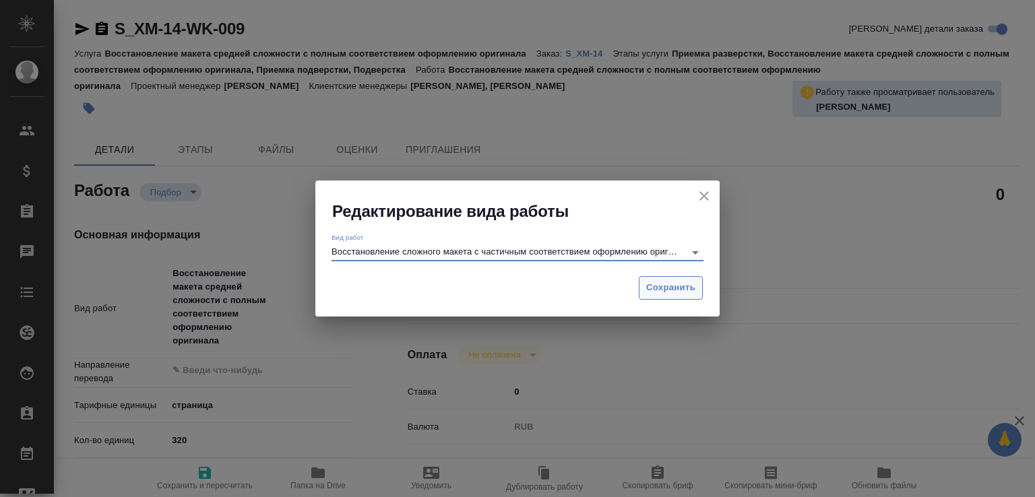
type input "Восстановление сложного макета с частичным соответствием оформлению оригинала"
click at [672, 281] on span "Сохранить" at bounding box center [670, 287] width 49 height 15
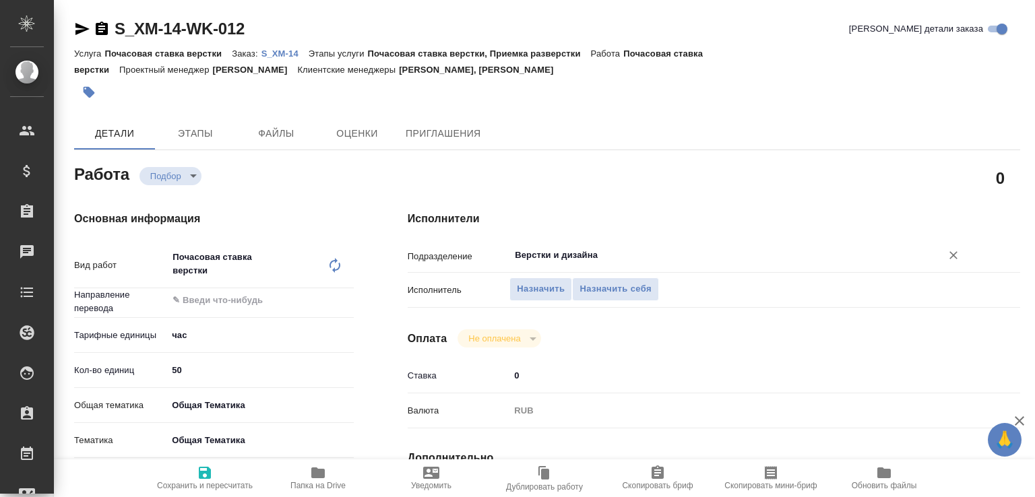
click at [552, 246] on div "Верстки и дизайна ​" at bounding box center [738, 255] width 459 height 24
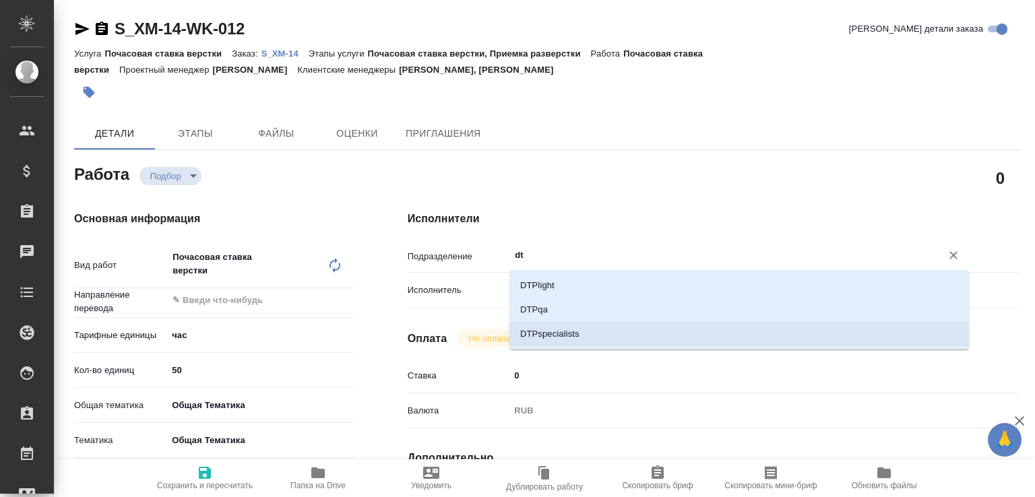
click at [545, 329] on li "DTPspecialists" at bounding box center [738, 334] width 459 height 24
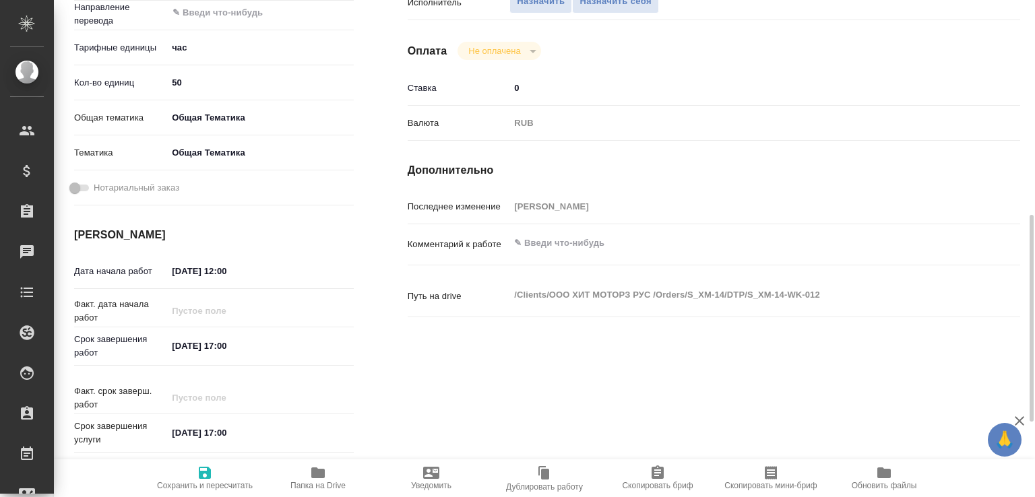
scroll to position [355, 0]
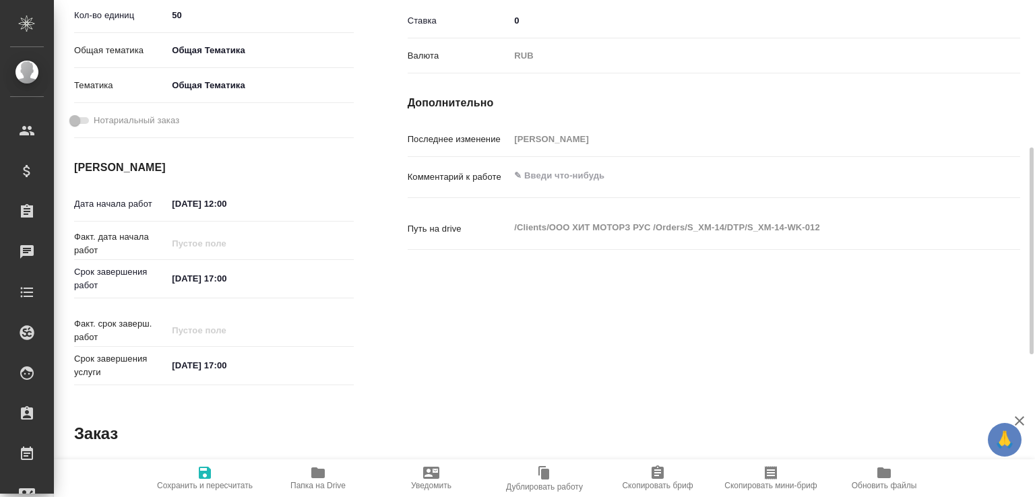
type input "DTPspecialists"
click at [539, 173] on textarea at bounding box center [739, 176] width 458 height 23
click at [232, 195] on input "18.08.2025 12:00" at bounding box center [226, 204] width 118 height 20
click at [233, 200] on input "18.08.2025 12:00" at bounding box center [227, 204] width 118 height 20
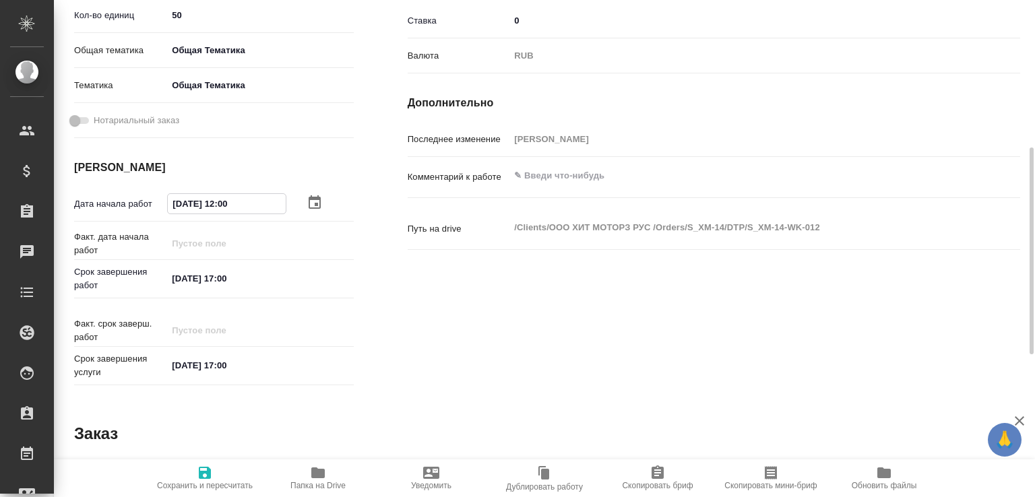
click at [233, 200] on input "18.08.2025 12:00" at bounding box center [227, 204] width 118 height 20
paste input "9.08.2025 14"
type input "19.08.2025 14:00"
click at [576, 188] on div "x" at bounding box center [738, 177] width 459 height 30
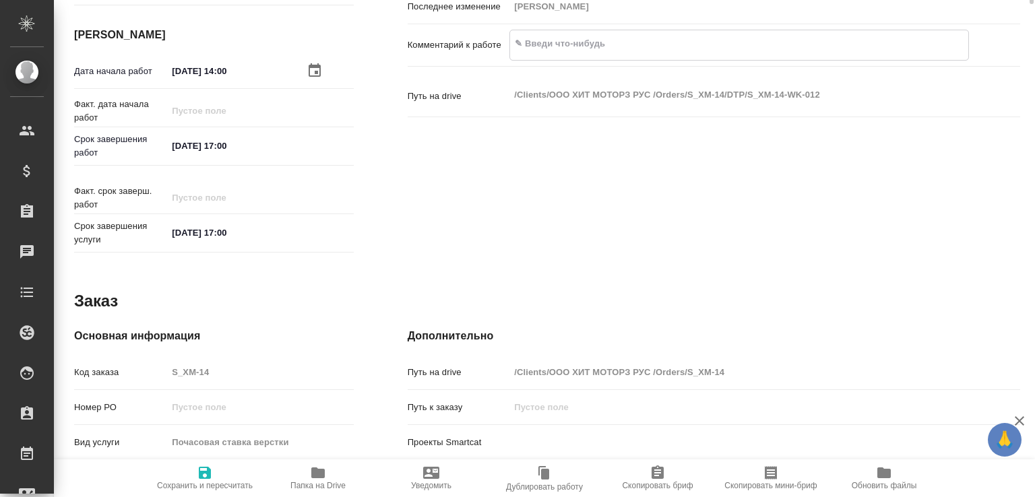
scroll to position [201, 0]
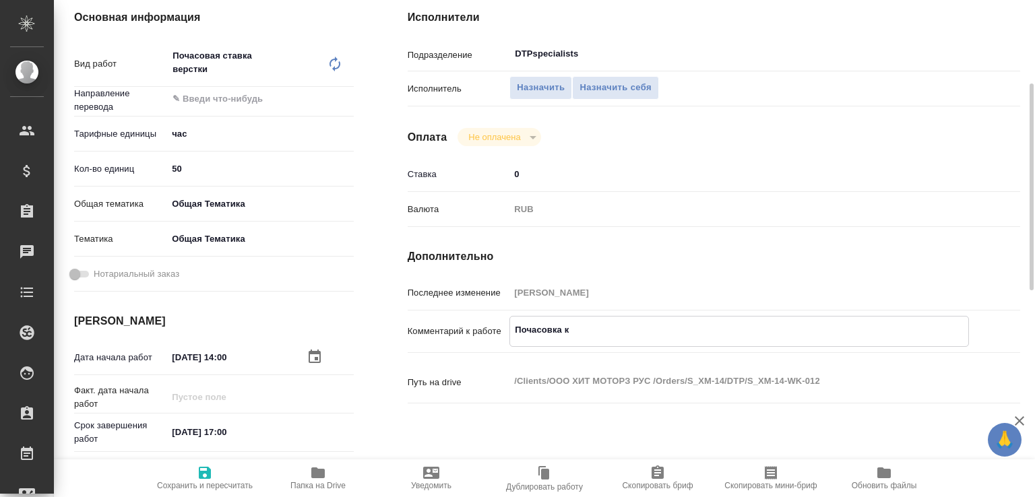
paste textarea "https://tera.awatera.com/Work/6894b33184f6df412db3112a/"
type textarea "Почасовка к https://tera.awatera.com/Work/6894b33184f6df412db3112a/"
click at [225, 481] on span "Сохранить и пересчитать" at bounding box center [205, 485] width 96 height 9
type input "recruiting"
type input "5a8b1489cc6b4906c91bfd93"
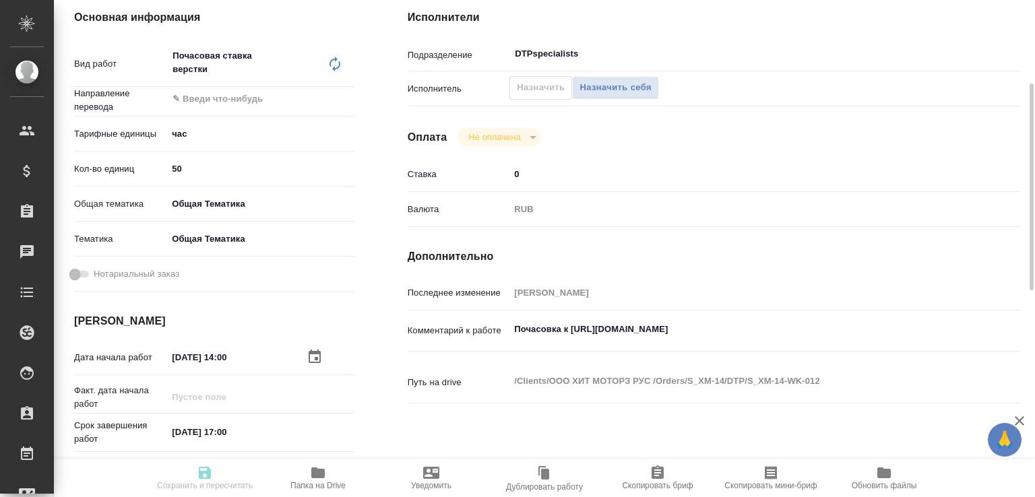
type input "50"
type input "obtem"
type input "6012b1ca196b0e5c9229a120"
type input "19.08.2025 14:00"
type input "26.08.2025 17:00"
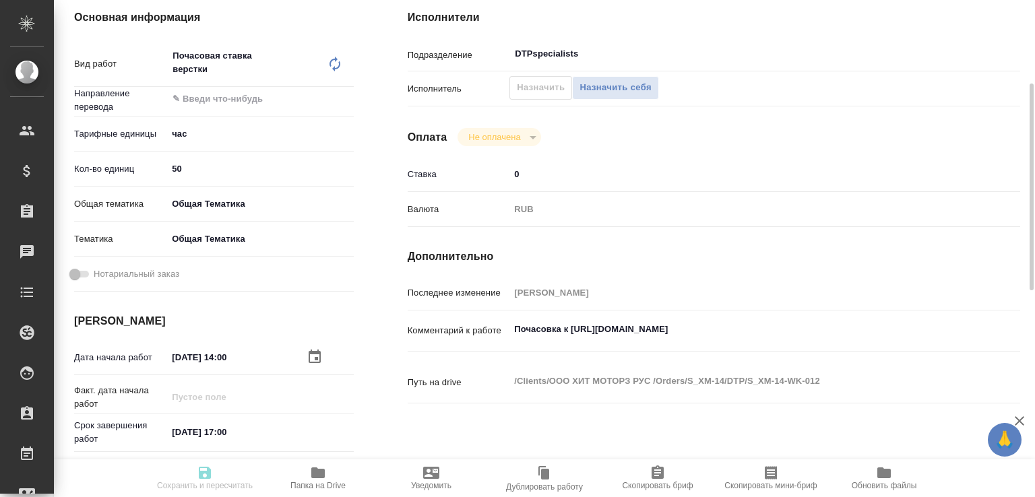
type input "29.08.2025 17:00"
type input "DTPspecialists"
type input "notPayed"
type input "0"
type input "RUB"
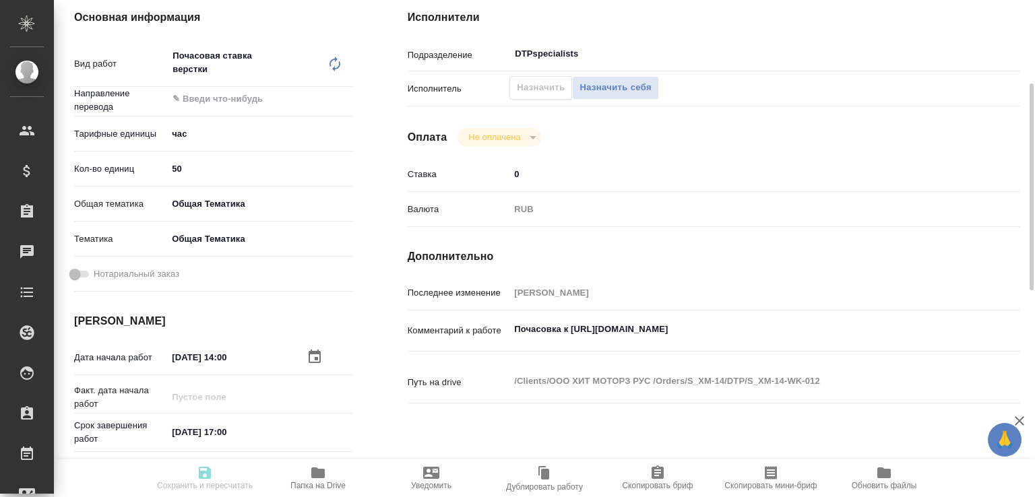
type input "Белякова Юлия"
type input "S_XM-14"
type input "Почасовая ставка верстки"
type input "Почасовая ставка верстки, Приемка разверстки"
type input "Никифорова Валерия, Усманова Ольга"
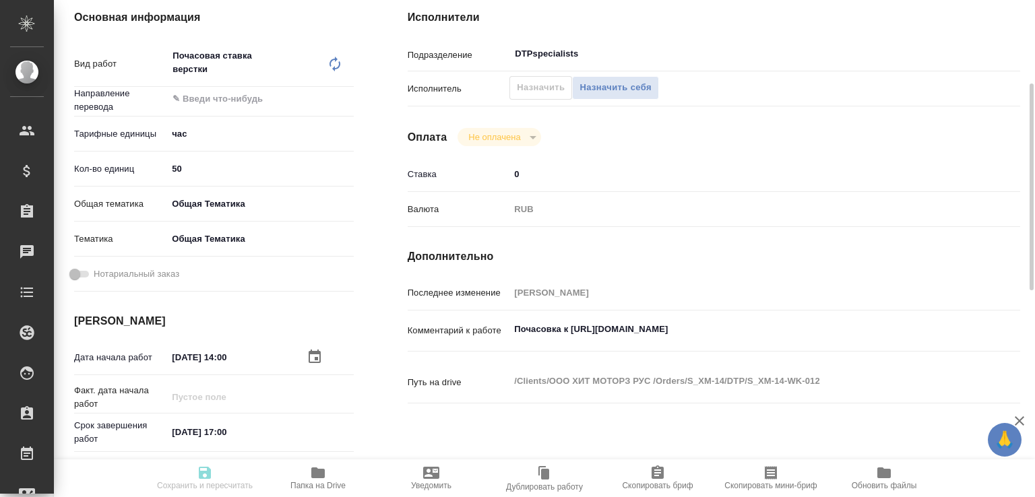
type input "[PERSON_NAME]"
type input "/Clients/ООО ХИТ МОТОРЗ РУС /Orders/S_XM-14"
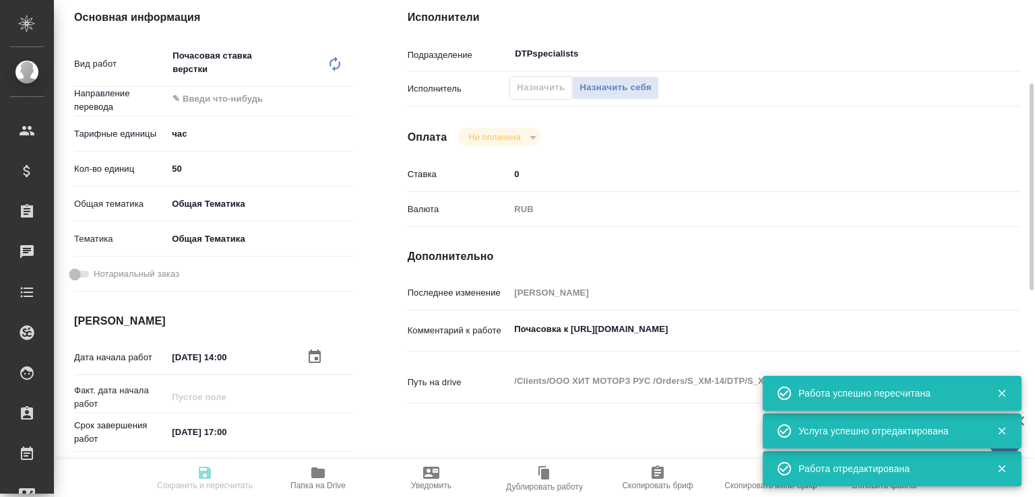
type input "recruiting"
type input "5a8b1489cc6b4906c91bfd93"
type input "50"
type input "obtem"
type input "6012b1ca196b0e5c9229a120"
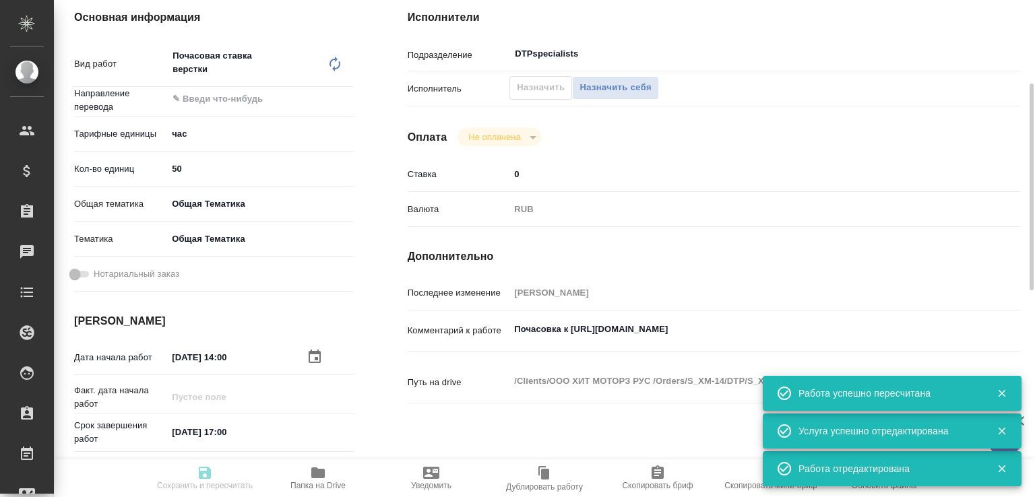
type input "19.08.2025 14:00"
type input "26.08.2025 17:00"
type input "29.08.2025 17:00"
type input "DTPspecialists"
type input "notPayed"
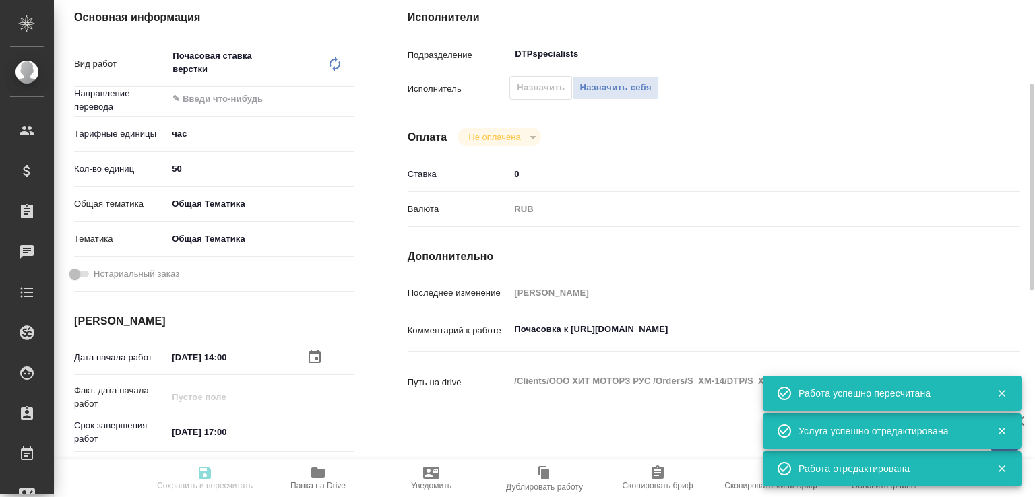
type input "0"
type input "RUB"
type input "Белякова Юлия"
type input "S_XM-14"
type input "Почасовая ставка верстки"
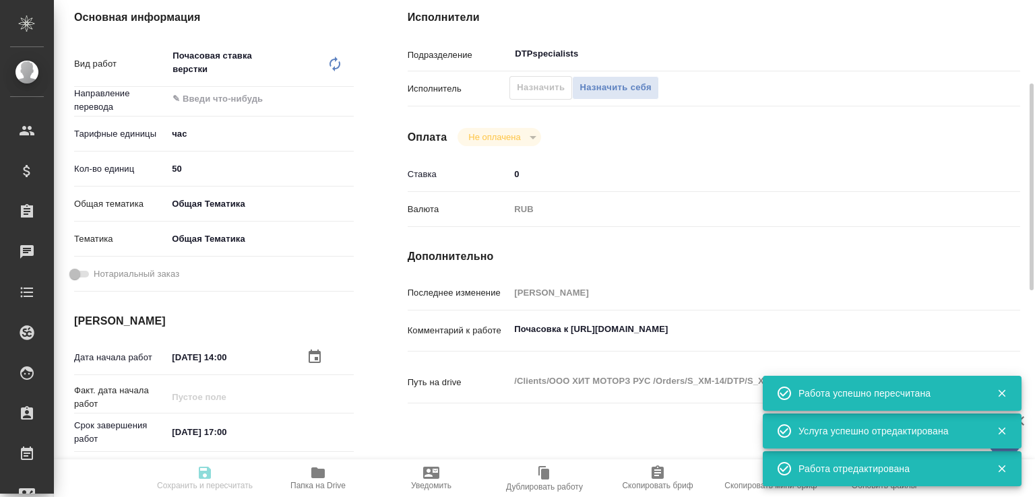
type input "Почасовая ставка верстки, Приемка разверстки"
type input "Никифорова Валерия, Усманова Ольга"
type input "[PERSON_NAME]"
type input "/Clients/ООО ХИТ МОТОРЗ РУС /Orders/S_XM-14"
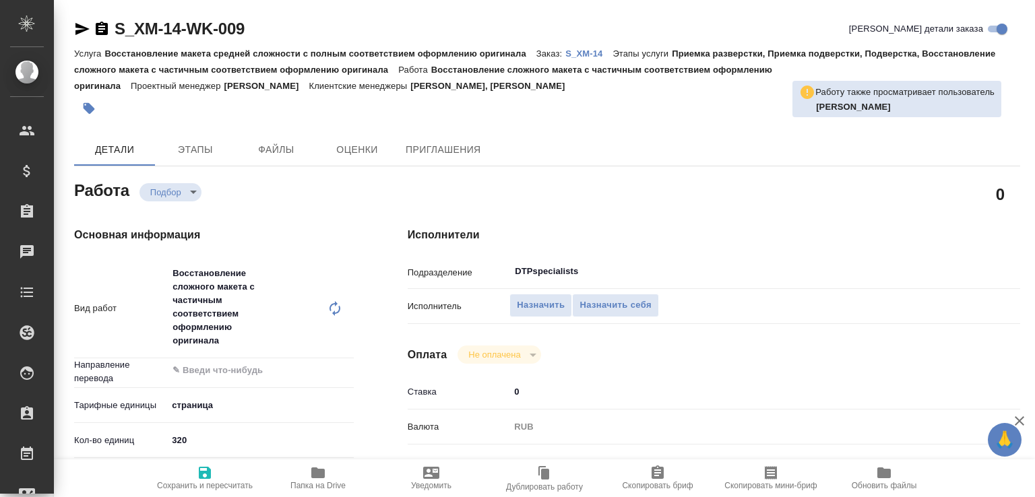
click at [81, 26] on icon "button" at bounding box center [82, 29] width 14 height 12
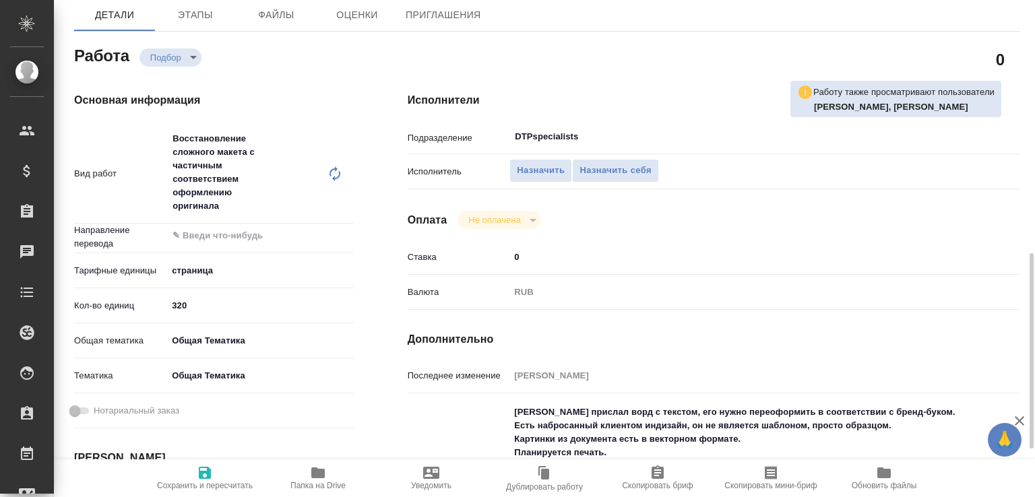
scroll to position [279, 0]
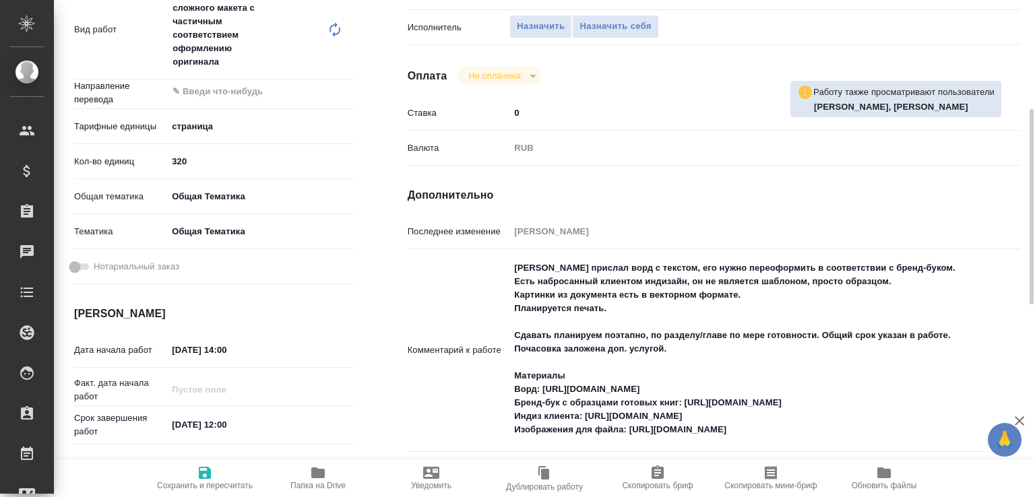
click at [574, 367] on textarea "[PERSON_NAME] прислал ворд с текстом, его нужно переоформить в соответствии с б…" at bounding box center [738, 349] width 459 height 185
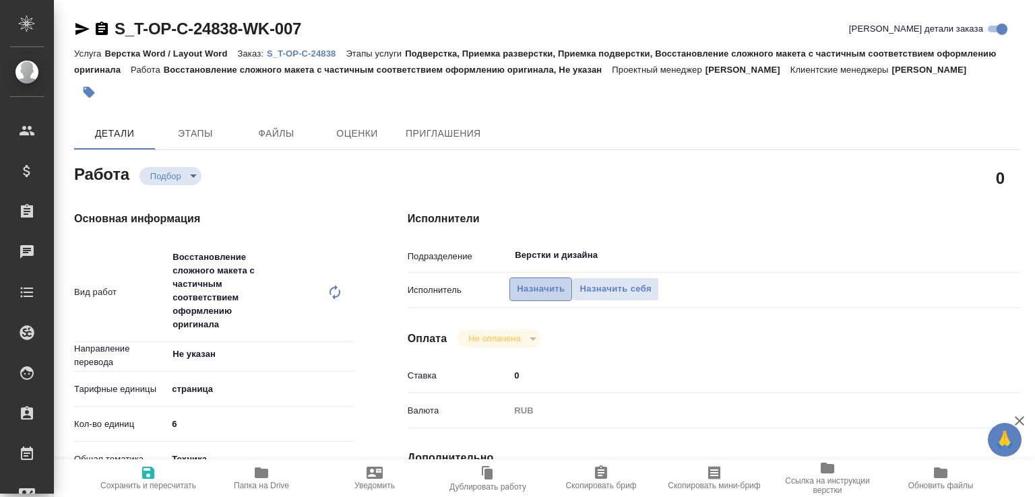
click at [556, 301] on button "Назначить" at bounding box center [540, 290] width 63 height 24
type textarea "x"
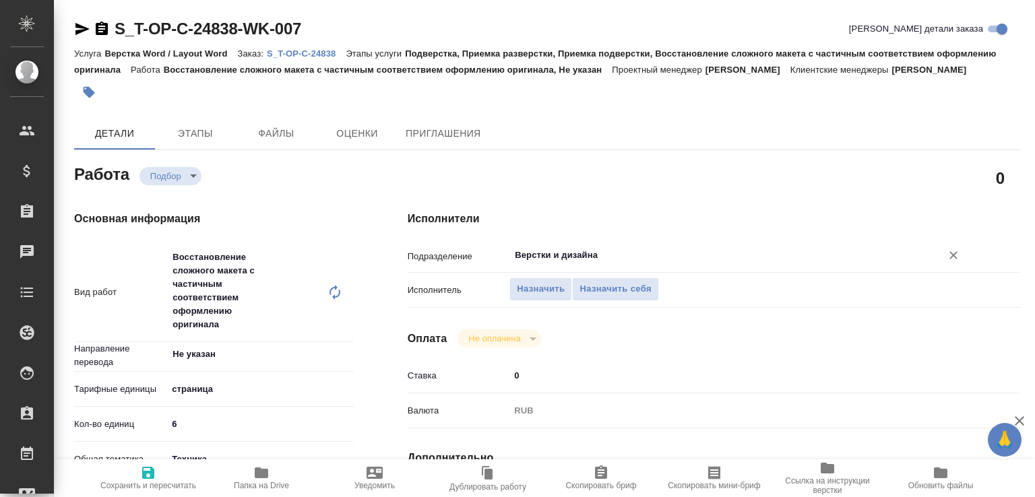
type textarea "x"
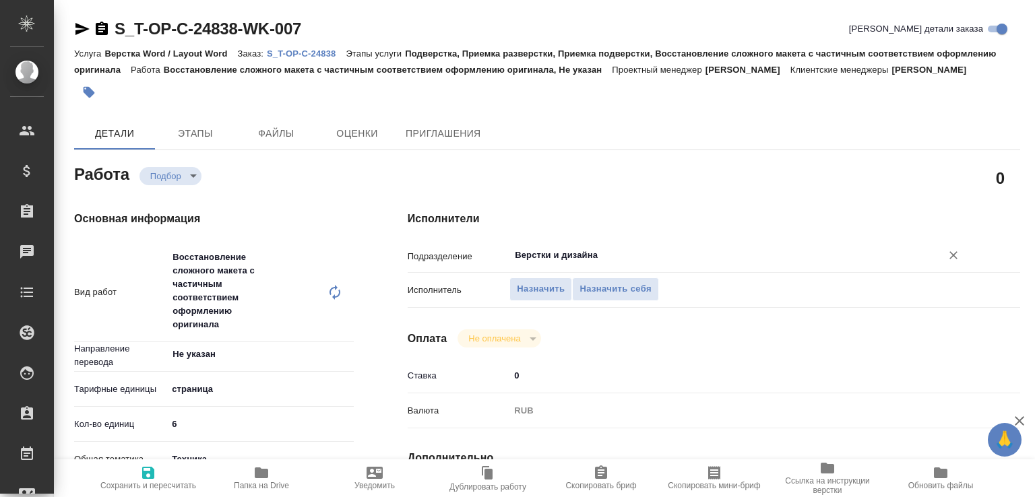
type textarea "x"
click at [529, 263] on input "Верстки и дизайна" at bounding box center [716, 255] width 406 height 16
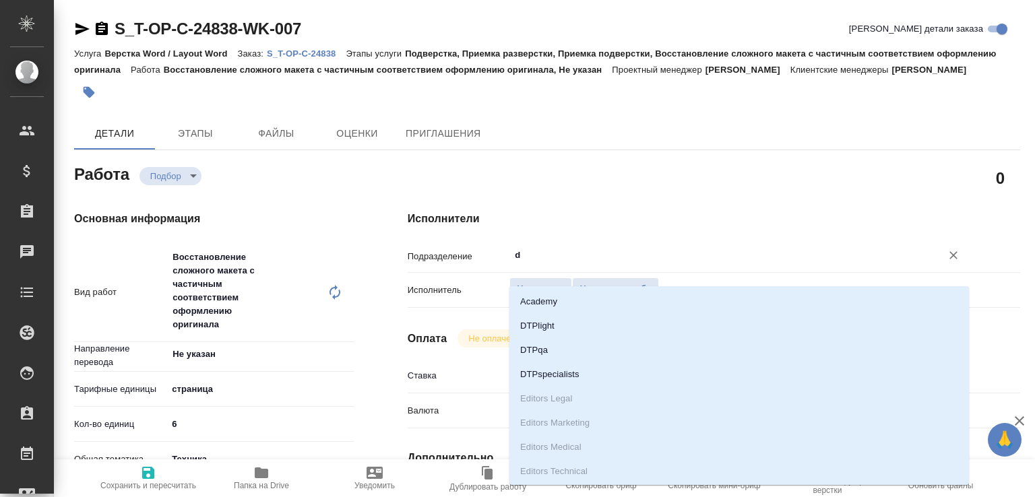
type input "dt"
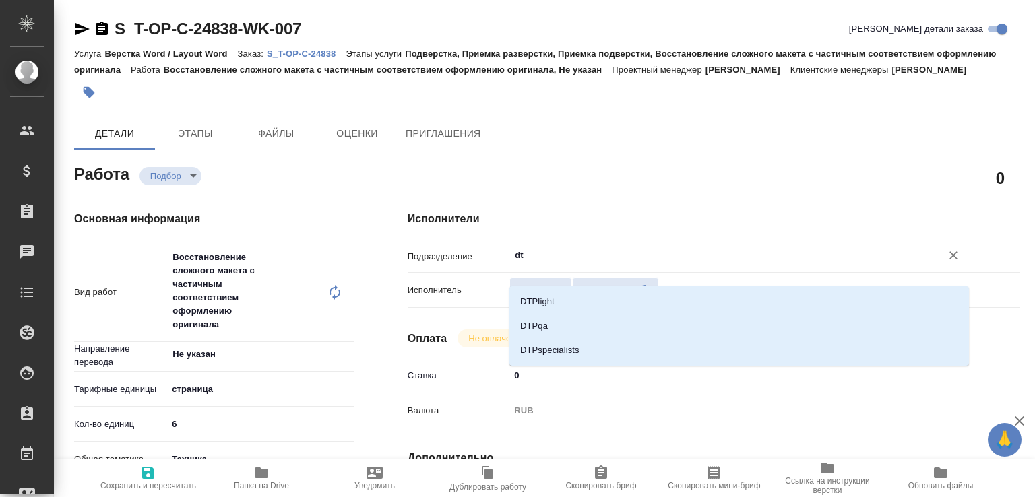
type textarea "x"
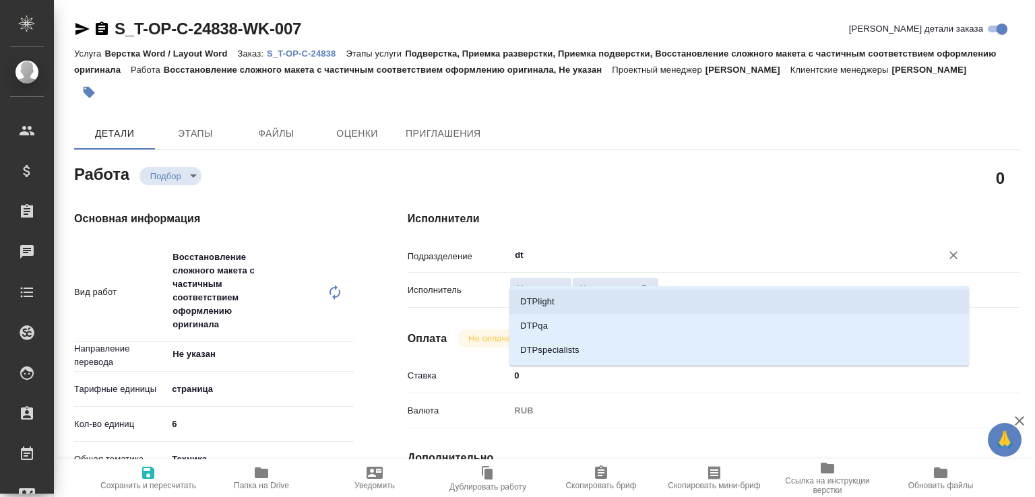
click at [530, 296] on li "DTPlight" at bounding box center [738, 302] width 459 height 24
type textarea "x"
type input "DTPlight"
type textarea "x"
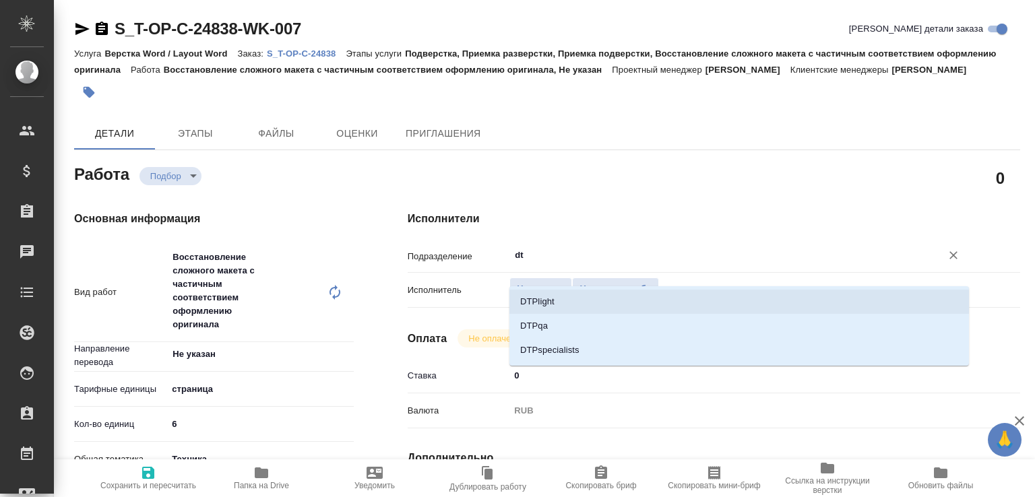
type textarea "x"
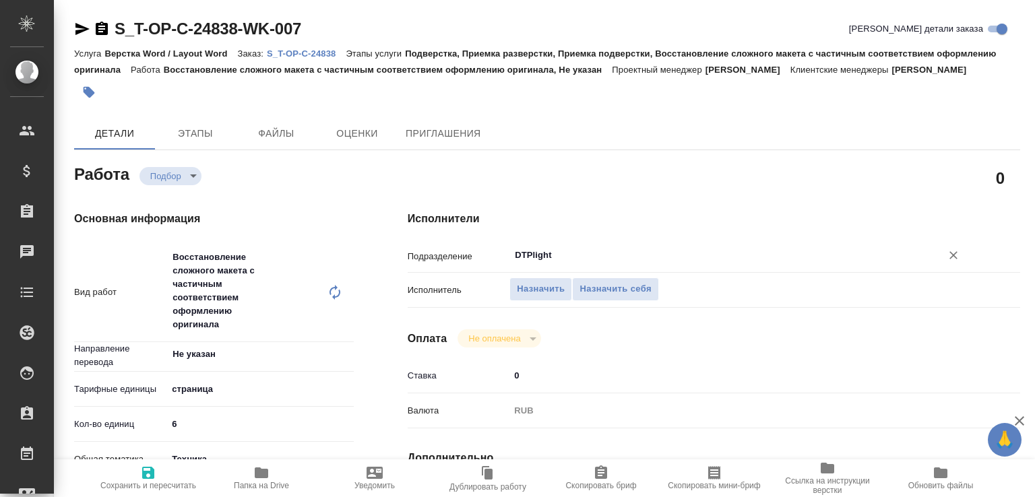
scroll to position [557, 0]
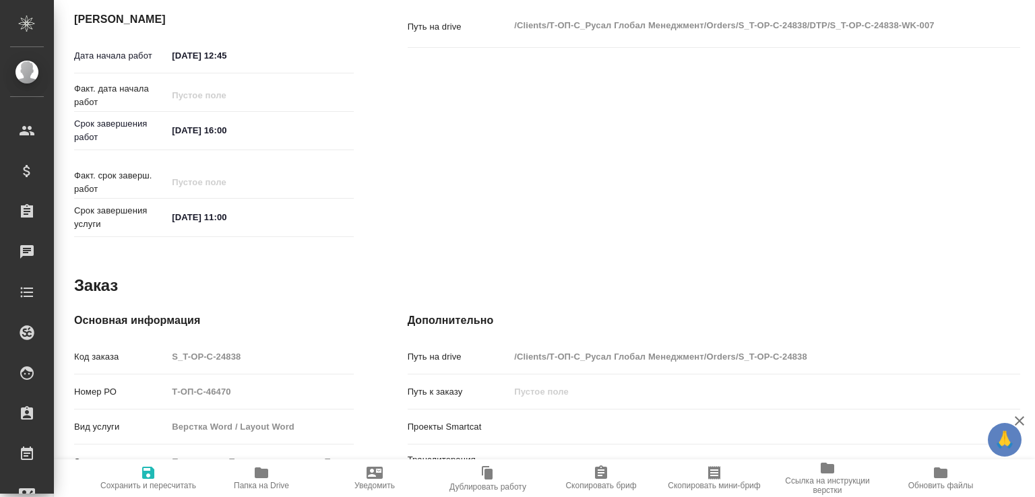
type textarea "x"
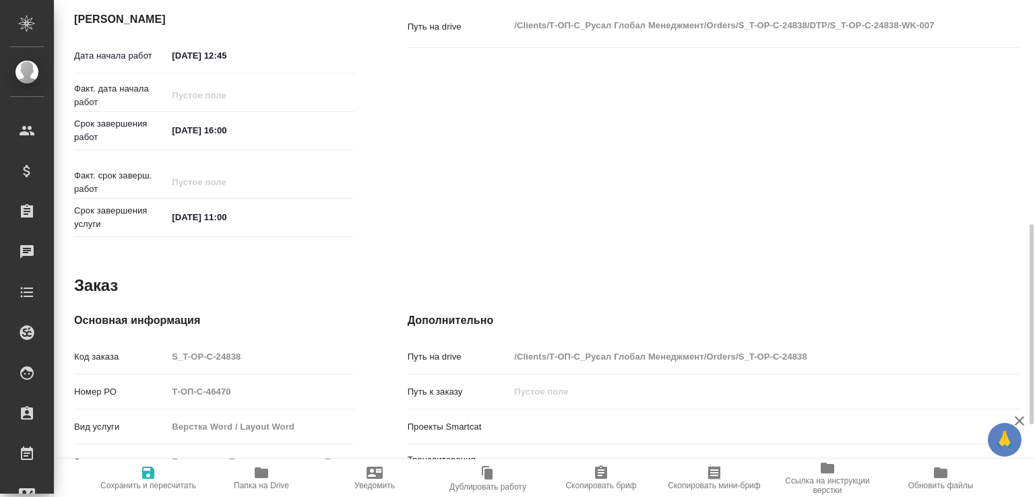
type input "DTPlight"
drag, startPoint x: 227, startPoint y: 71, endPoint x: 267, endPoint y: 75, distance: 40.0
click at [267, 65] on input "[DATE] 12:45" at bounding box center [227, 56] width 118 height 20
type textarea "x"
type input "[DATE] 14:__"
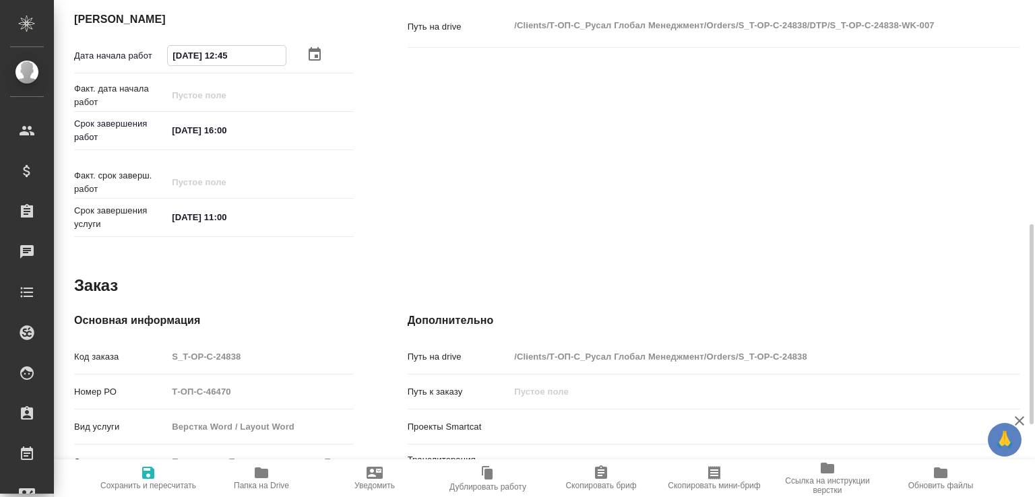
type textarea "x"
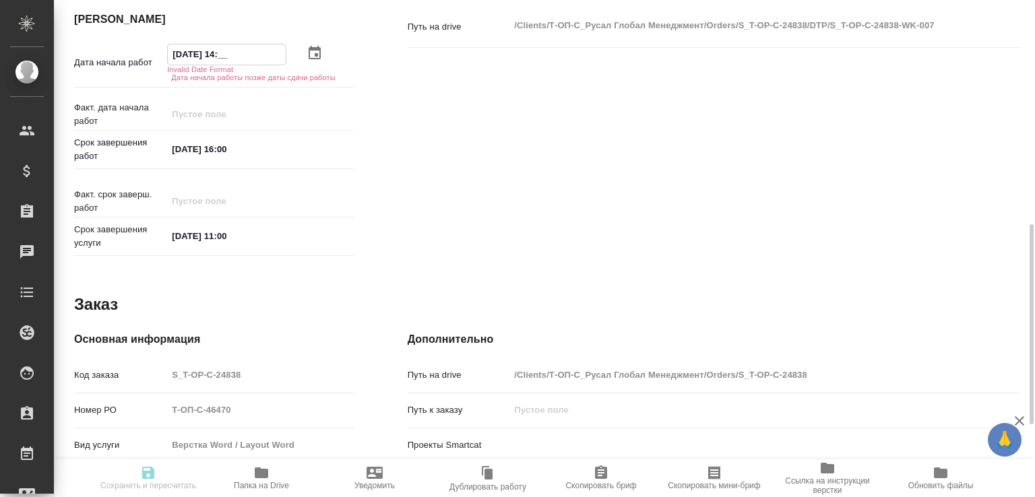
type input "[DATE] 14:0_"
type textarea "x"
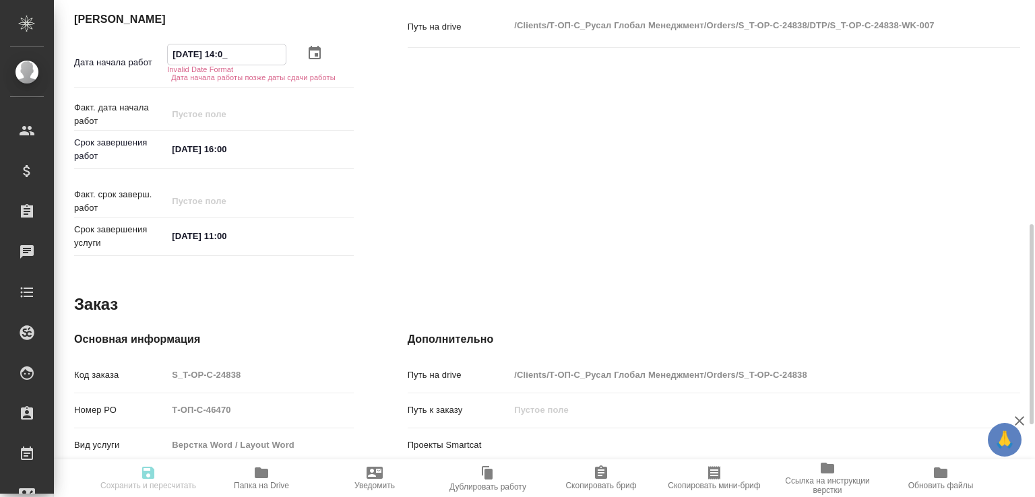
type textarea "x"
type input "[DATE] 14:00"
type textarea "x"
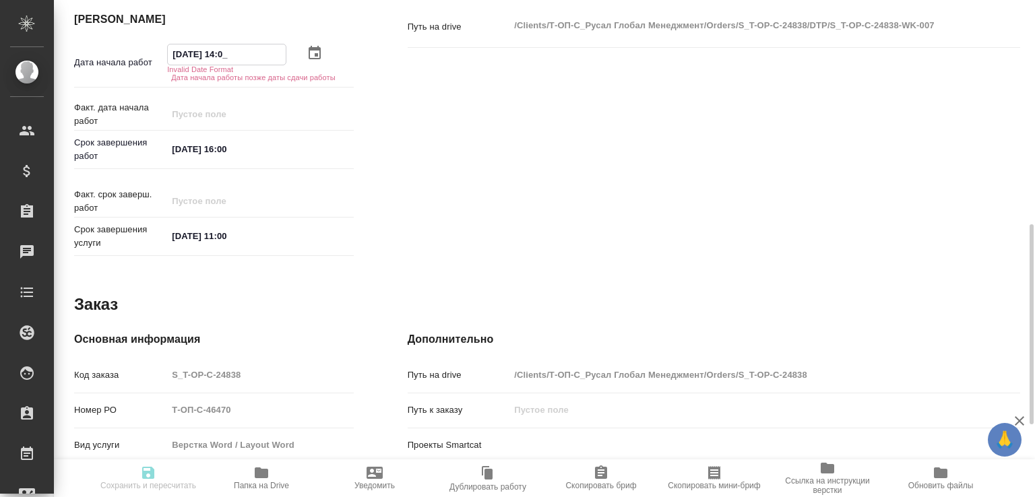
type textarea "x"
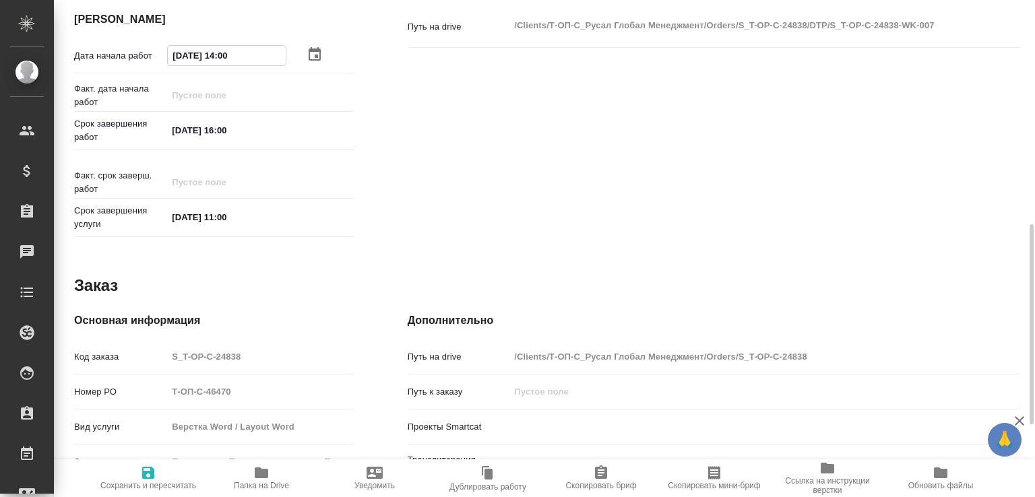
type input "[DATE] 14:00"
click at [181, 481] on span "Сохранить и пересчитать" at bounding box center [148, 485] width 96 height 9
type textarea "x"
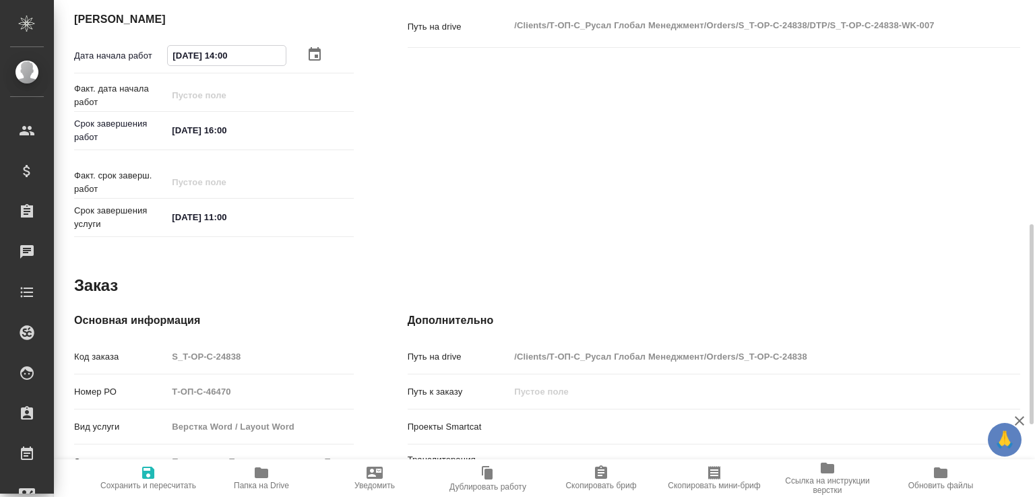
type textarea "x"
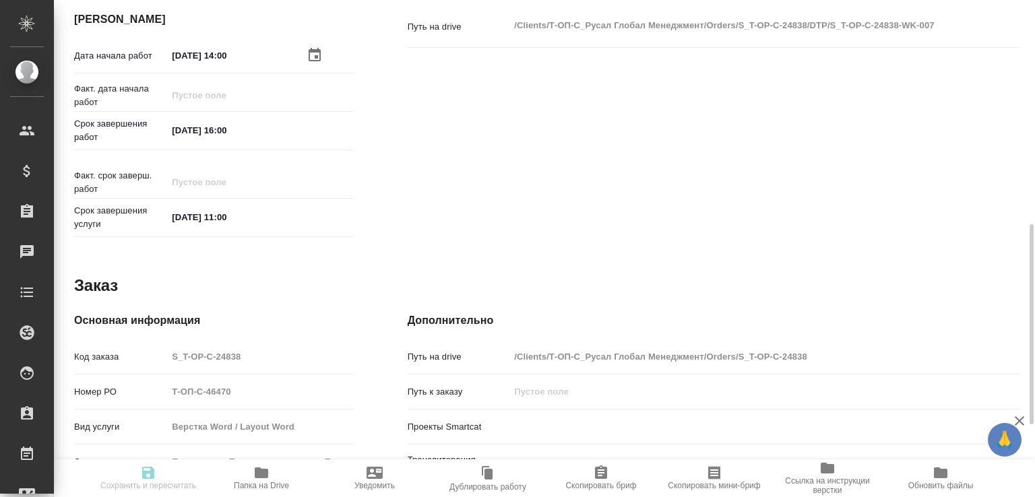
type textarea "x"
type input "recruiting"
type textarea "Восстановление сложного макета с частичным соответствием оформлению оригинала"
type textarea "x"
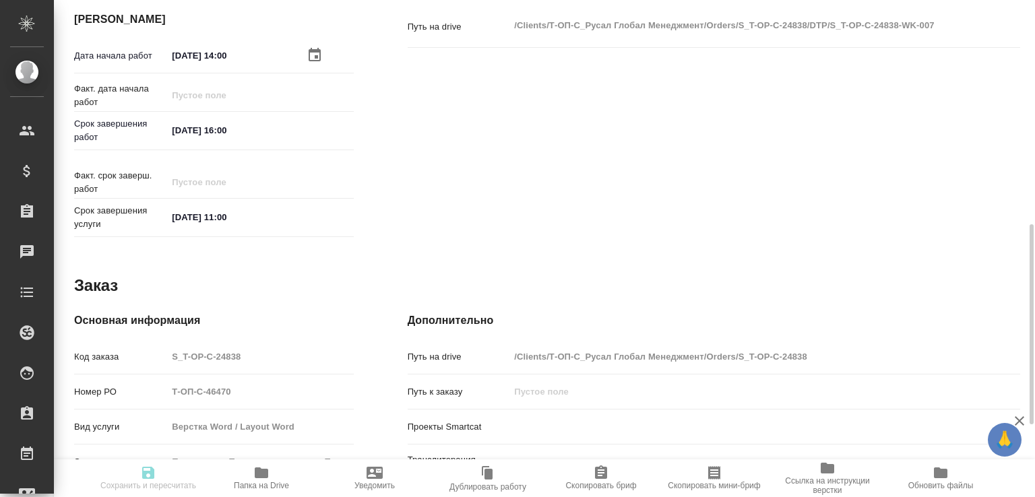
type input "Не указан"
type input "5a8b1489cc6b4906c91bfdb2"
type input "6"
type input "tech"
type input "60014e23f7d9dc5f480a3cf8"
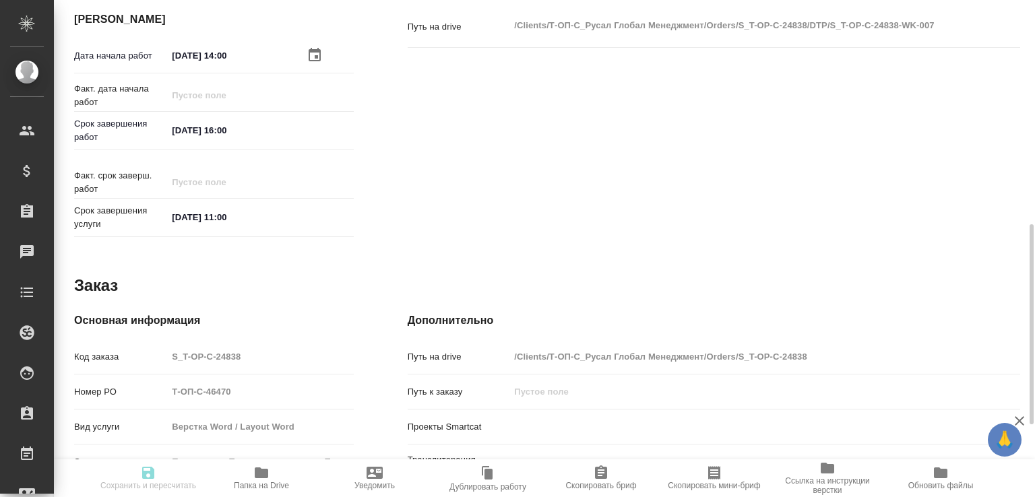
type input "[DATE] 14:00"
type input "[DATE] 16:00"
type input "[DATE] 11:00"
type input "DTPlight"
type input "notPayed"
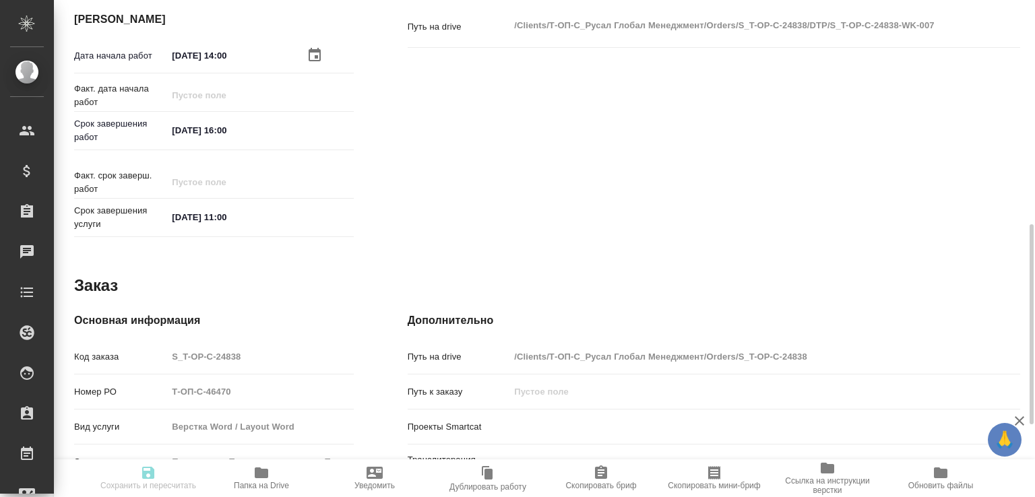
type input "0"
type input "RUB"
type input "[PERSON_NAME]"
type textarea "x"
type textarea "/Clients/Т-ОП-С_Русал Глобал Менеджмент/Orders/S_T-OP-C-24838/DTP/S_T-OP-C-2483…"
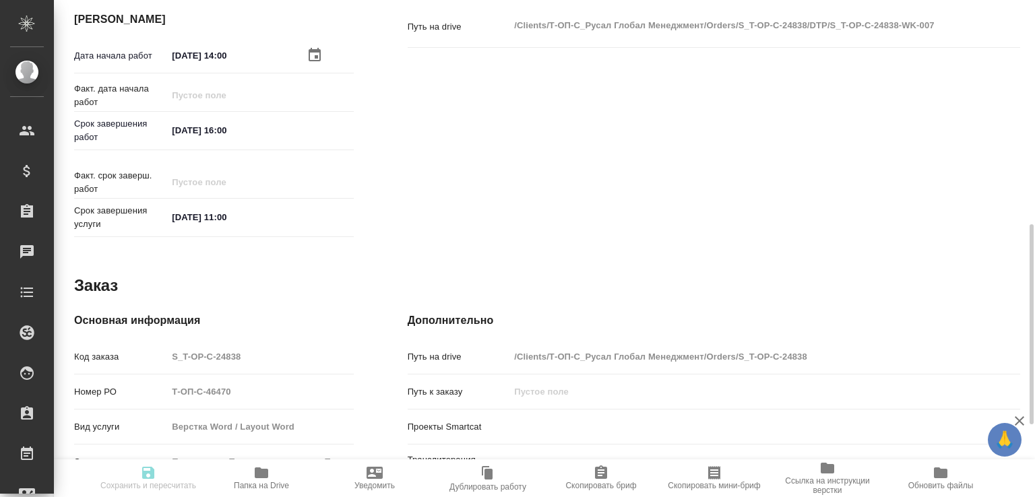
type textarea "x"
type input "S_T-OP-C-24838"
type input "Т-ОП-С-46470"
type input "Верстка Word / Layout Word"
type input "Подверстка, Приемка разверстки, Приемка подверстки, Восстановление сложного мак…"
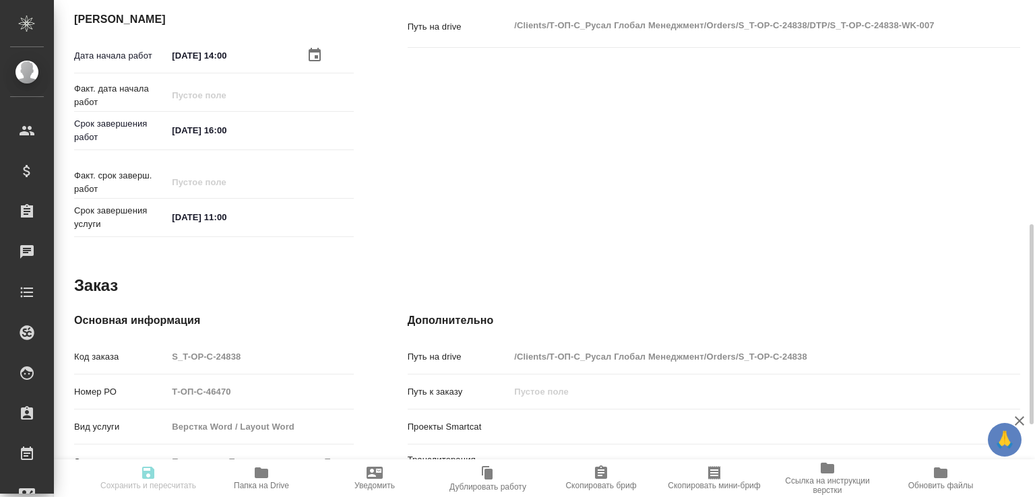
type input "[PERSON_NAME]"
type input "/Clients/Т-ОП-С_Русал Глобал Менеджмент/Orders/S_T-OP-C-24838"
type textarea "x"
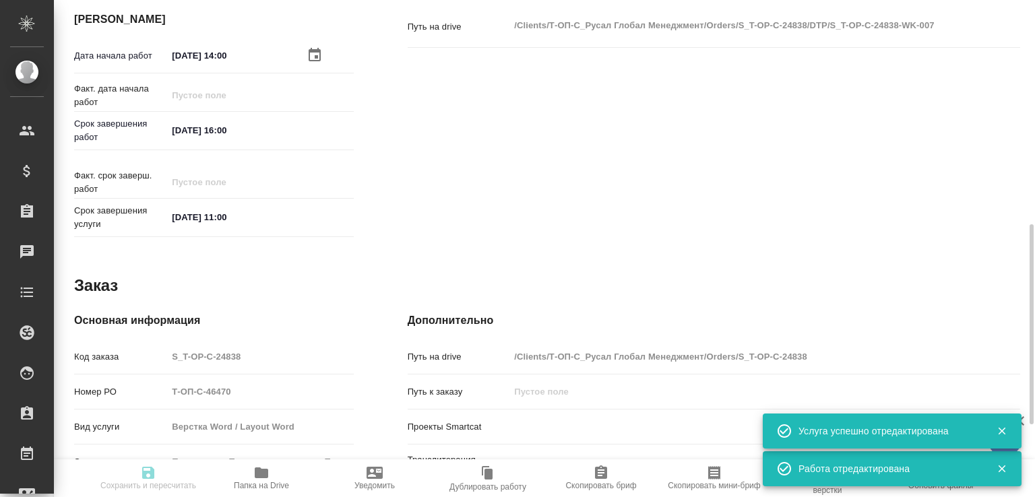
type textarea "x"
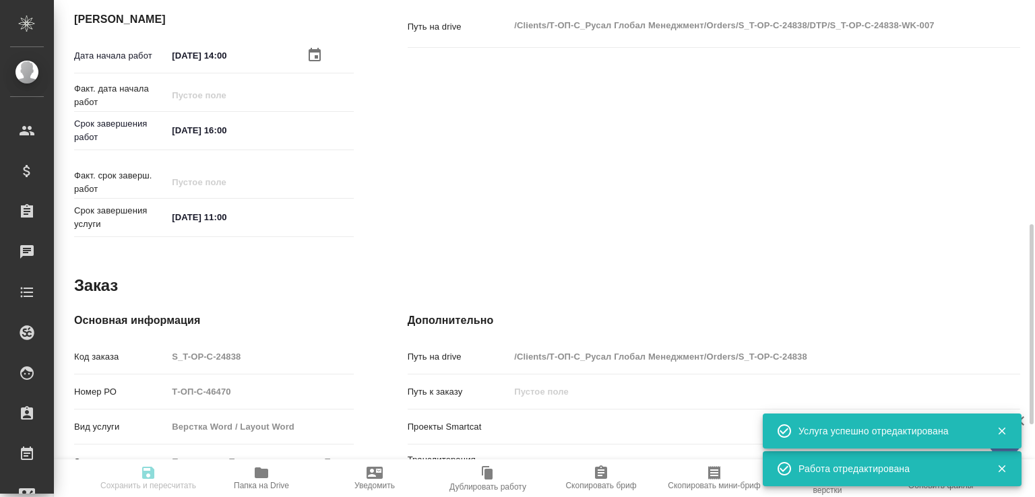
type textarea "x"
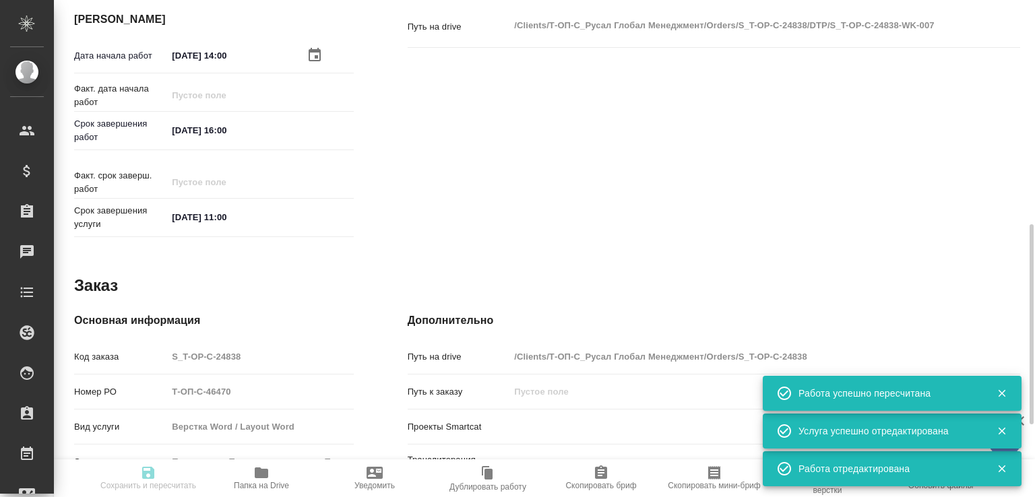
type input "recruiting"
type textarea "Восстановление сложного макета с частичным соответствием оформлению оригинала"
type textarea "x"
type input "Не указан"
type input "5a8b1489cc6b4906c91bfdb2"
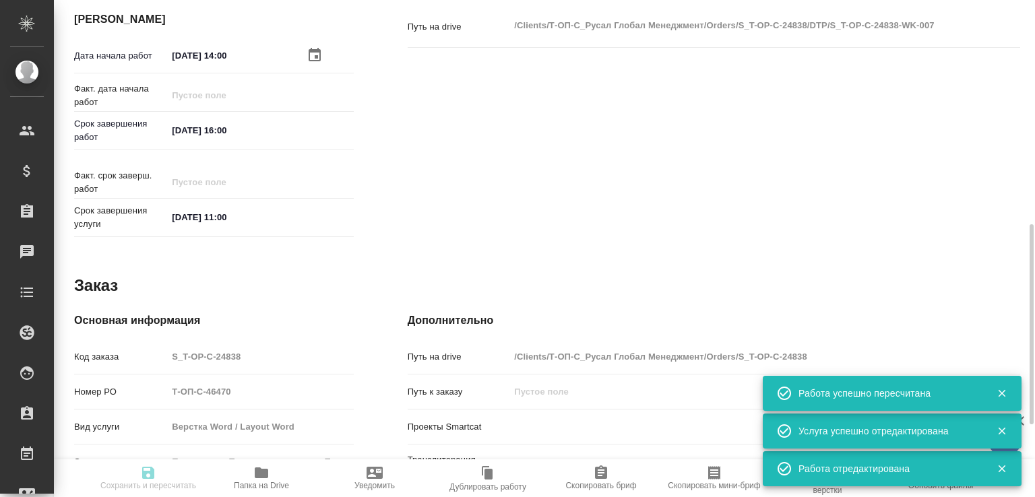
type input "6"
type input "tech"
type input "60014e23f7d9dc5f480a3cf8"
type input "[DATE] 14:00"
type input "[DATE] 16:00"
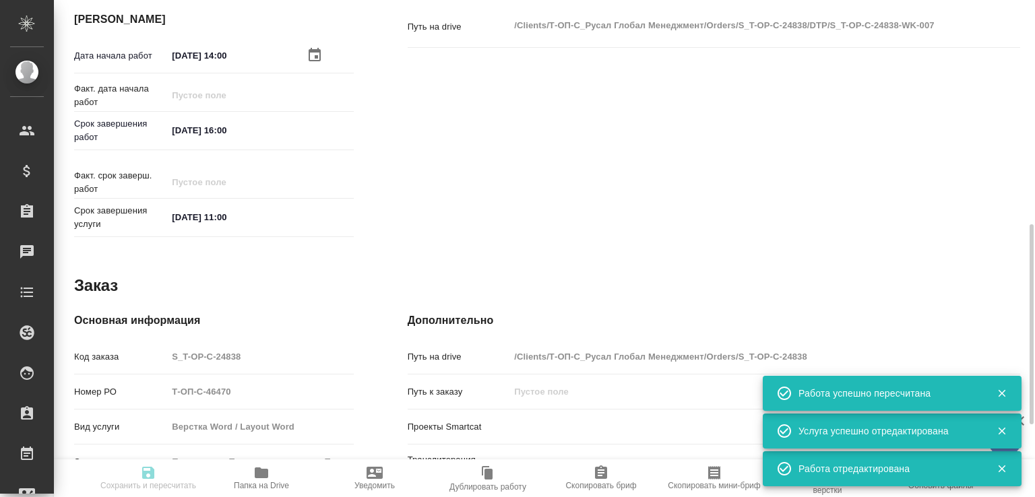
type input "[DATE] 11:00"
type input "DTPlight"
type input "notPayed"
type input "0"
type input "RUB"
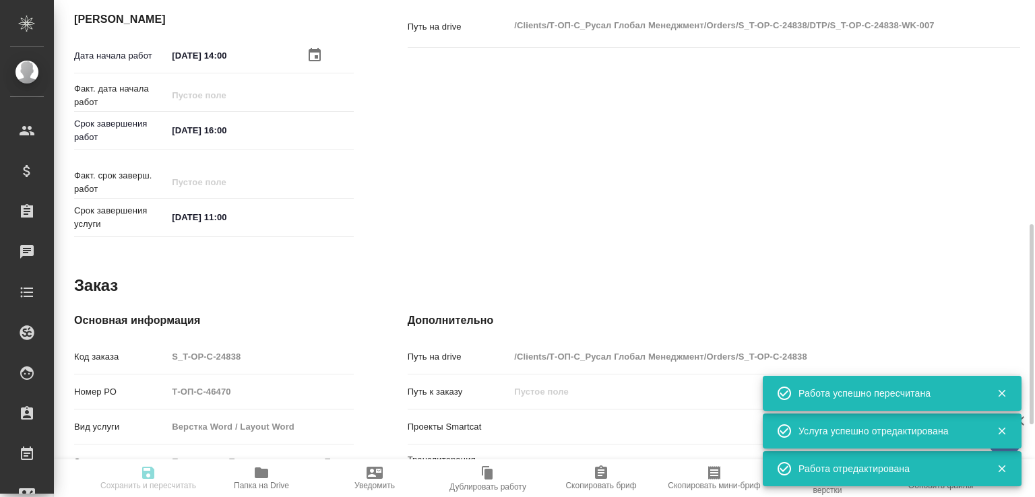
type input "[PERSON_NAME]"
type textarea "x"
type textarea "/Clients/Т-ОП-С_Русал Глобал Менеджмент/Orders/S_T-OP-C-24838/DTP/S_T-OP-C-2483…"
type textarea "x"
type input "S_T-OP-C-24838"
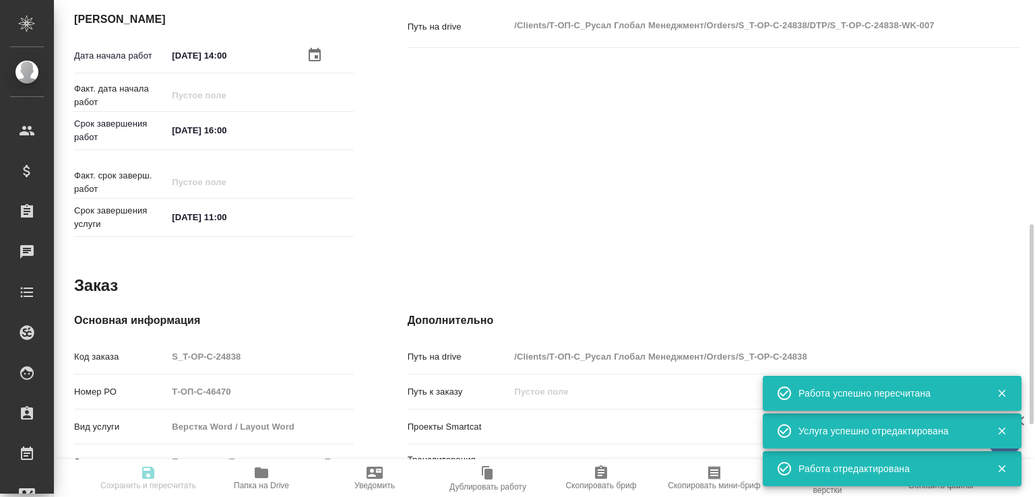
type input "Т-ОП-С-46470"
type input "Верстка Word / Layout Word"
type input "Подверстка, Приемка разверстки, Приемка подверстки, Восстановление сложного мак…"
type input "[PERSON_NAME]"
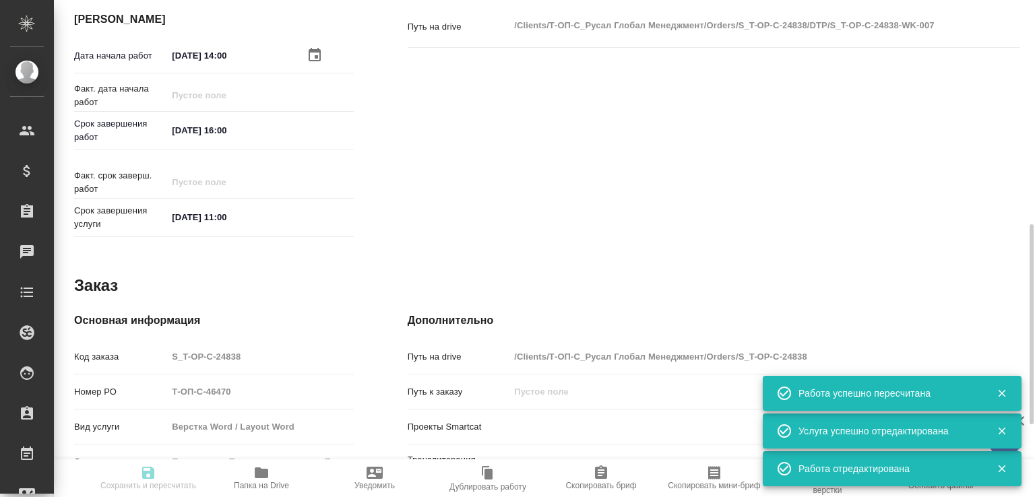
type input "/Clients/Т-ОП-С_Русал Глобал Менеджмент/Orders/S_T-OP-C-24838"
type textarea "x"
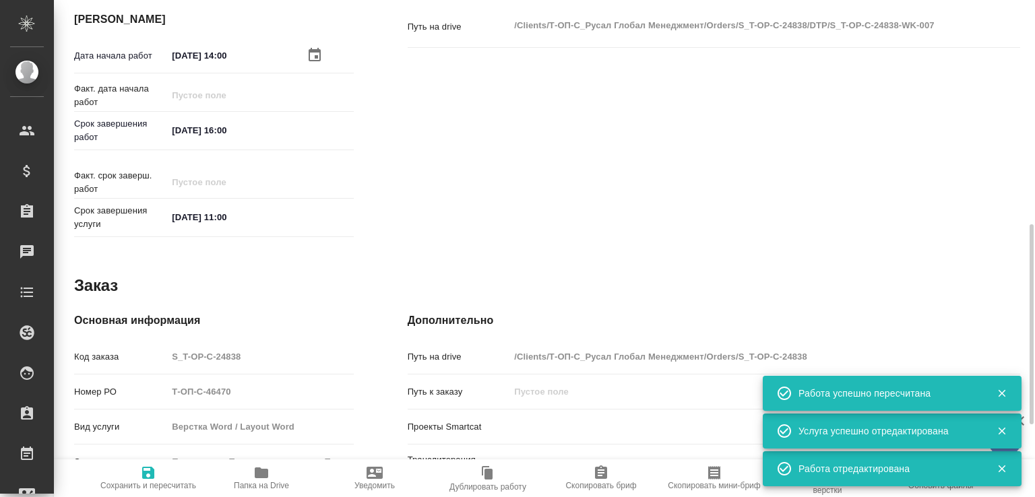
type textarea "x"
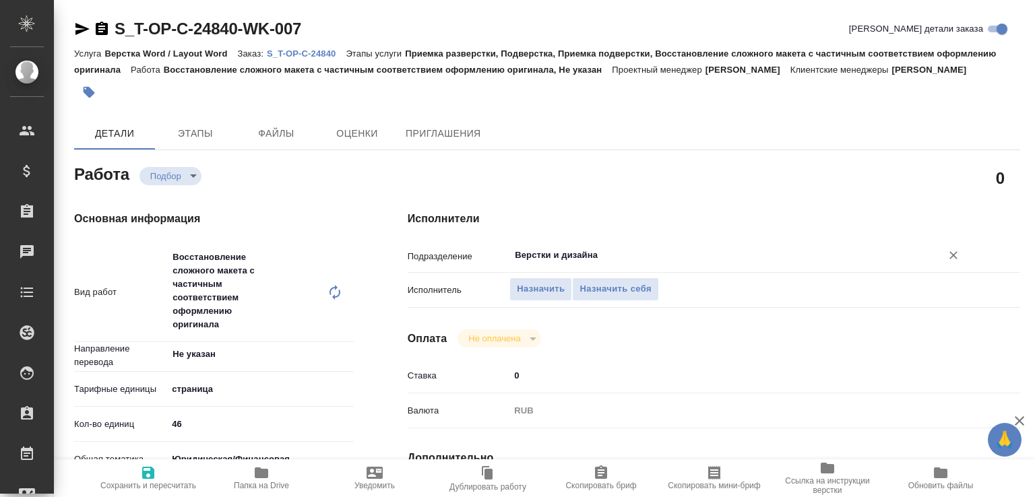
click at [561, 263] on input "Верстки и дизайна" at bounding box center [716, 255] width 406 height 16
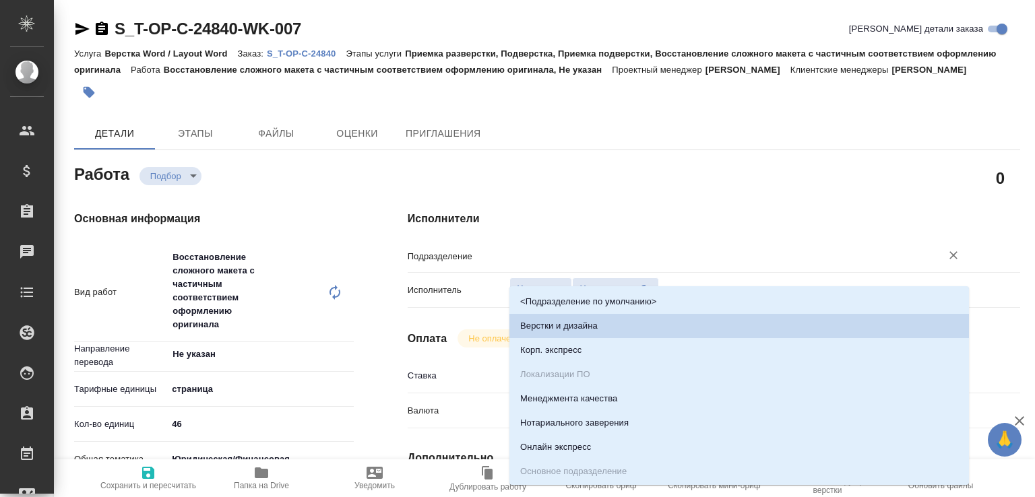
click at [561, 263] on input "text" at bounding box center [716, 255] width 406 height 16
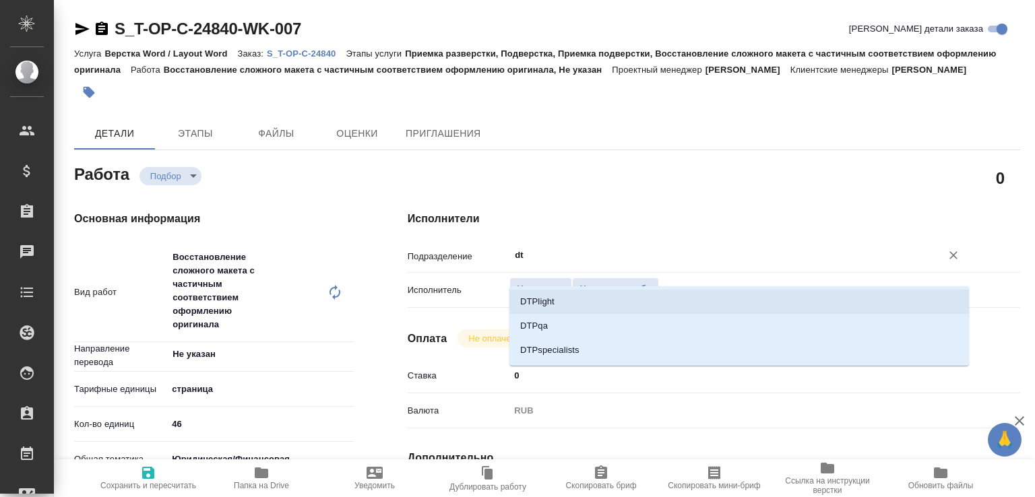
click at [552, 300] on li "DTPlight" at bounding box center [738, 302] width 459 height 24
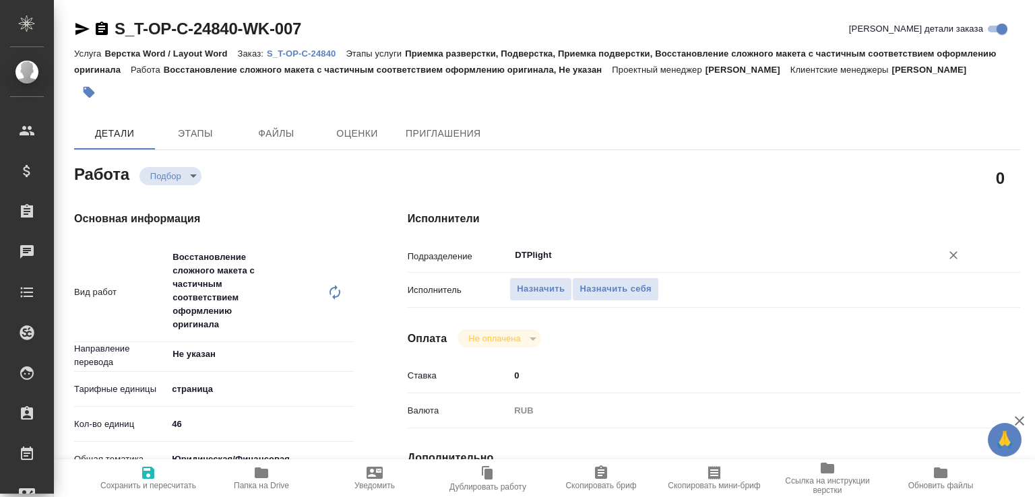
scroll to position [355, 0]
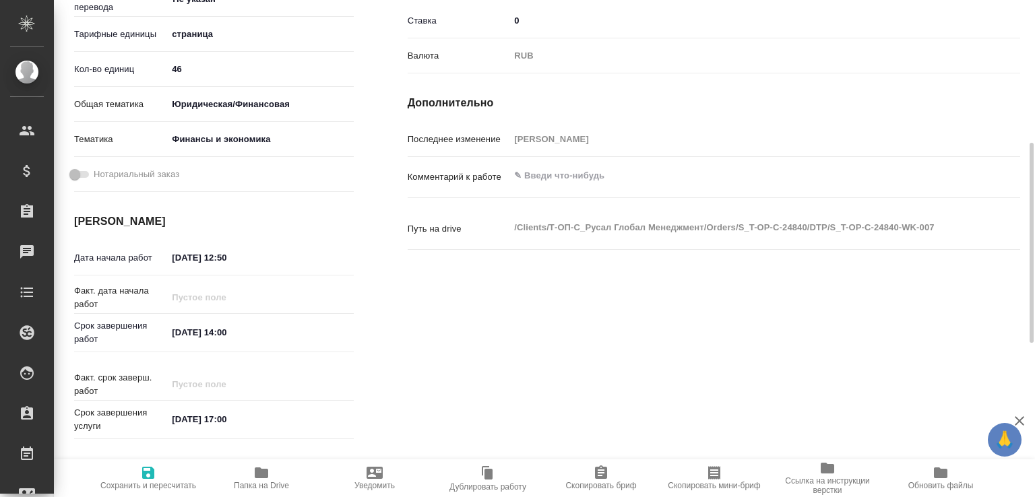
type input "DTPlight"
drag, startPoint x: 228, startPoint y: 276, endPoint x: 304, endPoint y: 267, distance: 75.9
click at [304, 267] on div "[DATE] 12:50" at bounding box center [260, 257] width 186 height 21
type input "[DATE] 14:00"
click at [129, 486] on span "Сохранить и пересчитать" at bounding box center [148, 485] width 96 height 9
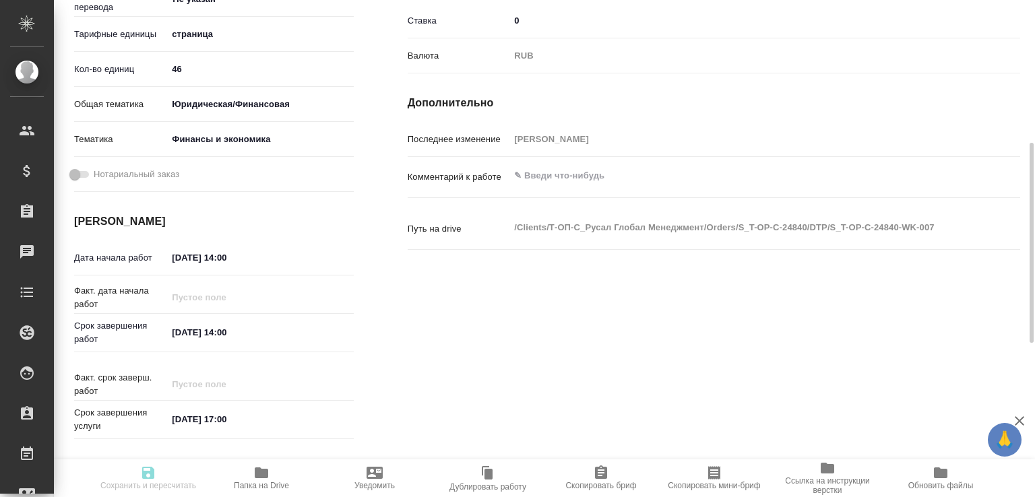
type input "recruiting"
type input "Не указан"
type input "5a8b1489cc6b4906c91bfdb2"
type input "46"
type input "yr-fn"
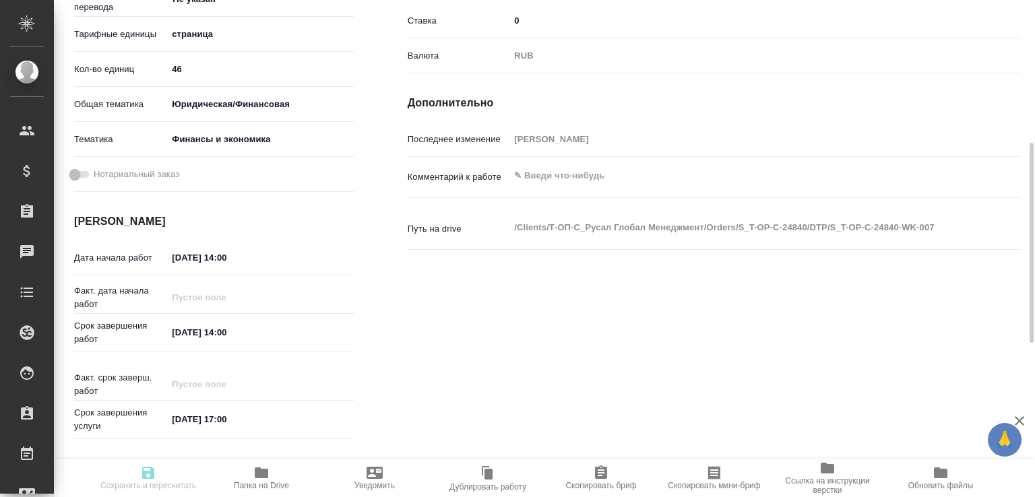
type input "5a8b8b956a9677013d343d3b"
type input "[DATE] 14:00"
type input "20.08.2025 14:00"
type input "26.08.2025 17:00"
type input "DTPlight"
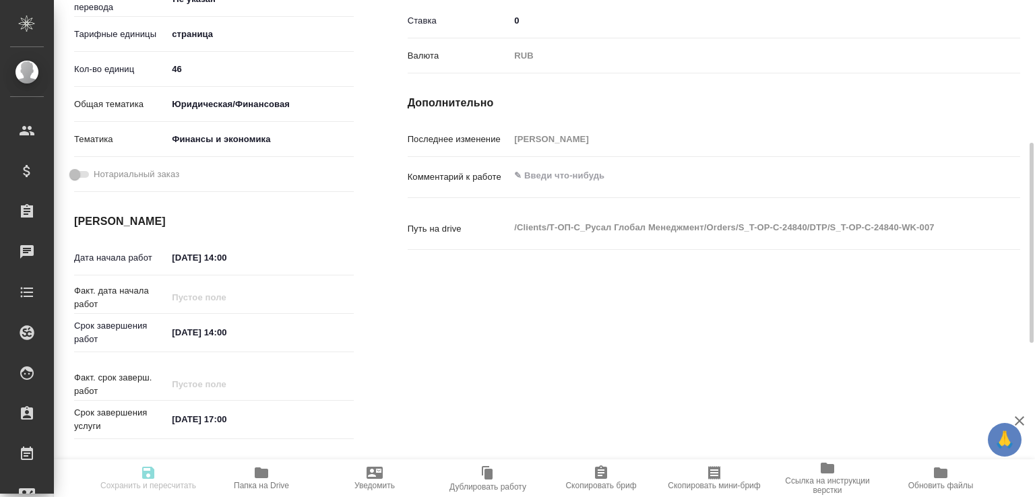
type input "notPayed"
type input "0"
type input "RUB"
type input "[PERSON_NAME]"
type input "S_T-OP-C-24840"
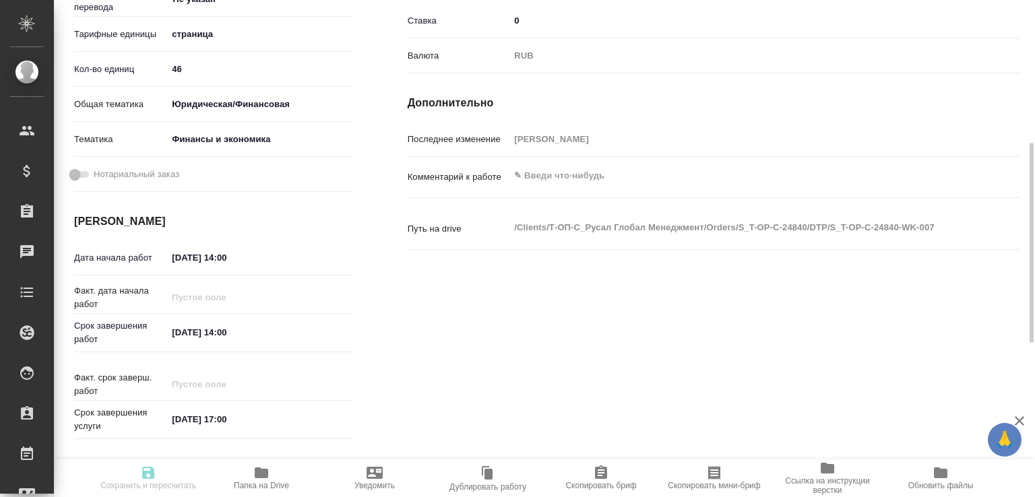
type input "Т-ОП-С-46471"
type input "Верстка Word / Layout Word"
type input "Приемка разверстки, Подверстка, Приемка подверстки, Восстановление сложного мак…"
type input "[PERSON_NAME]"
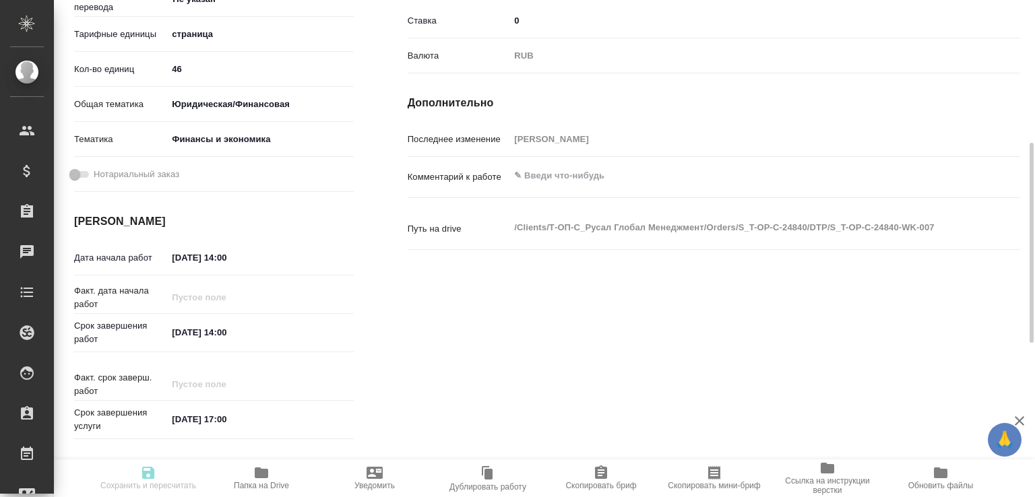
type input "/Clients/Т-ОП-С_Русал Глобал Менеджмент/Orders/S_T-OP-C-24840"
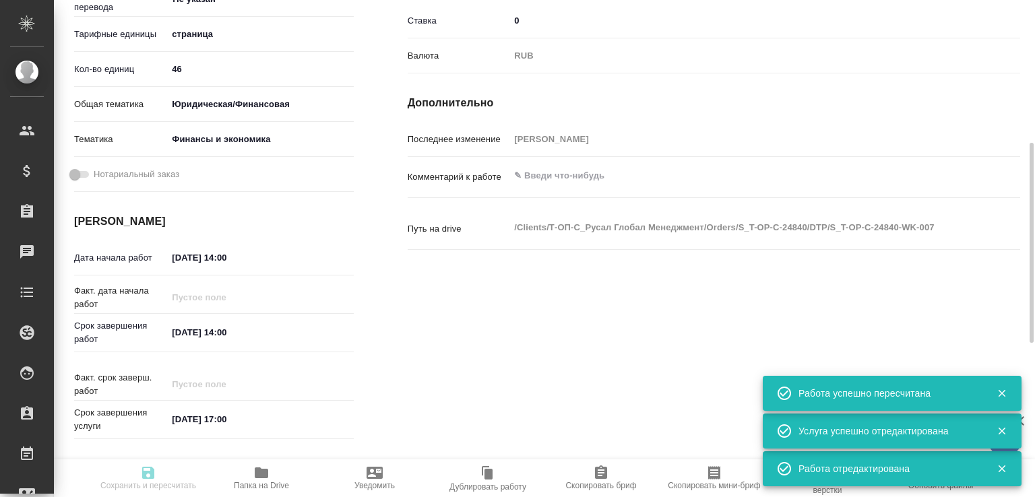
type input "recruiting"
type input "Не указан"
type input "5a8b1489cc6b4906c91bfdb2"
type input "46"
type input "yr-fn"
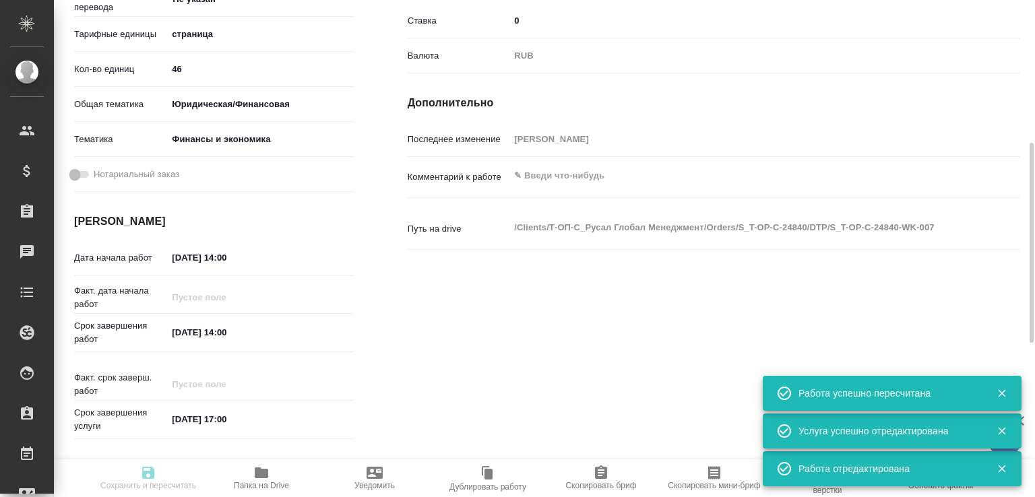
type input "5a8b8b956a9677013d343d3b"
type input "[DATE] 14:00"
type input "20.08.2025 14:00"
type input "26.08.2025 17:00"
type input "DTPlight"
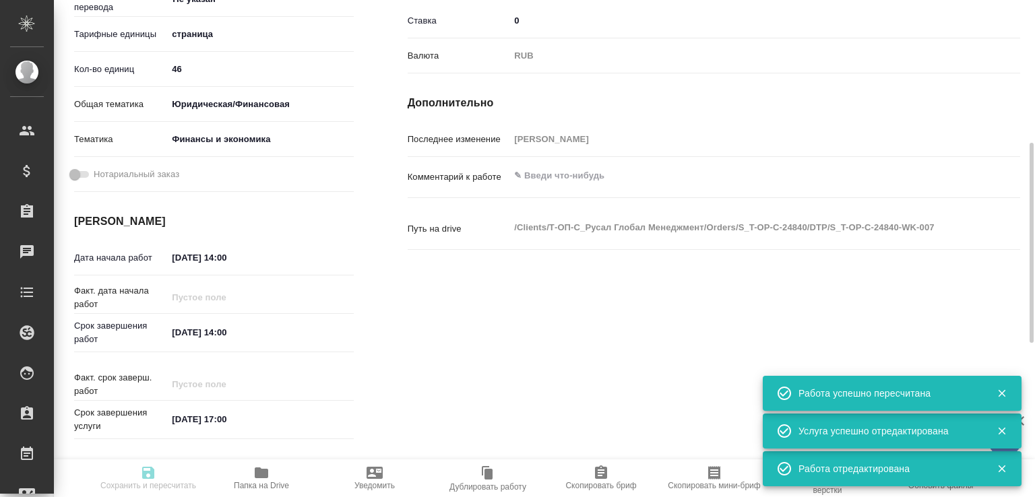
type input "notPayed"
type input "0"
type input "RUB"
type input "[PERSON_NAME]"
type input "S_T-OP-C-24840"
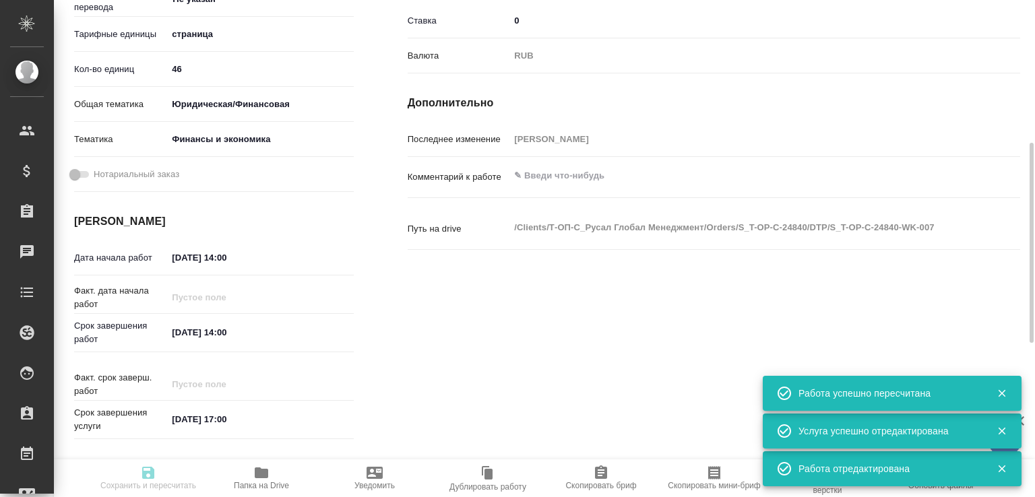
type input "Т-ОП-С-46471"
type input "Верстка Word / Layout Word"
type input "Приемка разверстки, Подверстка, Приемка подверстки, Восстановление сложного мак…"
type input "[PERSON_NAME]"
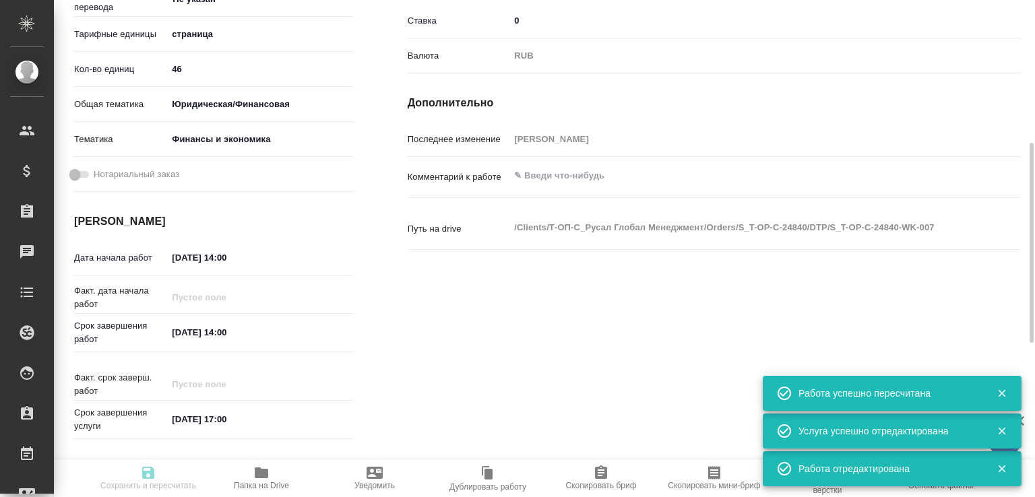
type input "/Clients/Т-ОП-С_Русал Глобал Менеджмент/Orders/S_T-OP-C-24840"
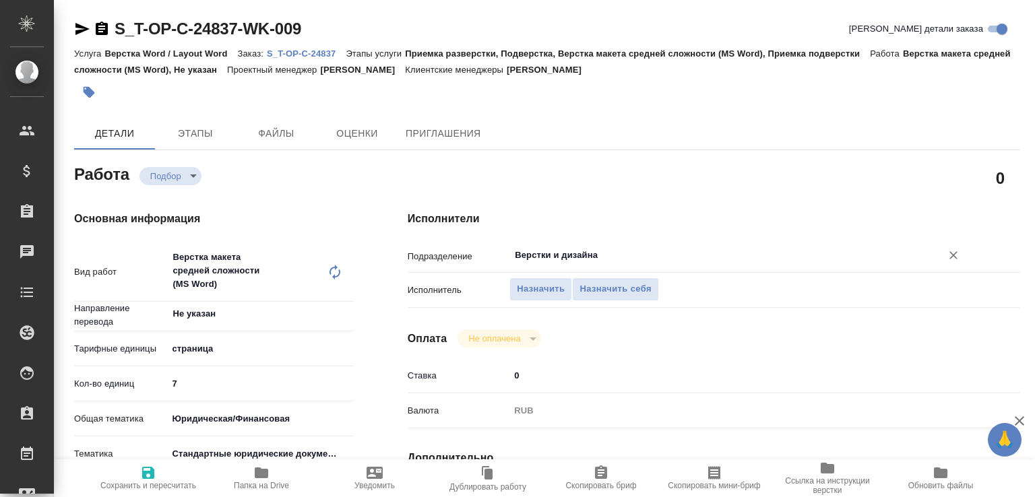
click at [542, 256] on input "Верстки и дизайна" at bounding box center [716, 255] width 406 height 16
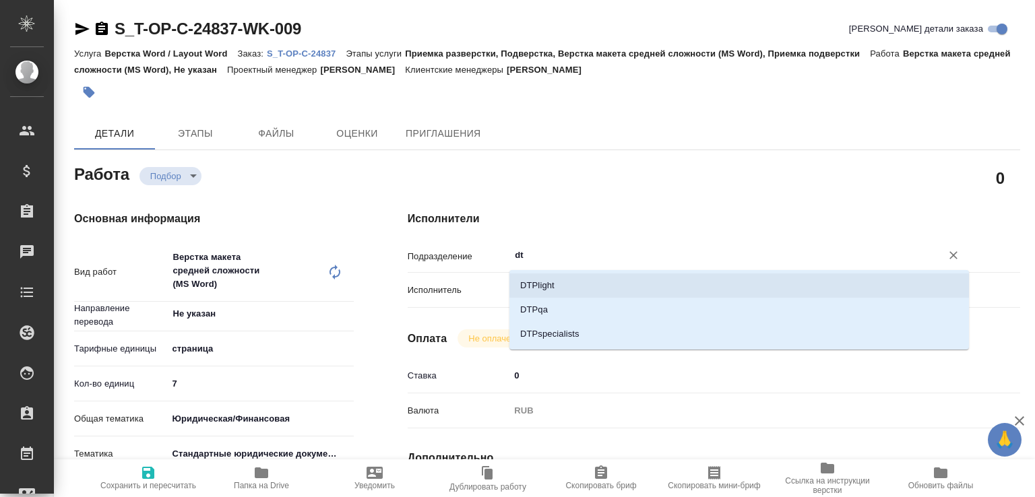
click at [536, 289] on li "DTPlight" at bounding box center [738, 286] width 459 height 24
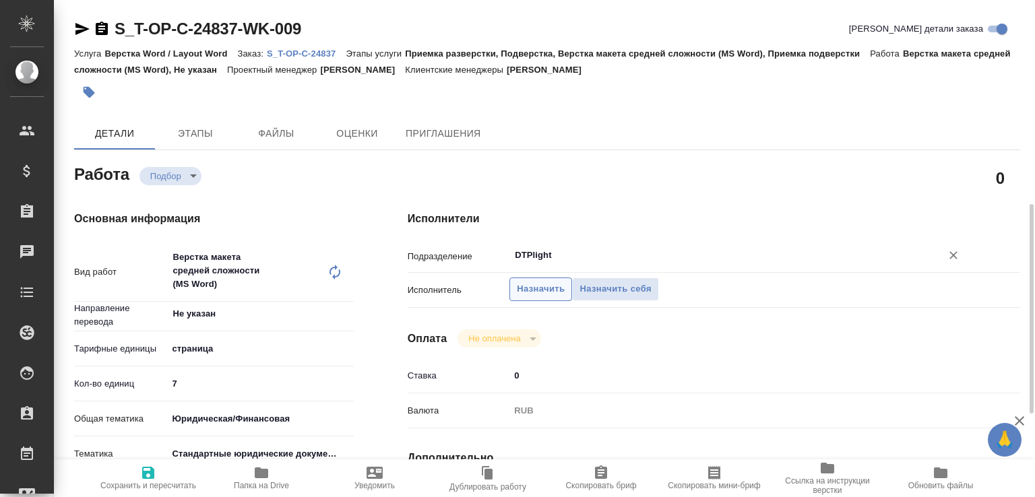
scroll to position [355, 0]
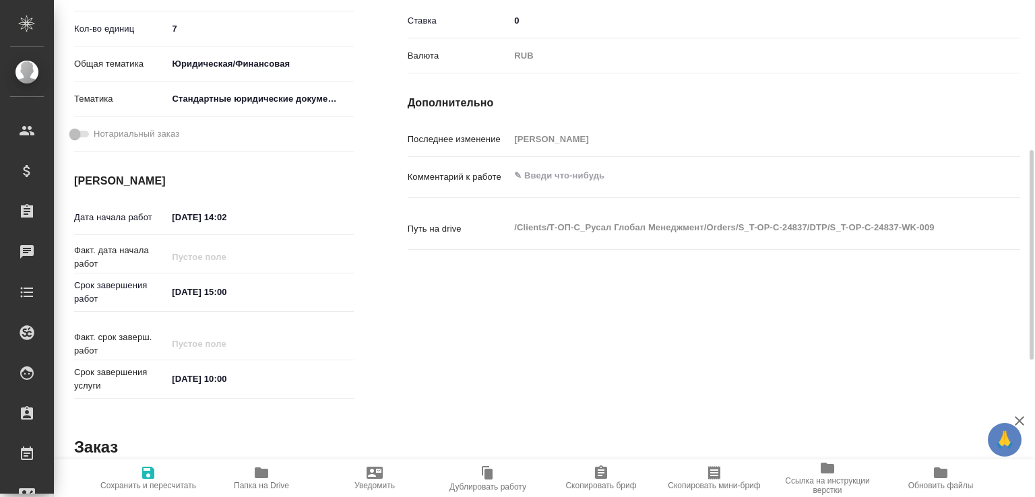
type input "DTPlight"
drag, startPoint x: 236, startPoint y: 218, endPoint x: 251, endPoint y: 221, distance: 15.2
click at [251, 221] on input "19.08.2025 14:02" at bounding box center [227, 218] width 118 height 20
type input "[DATE] 14:00"
click at [547, 168] on textarea at bounding box center [738, 175] width 459 height 23
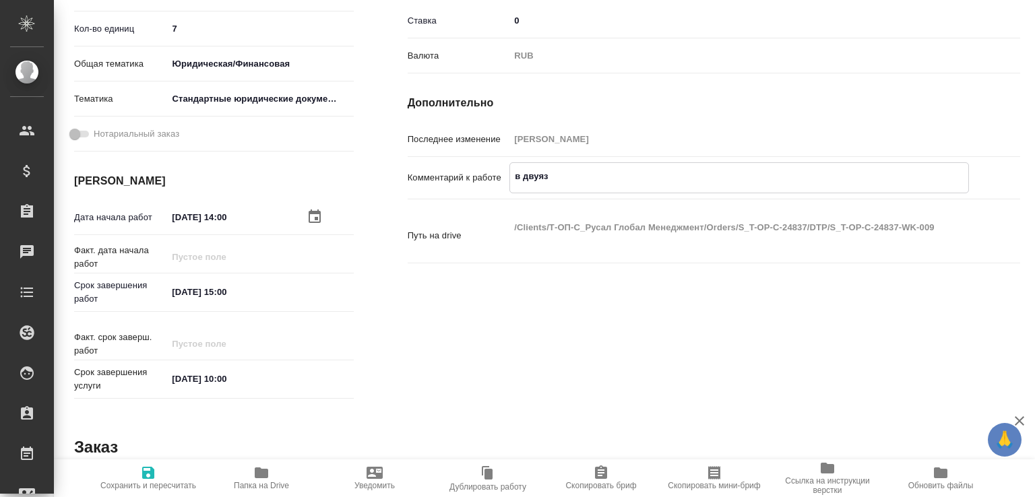
type textarea "в двуяз"
click at [159, 474] on span "Сохранить и пересчитать" at bounding box center [148, 478] width 97 height 26
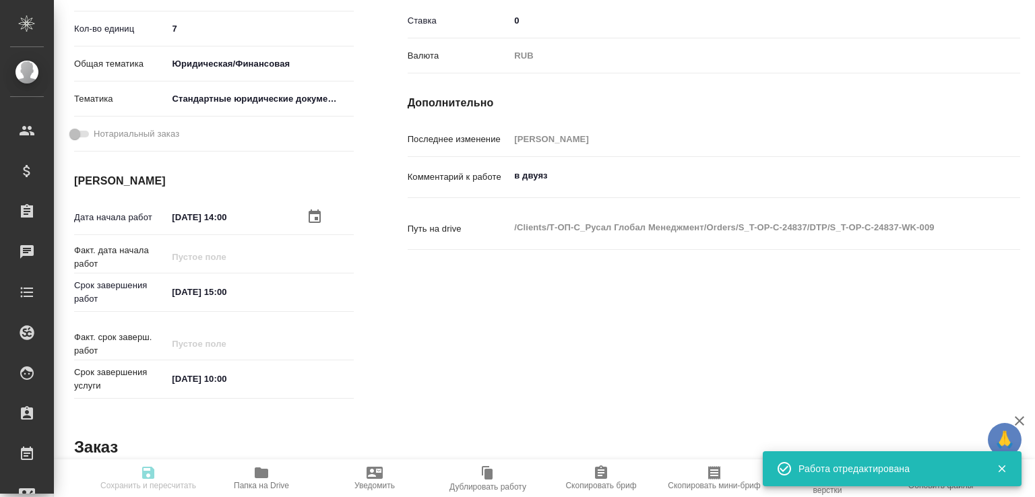
type input "recruiting"
type input "Не указан"
type input "5a8b1489cc6b4906c91bfdb2"
type input "7"
type input "yr-fn"
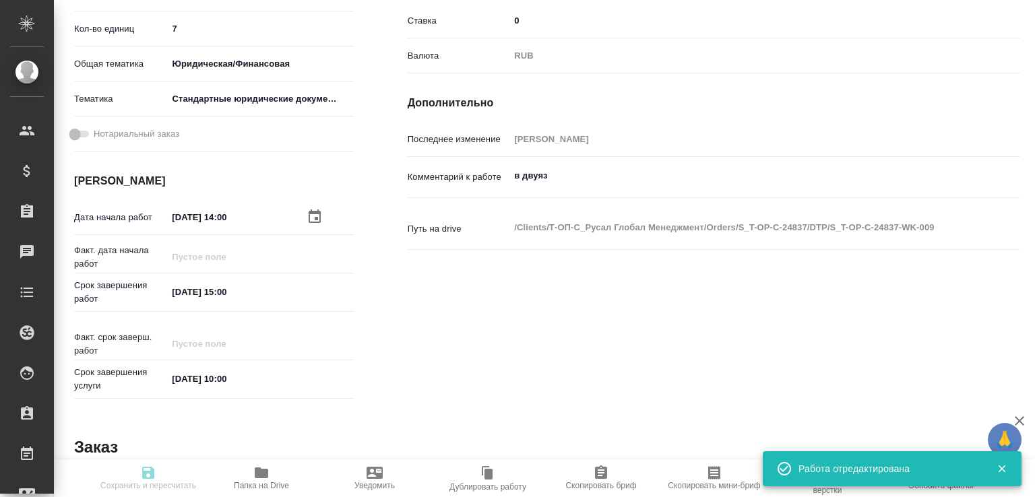
type input "5f647205b73bc97568ca66bf"
type input "19.08.2025 14:00"
type input "[DATE] 15:00"
type input "21.08.2025 10:00"
type input "DTPlight"
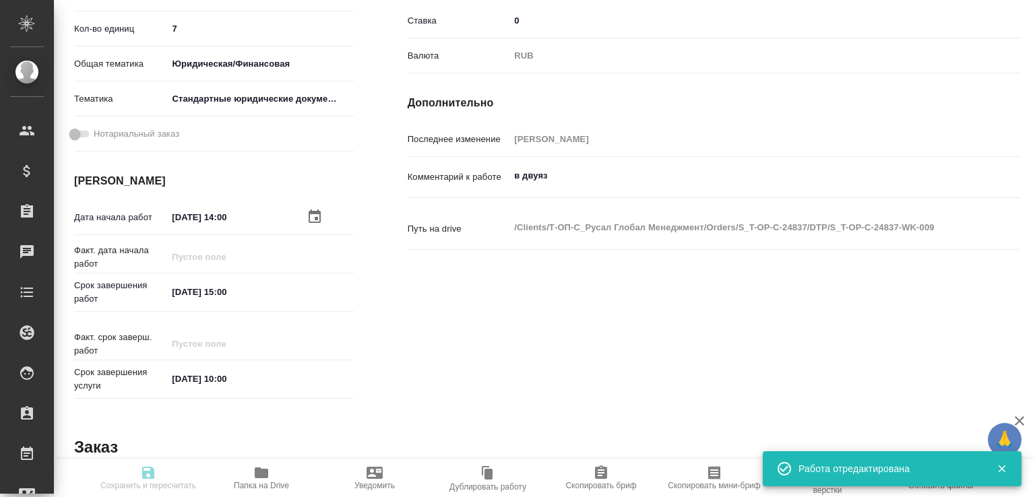
type input "notPayed"
type input "0"
type input "RUB"
type input "[PERSON_NAME]"
type input "S_T-OP-C-24837"
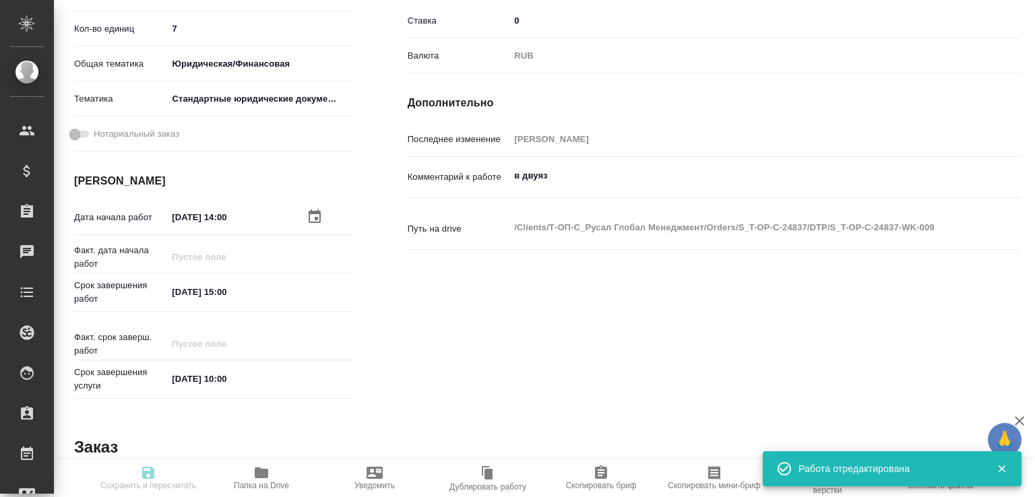
type input "Т-ОП-С-46469"
type input "Верстка Word / Layout Word"
type input "Приемка разверстки, Подверстка, Верстка макета средней сложности (MS Word), При…"
type input "[PERSON_NAME]"
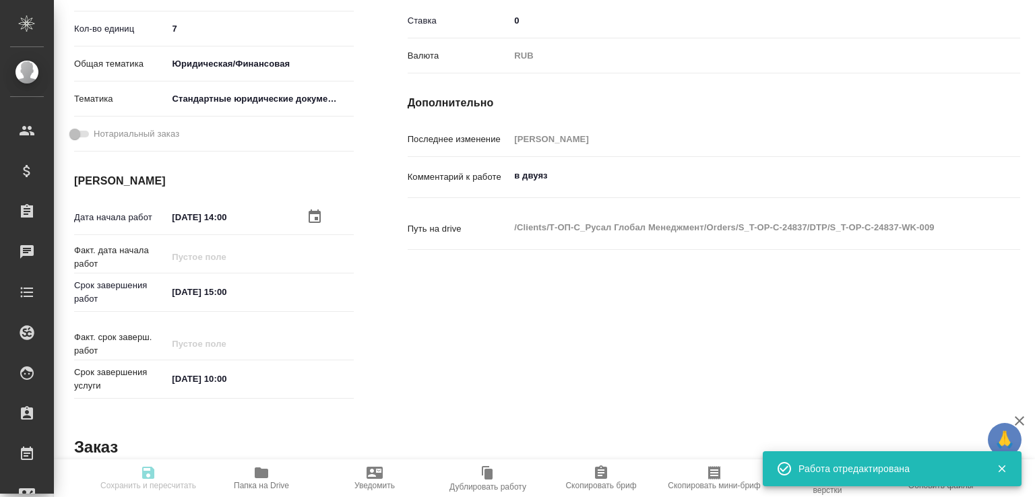
type input "/Clients/Т-ОП-С_Русал Глобал Менеджмент/Orders/S_T-OP-C-24837"
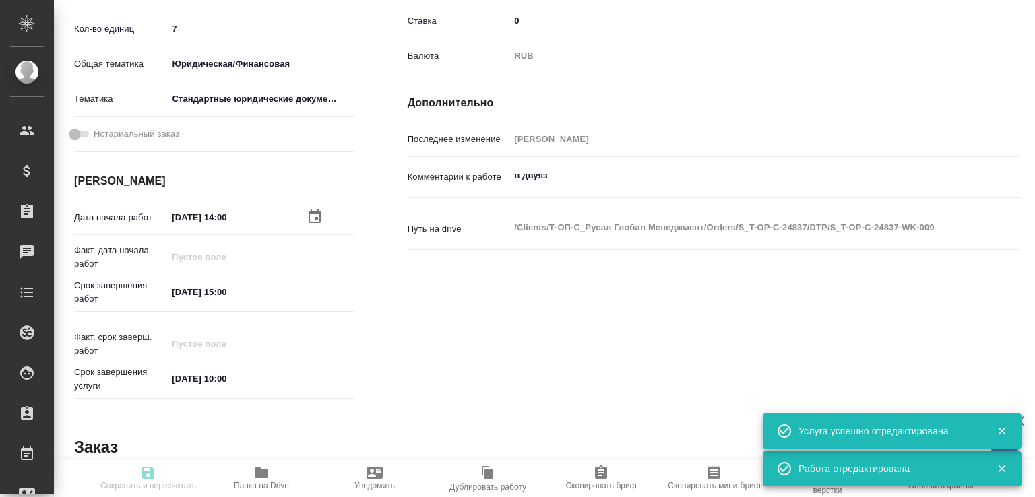
type input "recruiting"
type input "Не указан"
type input "5a8b1489cc6b4906c91bfdb2"
type input "7"
type input "yr-fn"
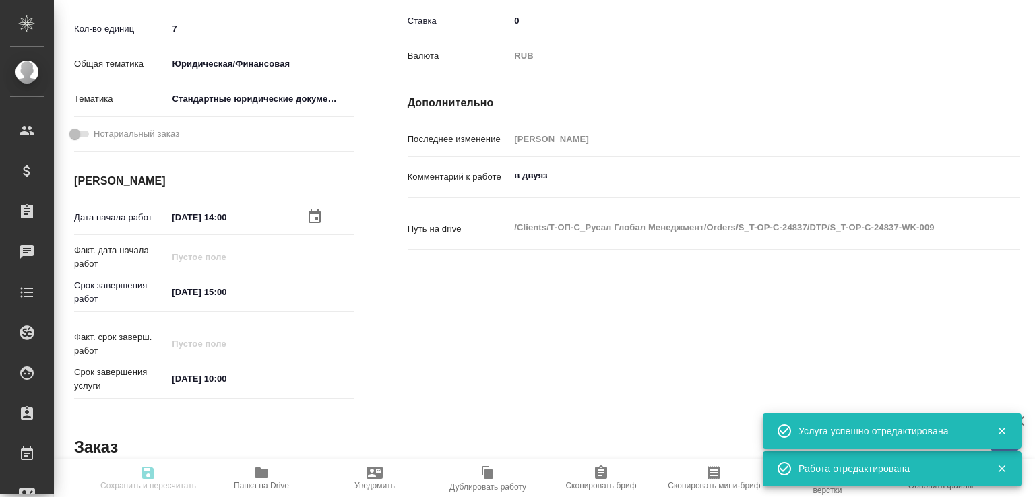
type input "5f647205b73bc97568ca66bf"
type input "19.08.2025 14:00"
type input "[DATE] 15:00"
type input "21.08.2025 10:00"
type input "DTPlight"
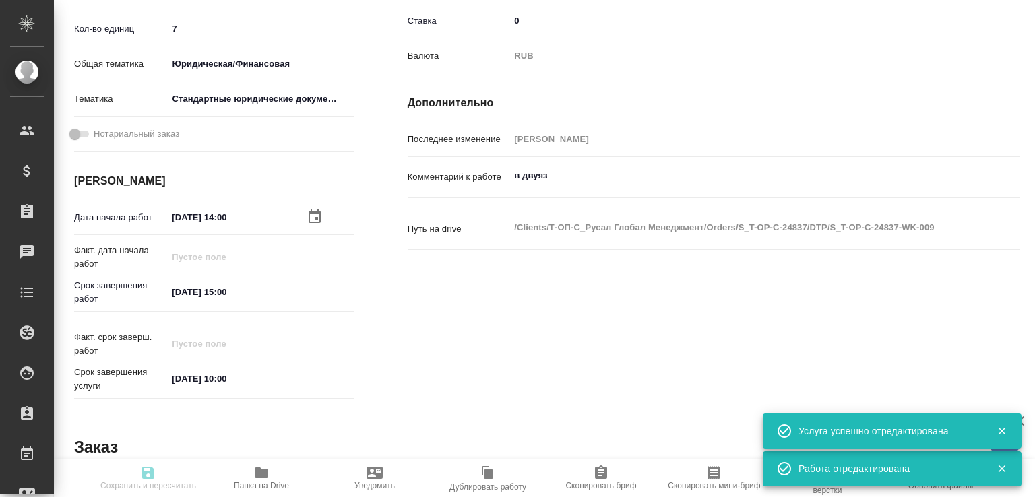
type input "notPayed"
type input "0"
type input "RUB"
type input "[PERSON_NAME]"
type input "S_T-OP-C-24837"
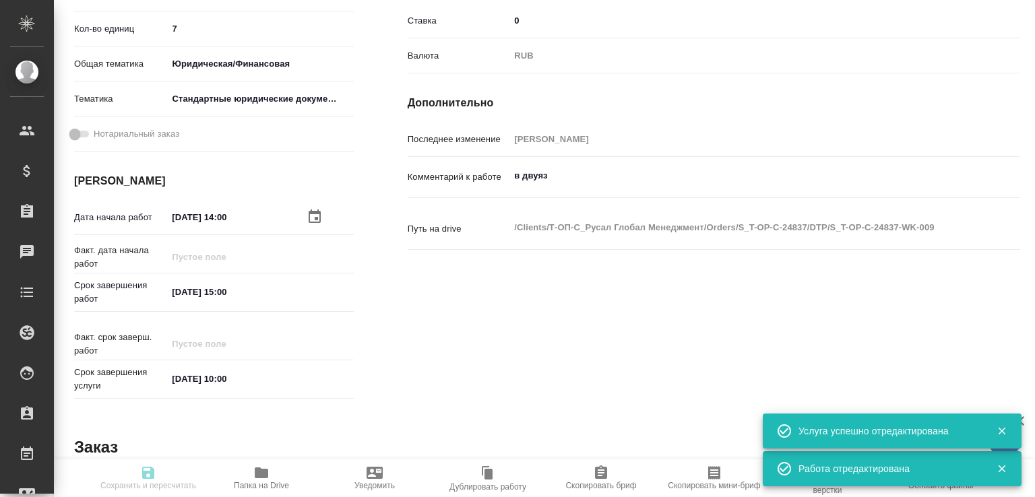
type input "Т-ОП-С-46469"
type input "Верстка Word / Layout Word"
type input "Приемка разверстки, Подверстка, Верстка макета средней сложности (MS Word), При…"
type input "[PERSON_NAME]"
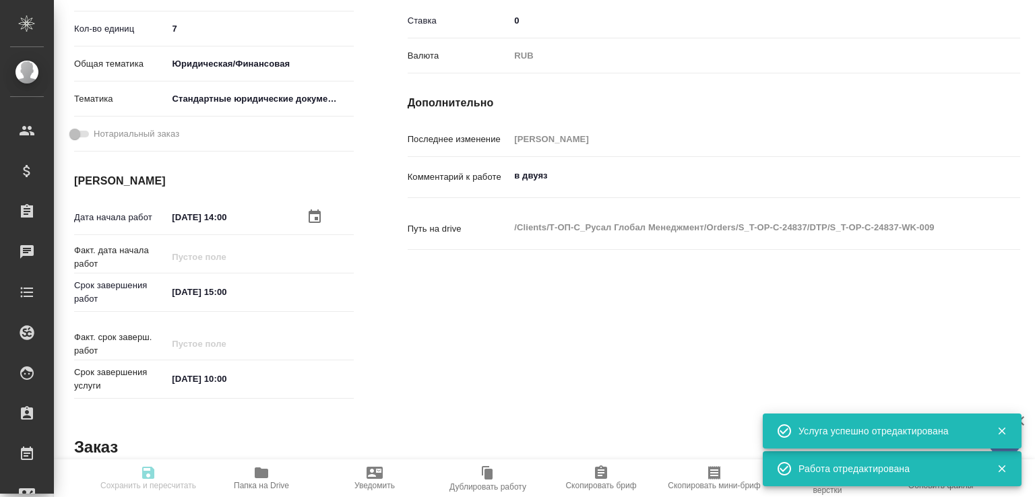
type input "/Clients/Т-ОП-С_Русал Глобал Менеджмент/Orders/S_T-OP-C-24837"
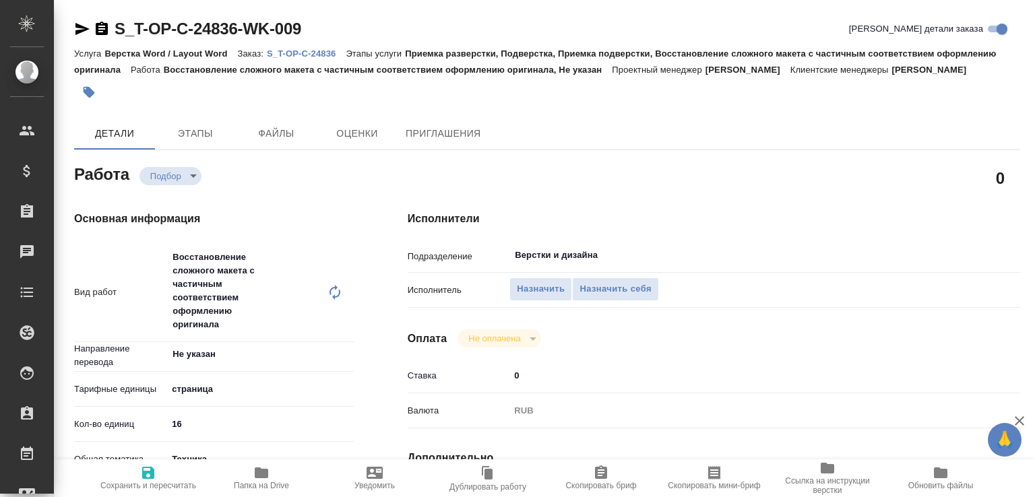
click at [261, 486] on span "Папка на Drive" at bounding box center [261, 485] width 55 height 9
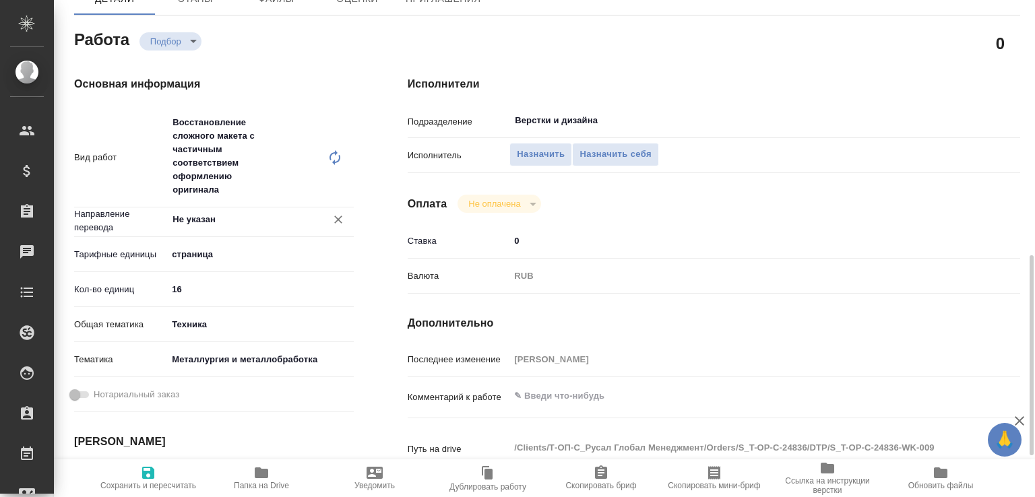
scroll to position [278, 0]
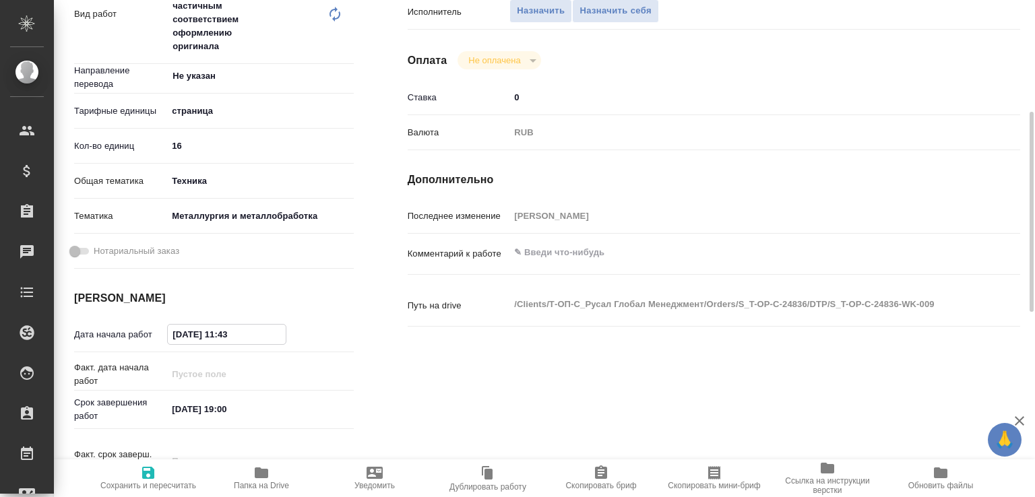
drag, startPoint x: 228, startPoint y: 350, endPoint x: 251, endPoint y: 352, distance: 23.0
click at [251, 344] on input "[DATE] 11:43" at bounding box center [227, 335] width 118 height 20
type input "[DATE] 14:00"
click at [142, 470] on icon "button" at bounding box center [148, 473] width 12 height 12
type input "recruiting"
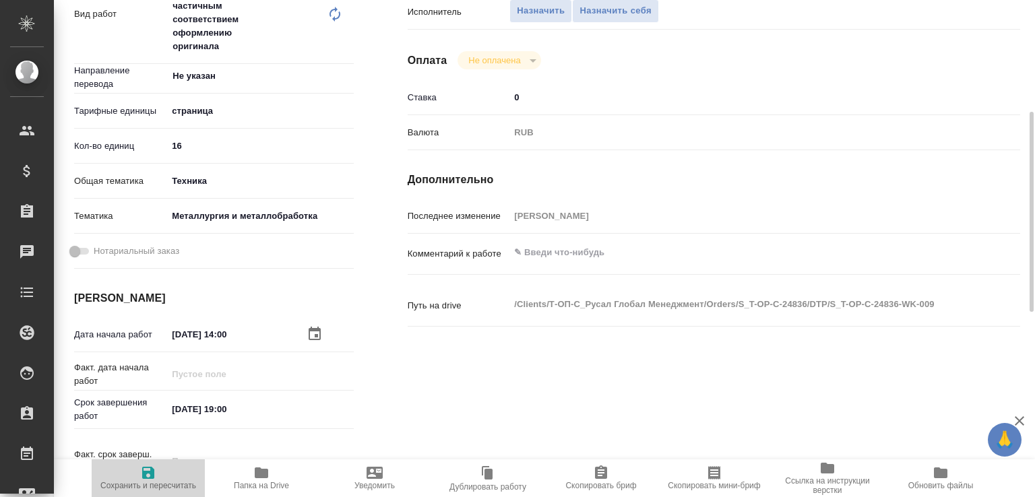
type input "Не указан"
type input "5a8b1489cc6b4906c91bfdb2"
type input "16"
type input "tech"
type input "60014e23f7d9dc5f480a3cf8"
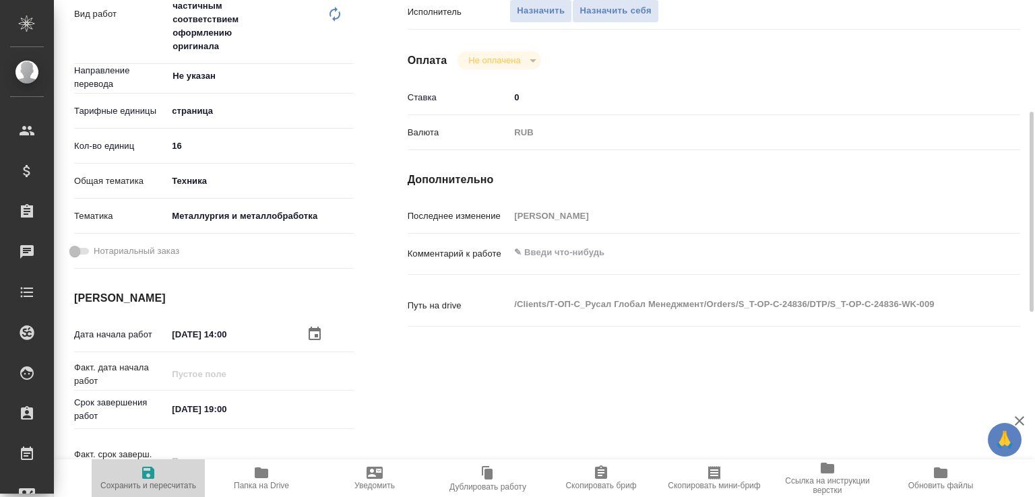
type input "[DATE] 14:00"
type input "[DATE] 19:00"
type input "[DATE] 10:00"
type input "Верстки и дизайна"
type input "notPayed"
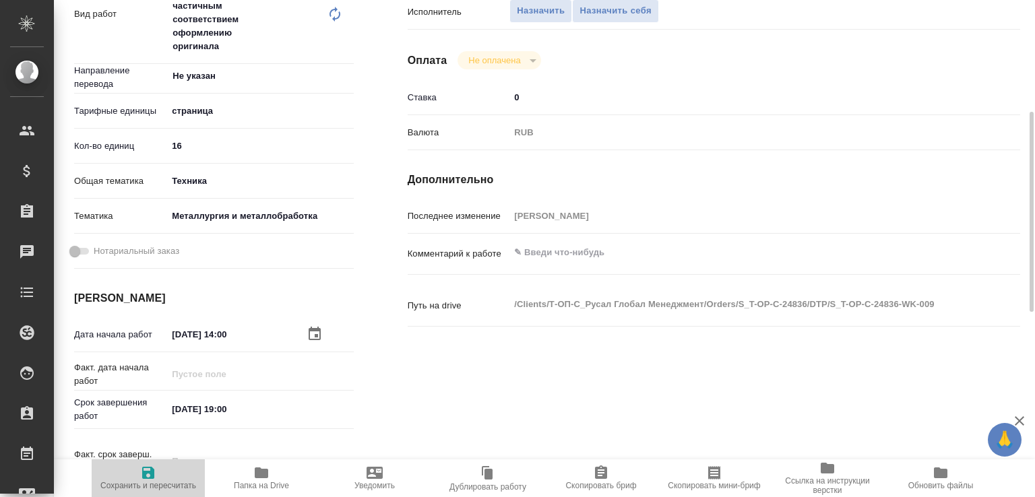
type input "0"
type input "RUB"
type input "[PERSON_NAME]"
type input "S_T-OP-C-24836"
type input "Т-ОП-С-46468"
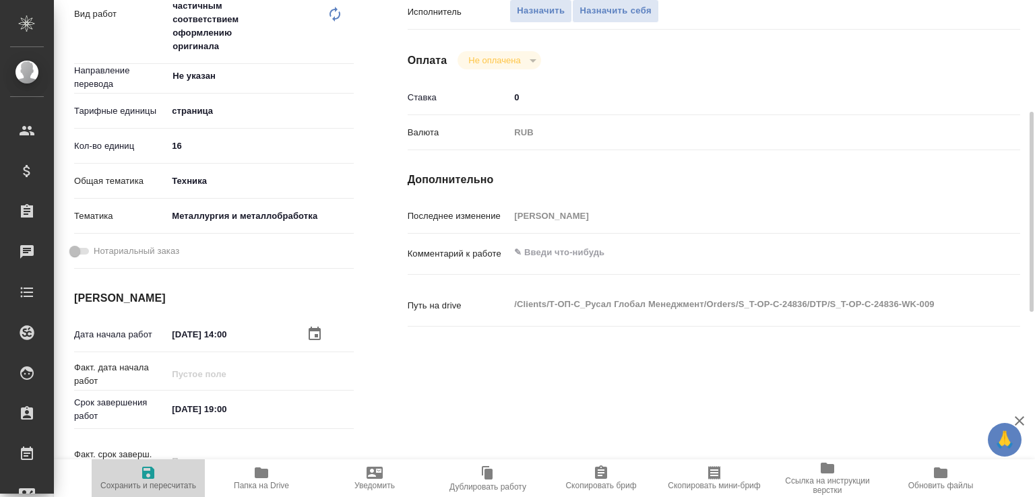
type input "Верстка Word / Layout Word"
type input "Приемка разверстки, Подверстка, Приемка подверстки, Восстановление сложного мак…"
type input "[PERSON_NAME]"
type input "/Clients/Т-ОП-С_Русал Глобал Менеджмент/Orders/S_T-OP-C-24836"
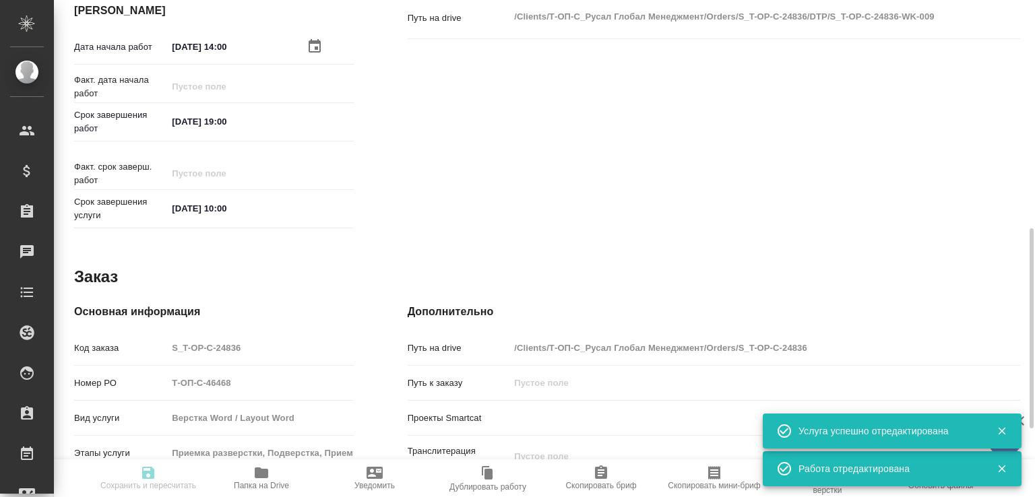
type input "recruiting"
type input "Не указан"
type input "5a8b1489cc6b4906c91bfdb2"
type input "16"
type input "tech"
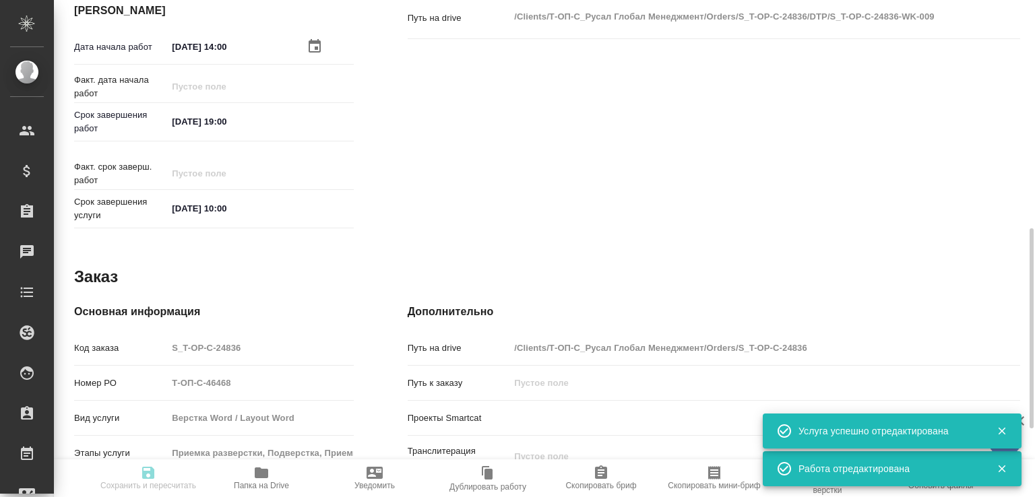
type input "60014e23f7d9dc5f480a3cf8"
type input "[DATE] 14:00"
type input "[DATE] 19:00"
type input "[DATE] 10:00"
type input "Верстки и дизайна"
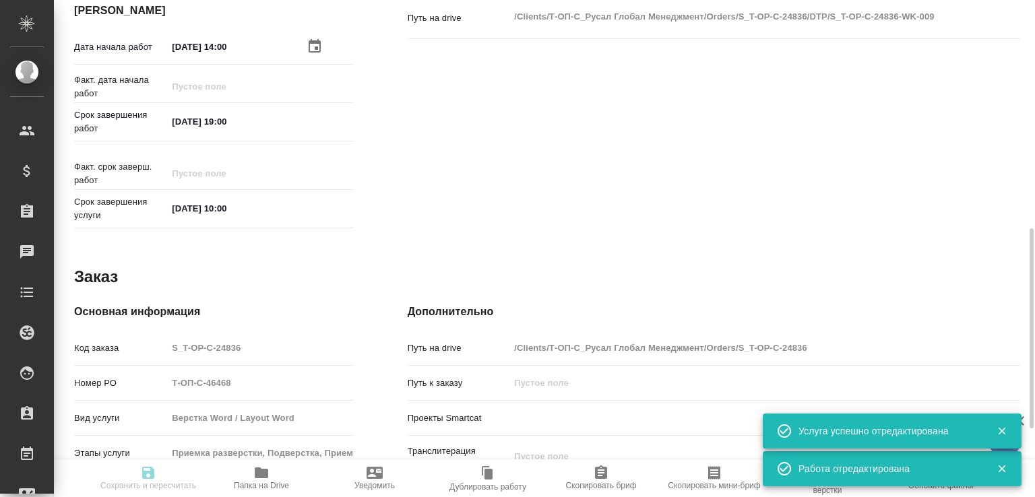
type input "notPayed"
type input "0"
type input "RUB"
type input "[PERSON_NAME]"
type input "S_T-OP-C-24836"
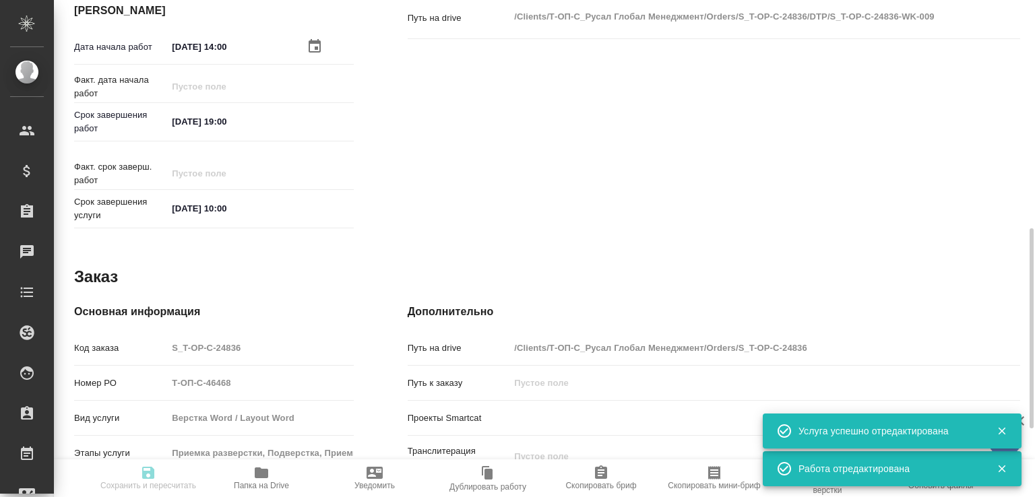
type input "Т-ОП-С-46468"
type input "Верстка Word / Layout Word"
type input "Приемка разверстки, Подверстка, Приемка подверстки, Восстановление сложного мак…"
type input "[PERSON_NAME]"
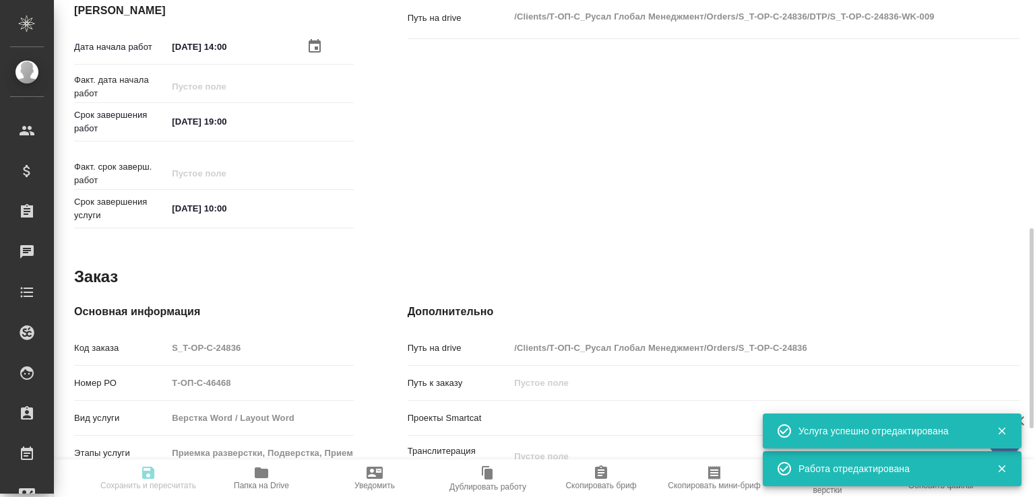
type input "/Clients/Т-ОП-С_Русал Глобал Менеджмент/Orders/S_T-OP-C-24836"
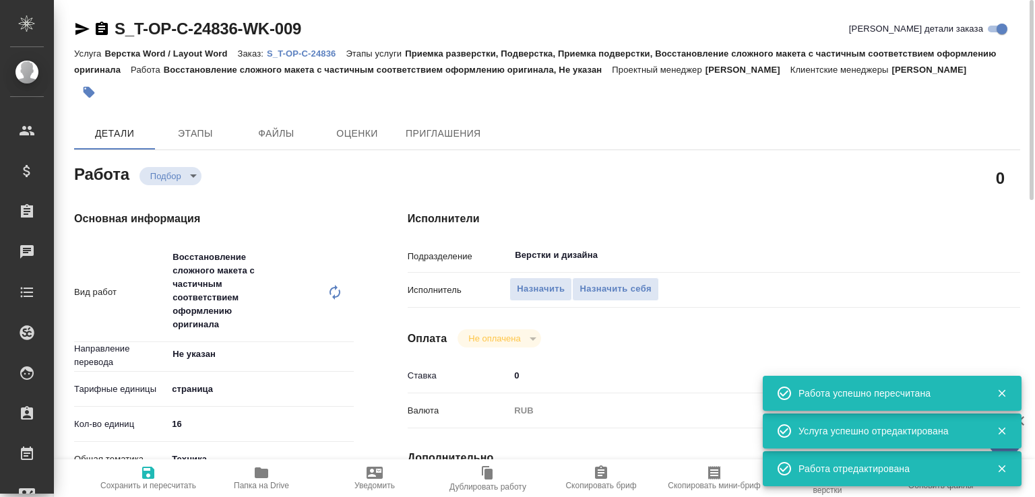
scroll to position [0, 0]
click at [585, 263] on input "Верстки и дизайна" at bounding box center [716, 255] width 406 height 16
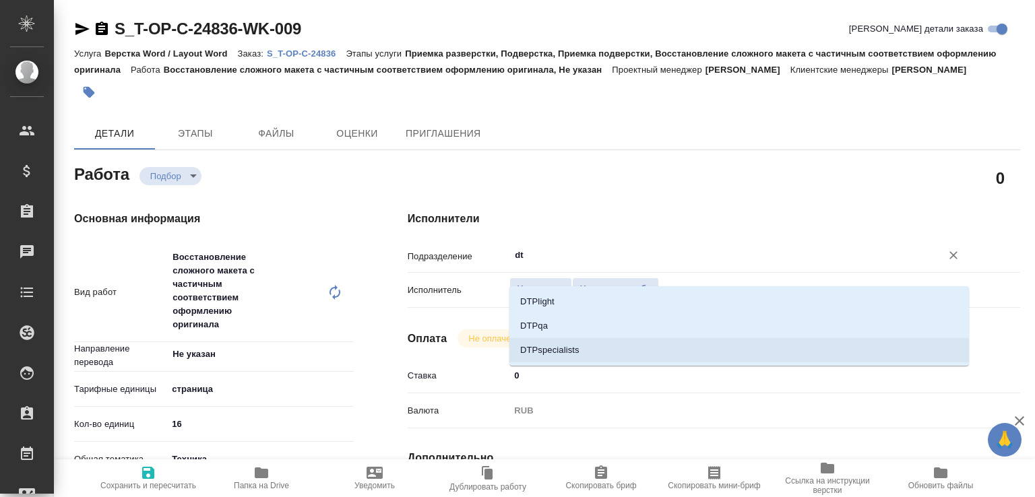
click at [558, 344] on li "DTPspecialists" at bounding box center [738, 350] width 459 height 24
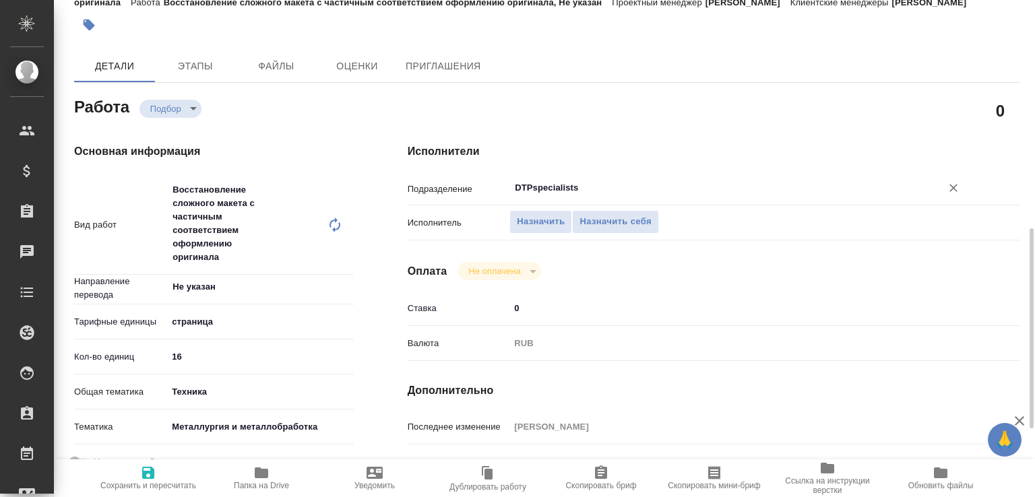
scroll to position [211, 0]
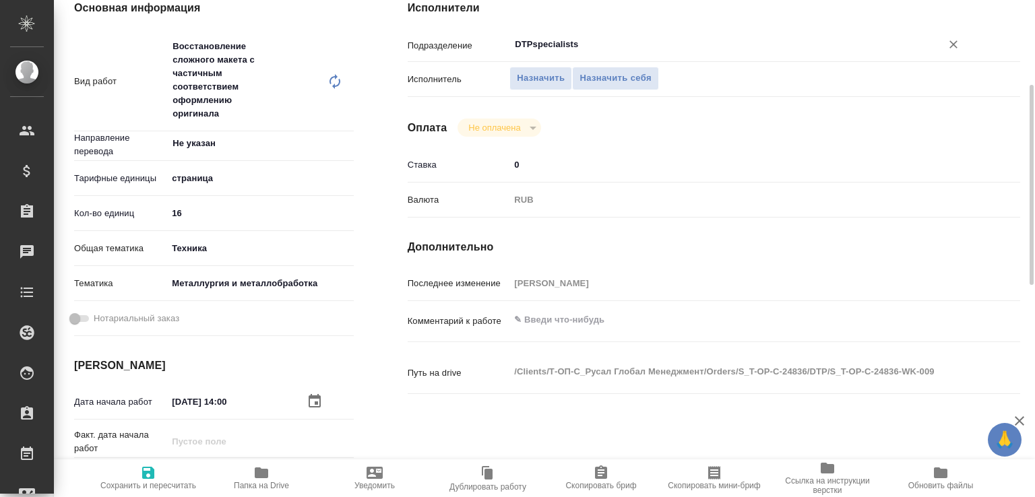
type input "DTPspecialists"
click at [555, 332] on textarea at bounding box center [739, 320] width 458 height 23
type textarea "везде сохраняем только кит"
click at [154, 490] on span "Сохранить и пересчитать" at bounding box center [148, 485] width 96 height 9
type input "recruiting"
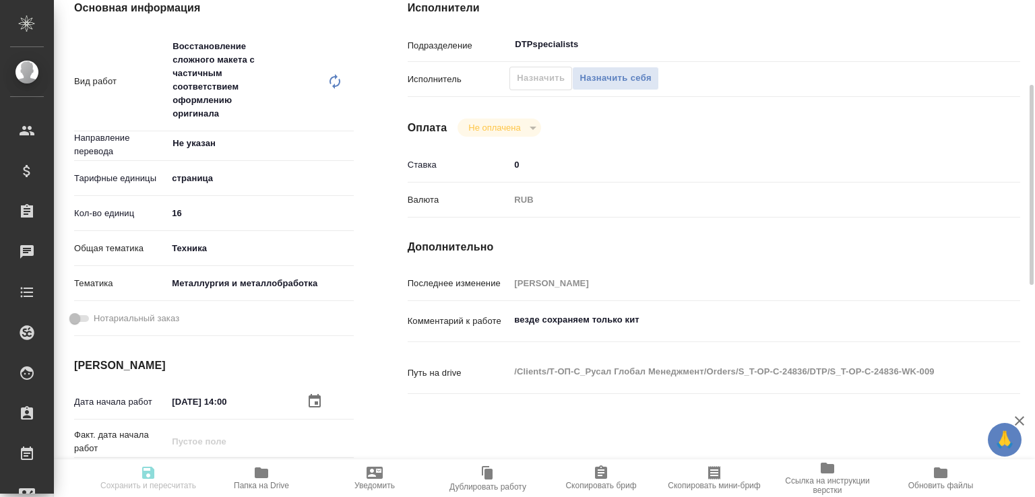
type input "Не указан"
type input "5a8b1489cc6b4906c91bfdb2"
type input "16"
type input "tech"
type input "60014e23f7d9dc5f480a3cf8"
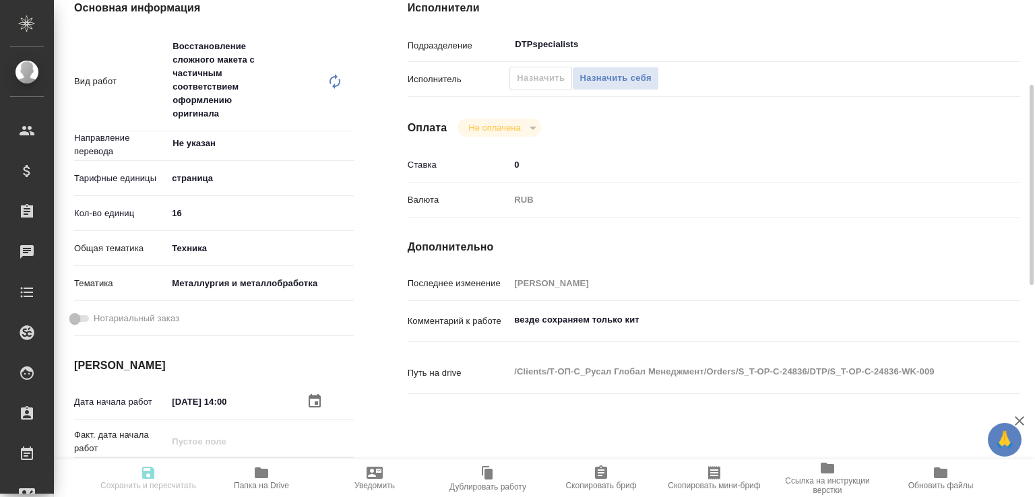
type input "[DATE] 14:00"
type input "[DATE] 19:00"
type input "[DATE] 10:00"
type input "DTPspecialists"
type input "notPayed"
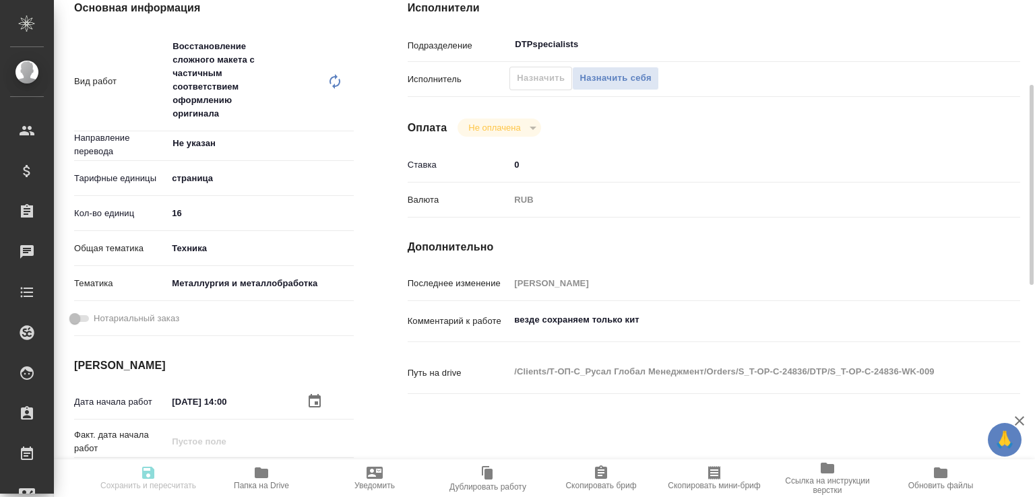
type input "0"
type input "RUB"
type input "[PERSON_NAME]"
type input "S_T-OP-C-24836"
type input "Т-ОП-С-46468"
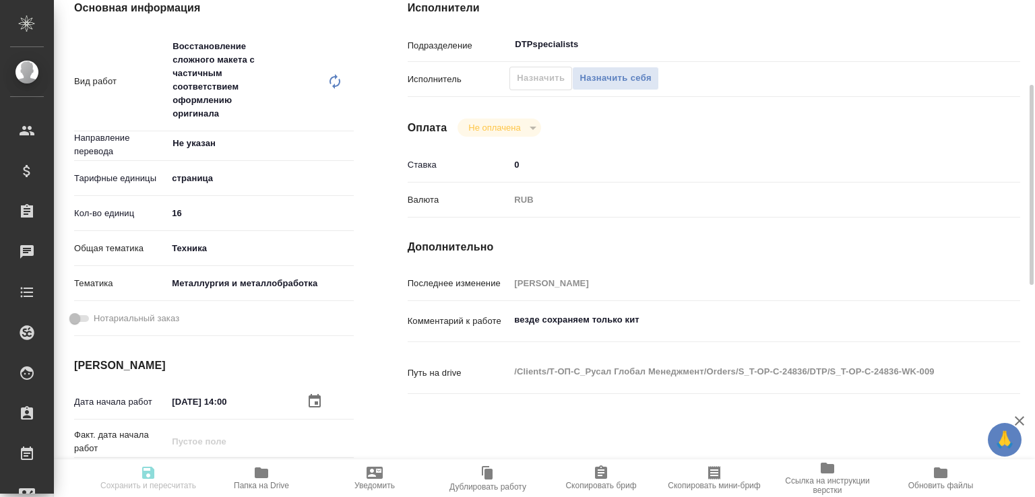
type input "Верстка Word / Layout Word"
type input "Приемка разверстки, Подверстка, Приемка подверстки, Восстановление сложного мак…"
type input "[PERSON_NAME]"
type input "/Clients/Т-ОП-С_Русал Глобал Менеджмент/Orders/S_T-OP-C-24836"
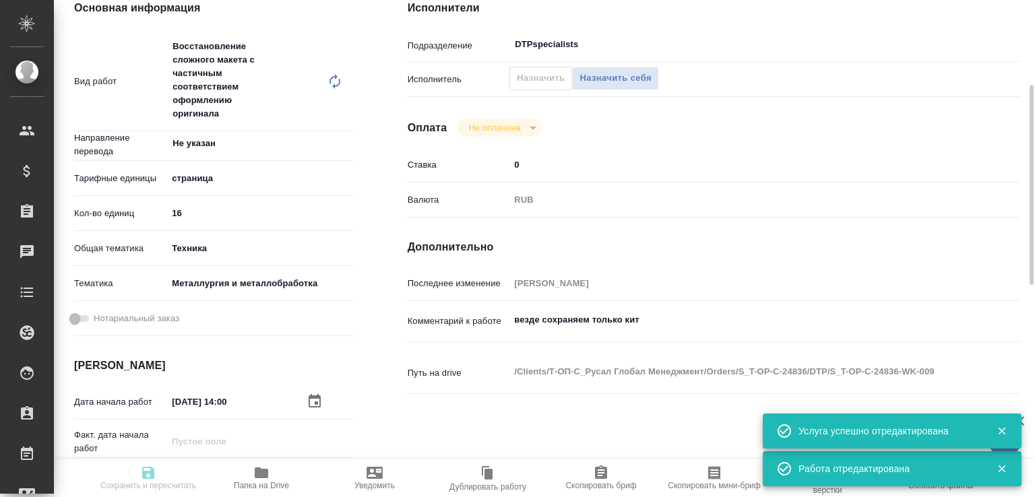
type input "recruiting"
type input "Не указан"
type input "5a8b1489cc6b4906c91bfdb2"
type input "16"
type input "tech"
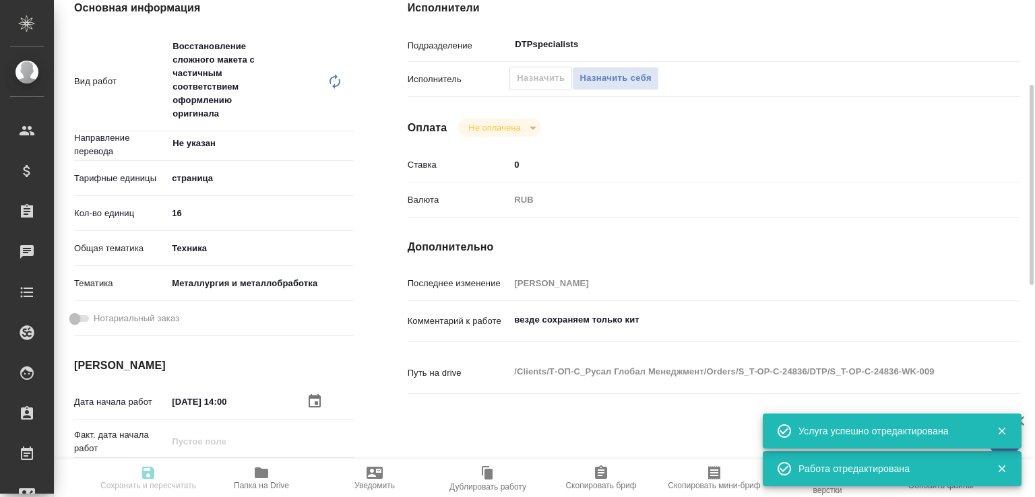
type input "60014e23f7d9dc5f480a3cf8"
type input "[DATE] 14:00"
type input "[DATE] 19:00"
type input "[DATE] 10:00"
type input "DTPspecialists"
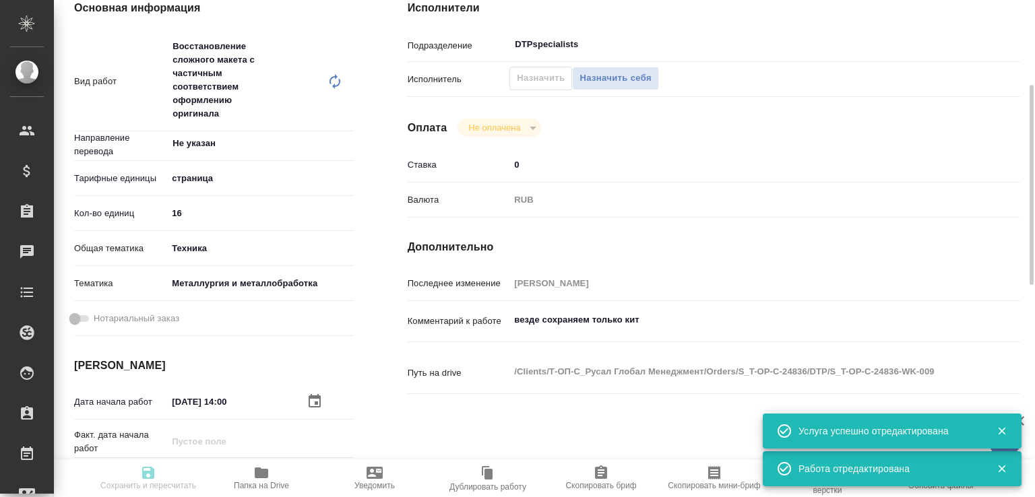
type input "notPayed"
type input "0"
type input "RUB"
type input "[PERSON_NAME]"
type input "S_T-OP-C-24836"
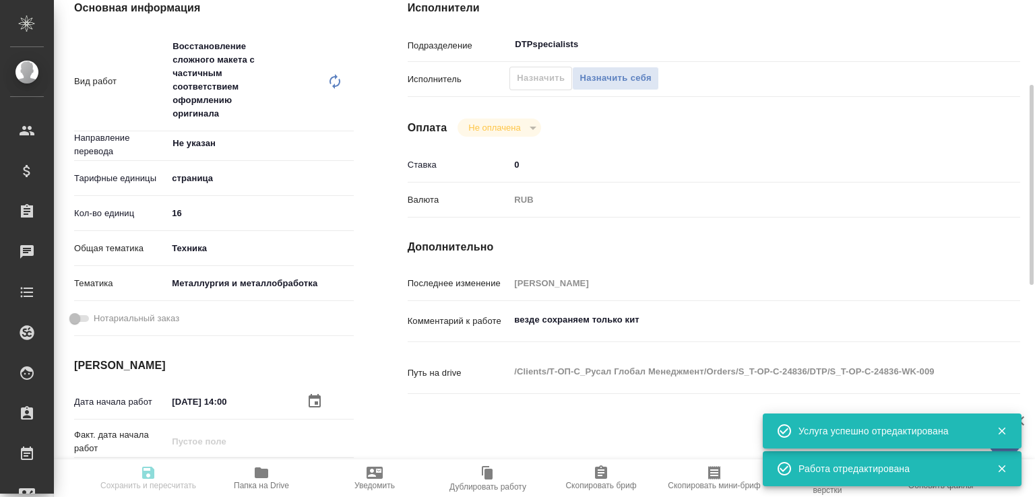
type input "Т-ОП-С-46468"
type input "Верстка Word / Layout Word"
type input "Приемка разверстки, Подверстка, Приемка подверстки, Восстановление сложного мак…"
type input "[PERSON_NAME]"
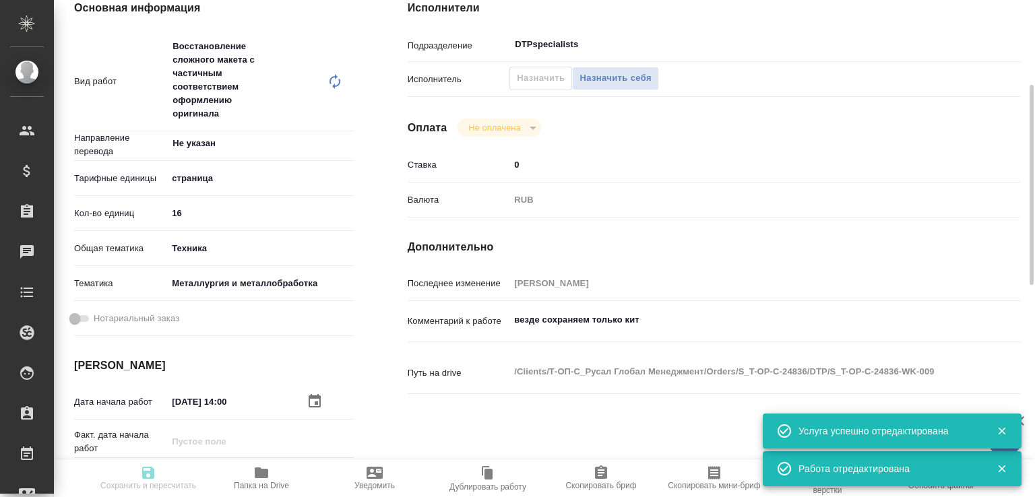
type input "/Clients/Т-ОП-С_Русал Глобал Менеджмент/Orders/S_T-OP-C-24836"
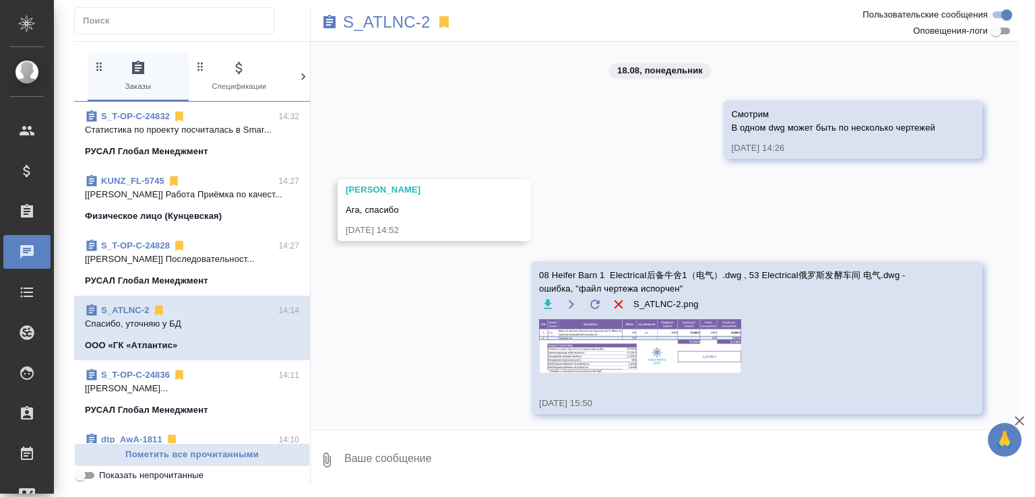
scroll to position [2042, 0]
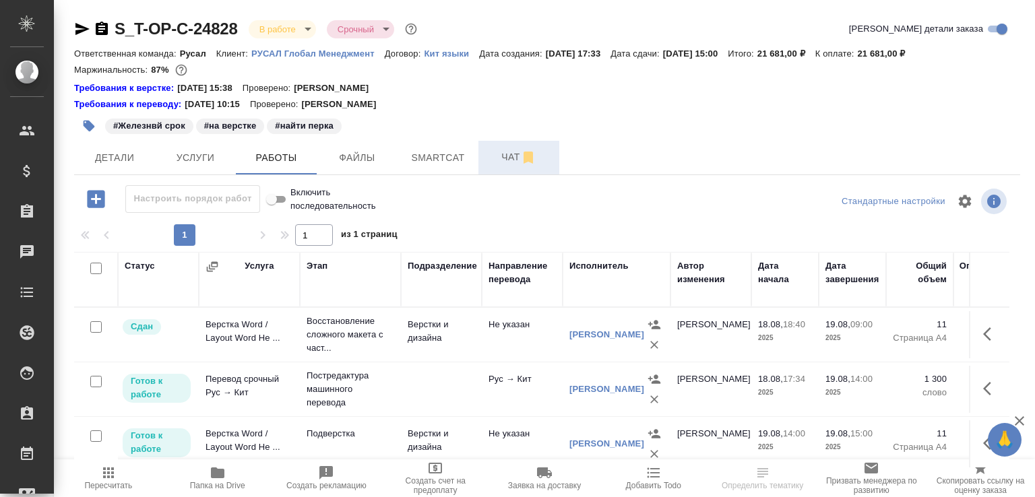
click at [497, 163] on span "Чат" at bounding box center [518, 157] width 65 height 17
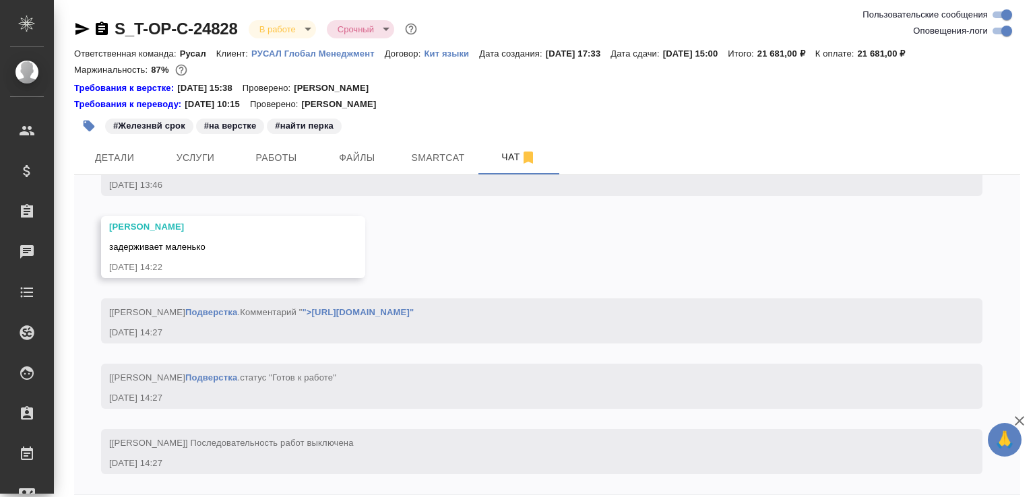
scroll to position [59, 0]
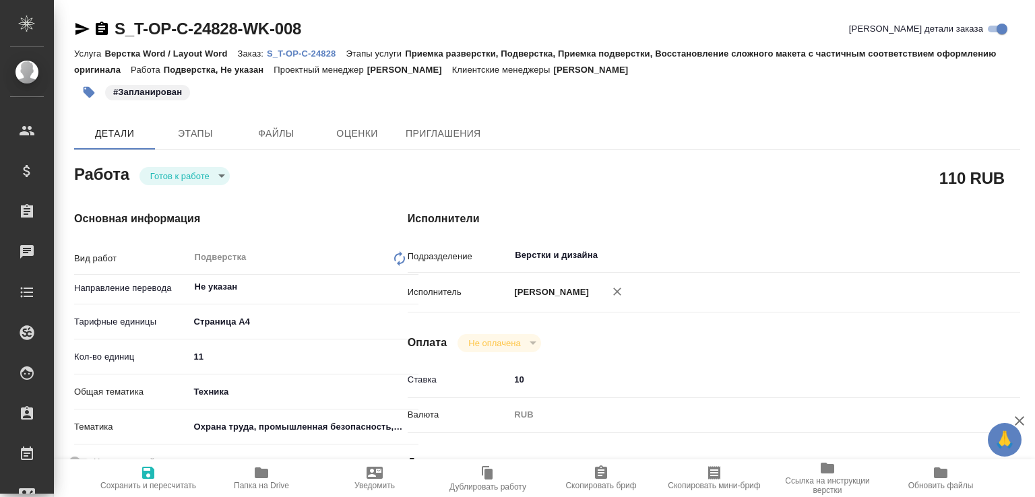
click at [192, 179] on body "🙏 .cls-1 fill:#fff; AWATERA [PERSON_NAME]malofeeva Клиенты Спецификации Заказы …" at bounding box center [517, 248] width 1035 height 497
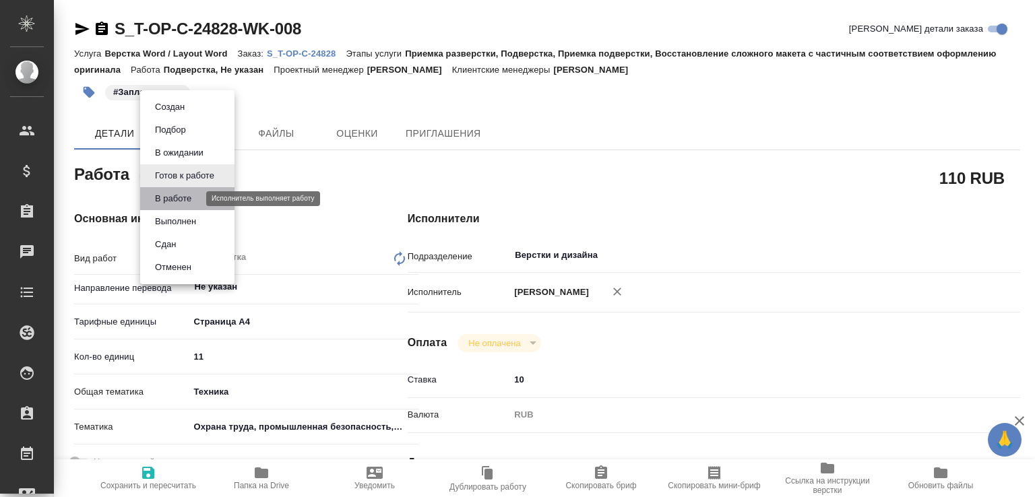
click at [184, 200] on button "В работе" at bounding box center [173, 198] width 44 height 15
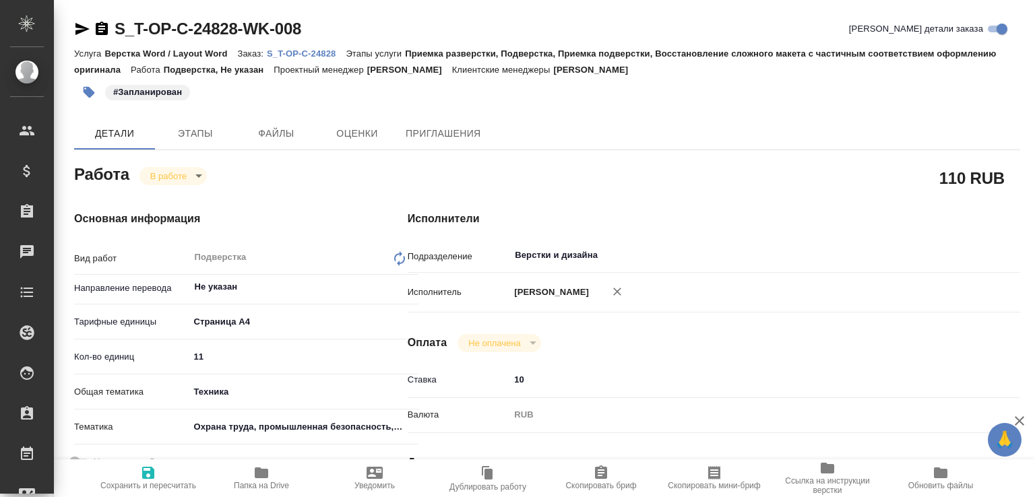
type textarea "x"
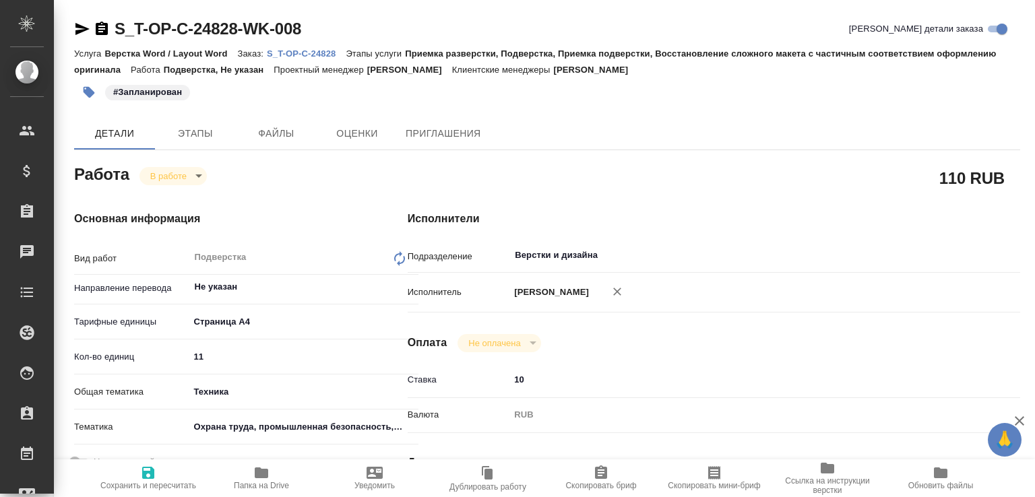
type textarea "x"
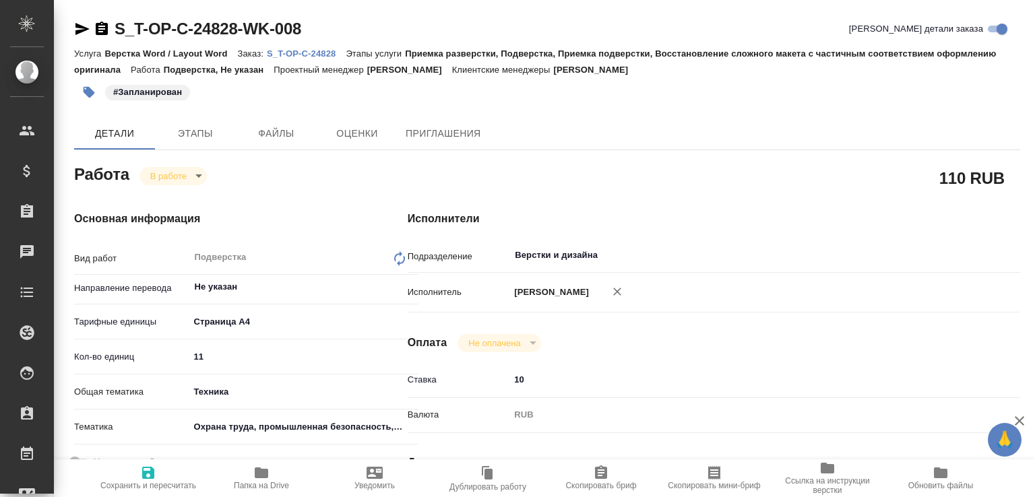
click at [272, 472] on span "Папка на Drive" at bounding box center [261, 478] width 97 height 26
type textarea "x"
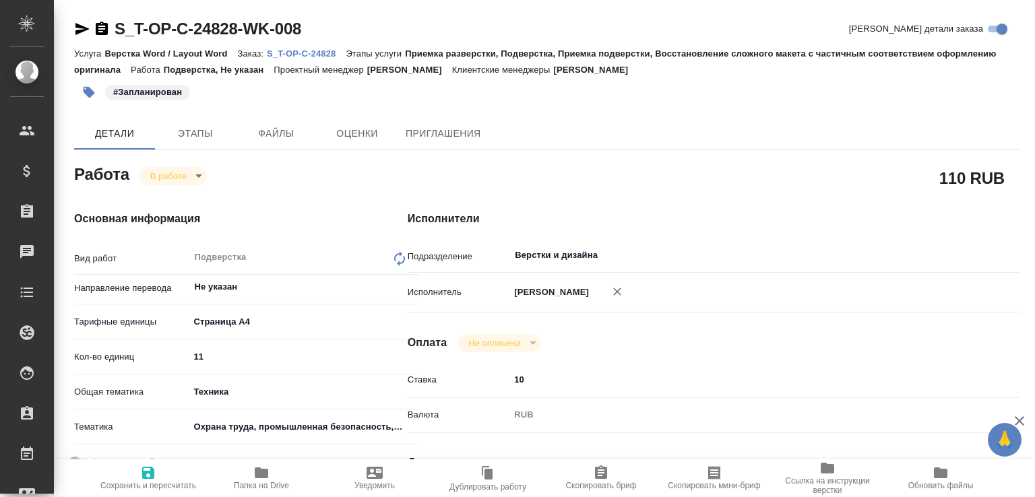
type textarea "x"
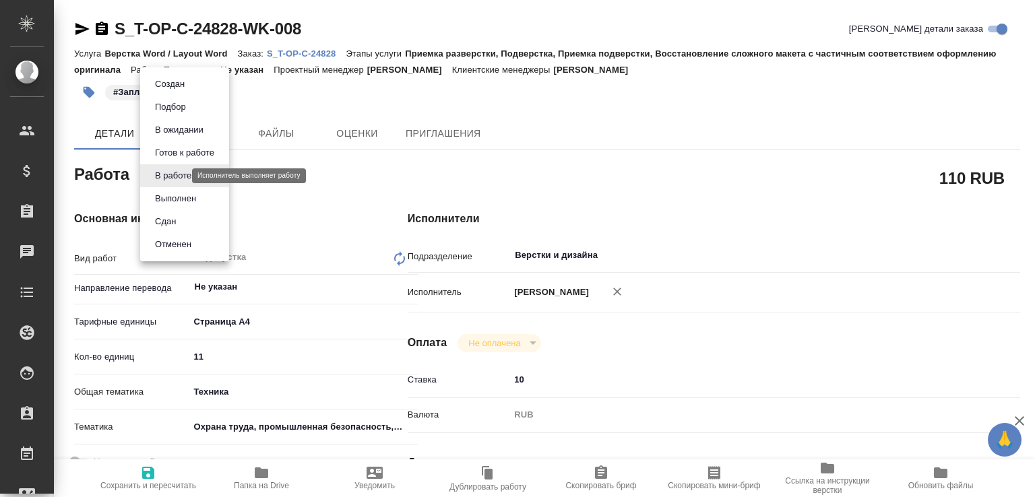
click at [175, 179] on body "🙏 .cls-1 fill:#fff; AWATERA Малофеева Екатерина e.malofeeva Клиенты Спецификаци…" at bounding box center [517, 248] width 1035 height 497
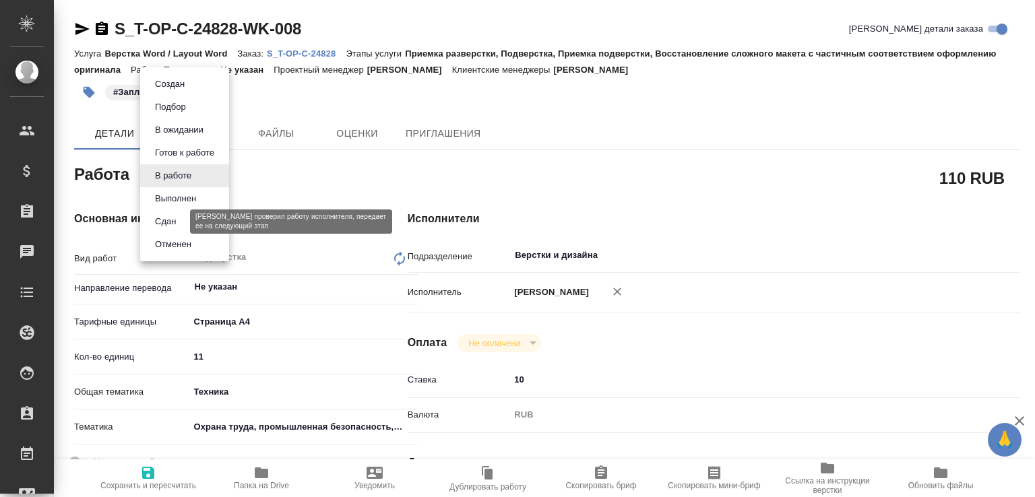
click at [176, 224] on button "Сдан" at bounding box center [165, 221] width 29 height 15
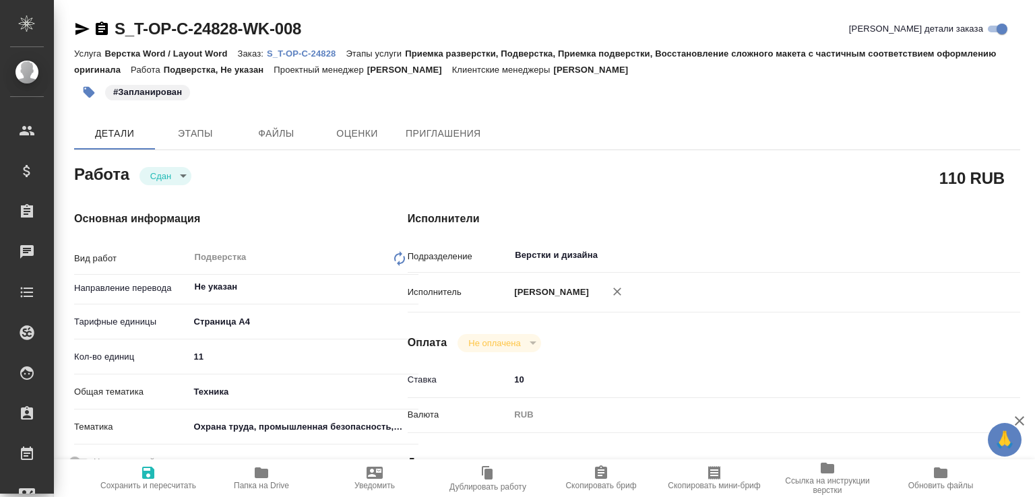
type textarea "x"
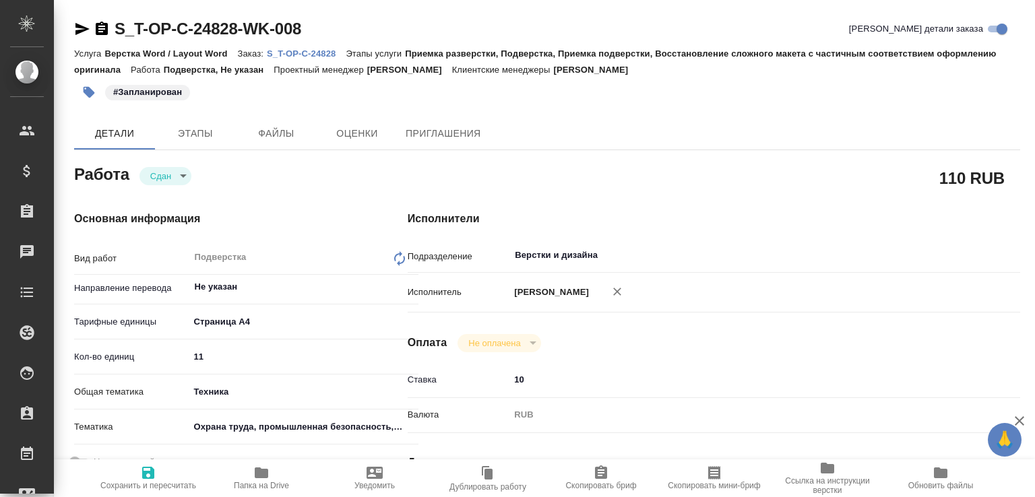
click at [332, 56] on p "S_T-OP-C-24828" at bounding box center [306, 54] width 79 height 10
type textarea "x"
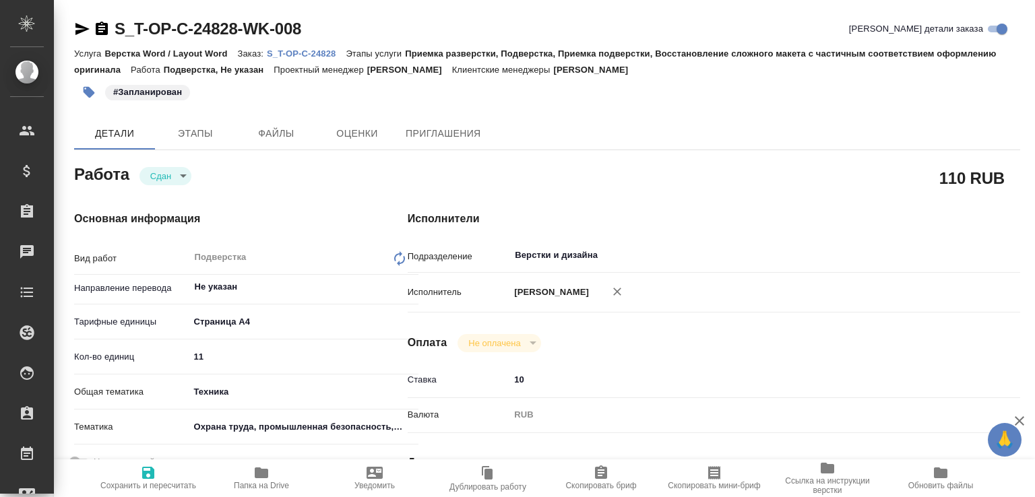
type textarea "x"
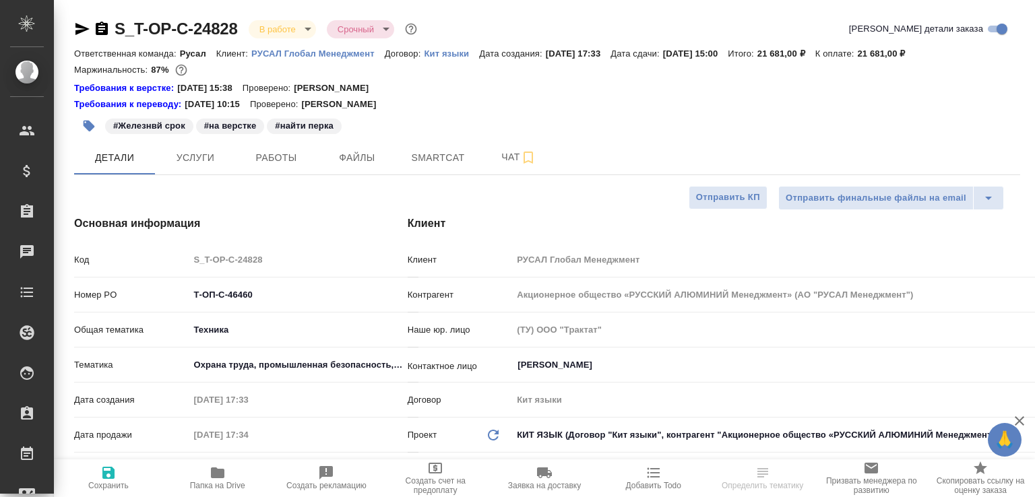
select select "RU"
type input "[PERSON_NAME]"
click at [500, 141] on button "Чат" at bounding box center [518, 158] width 81 height 34
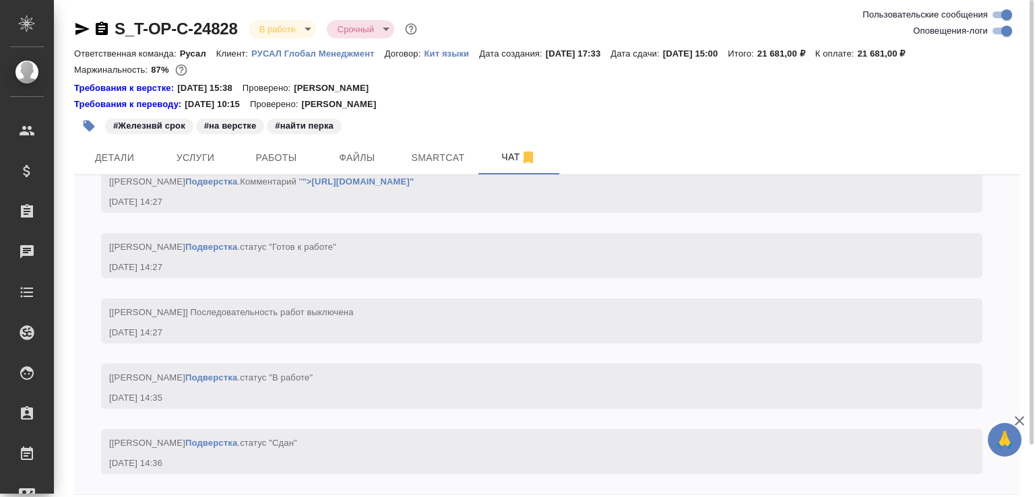
scroll to position [59, 0]
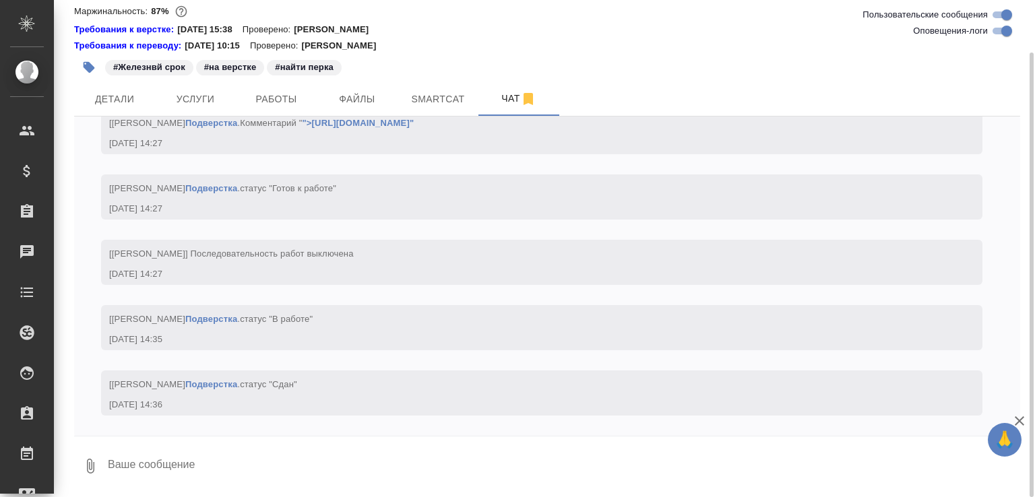
click at [248, 459] on textarea at bounding box center [563, 466] width 914 height 46
paste textarea "[URL][DOMAIN_NAME]"
type textarea "готов [URL][DOMAIN_NAME]"
